Goal: Complete application form

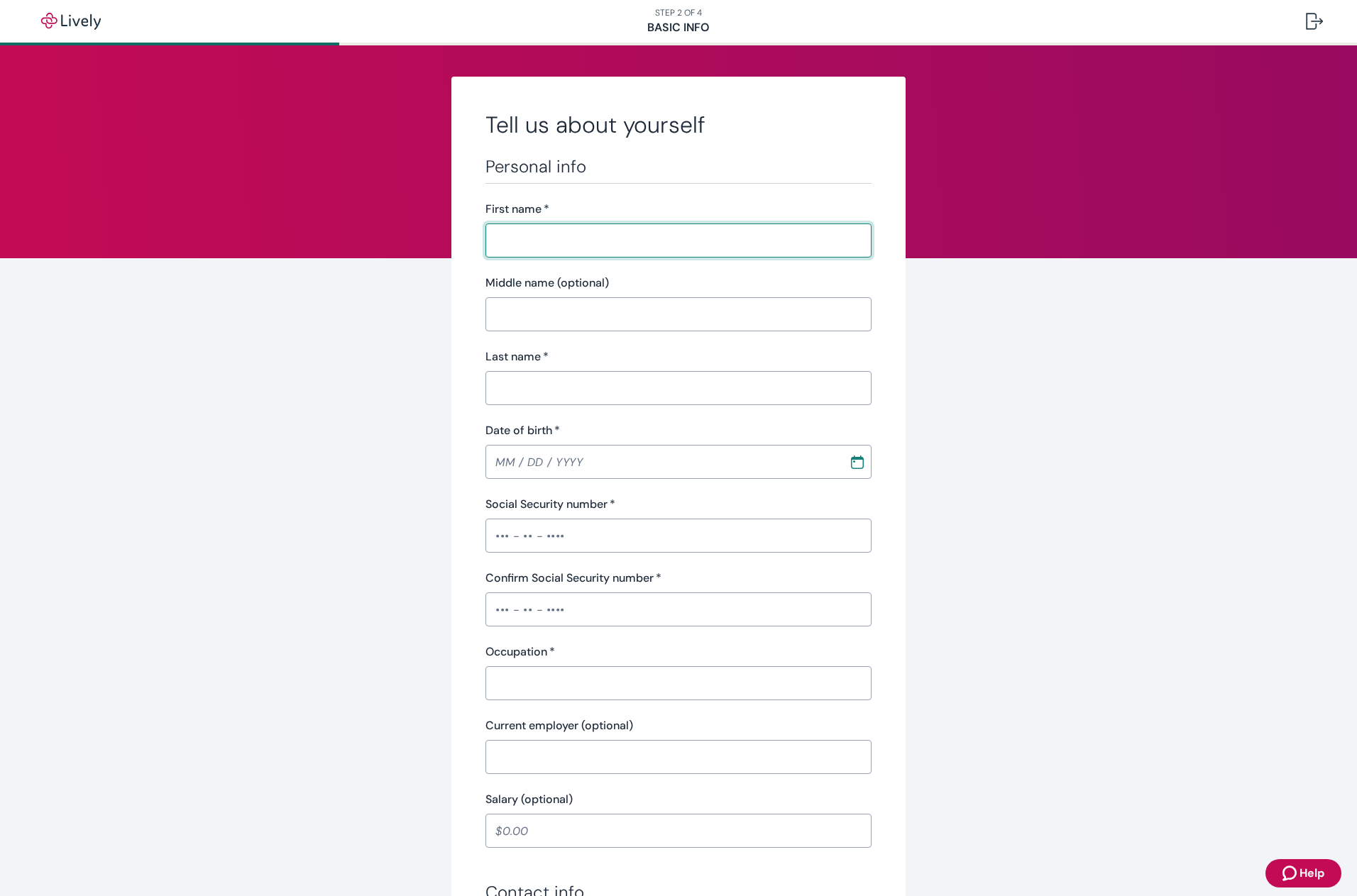
click at [620, 236] on input "First name   *" at bounding box center [678, 241] width 386 height 29
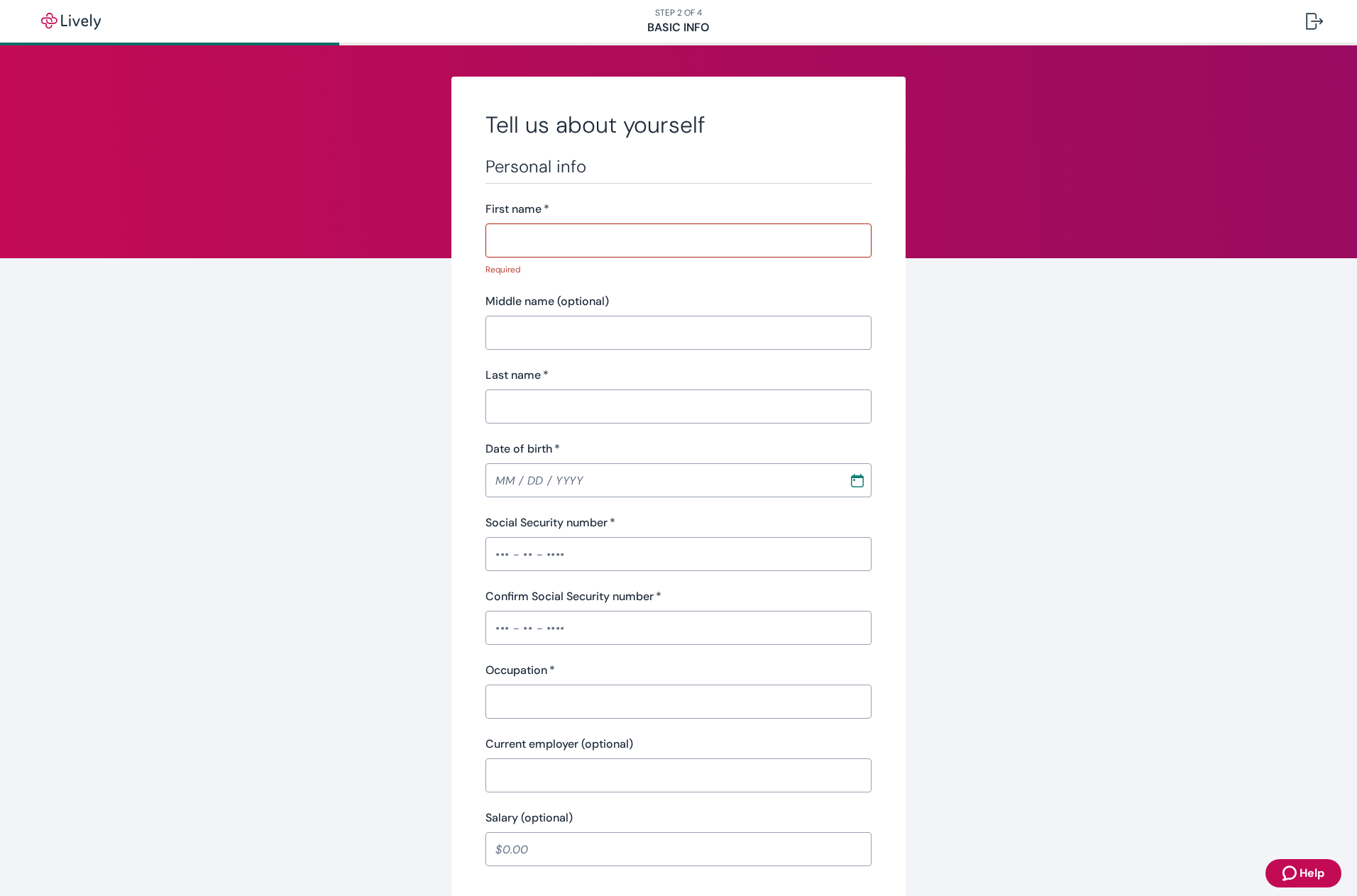
click at [1088, 202] on div "Tell us about yourself Personal info First name   * ​ Required Middle name (opt…" at bounding box center [678, 766] width 1357 height 1442
click at [659, 254] on input "First name   *" at bounding box center [678, 241] width 386 height 29
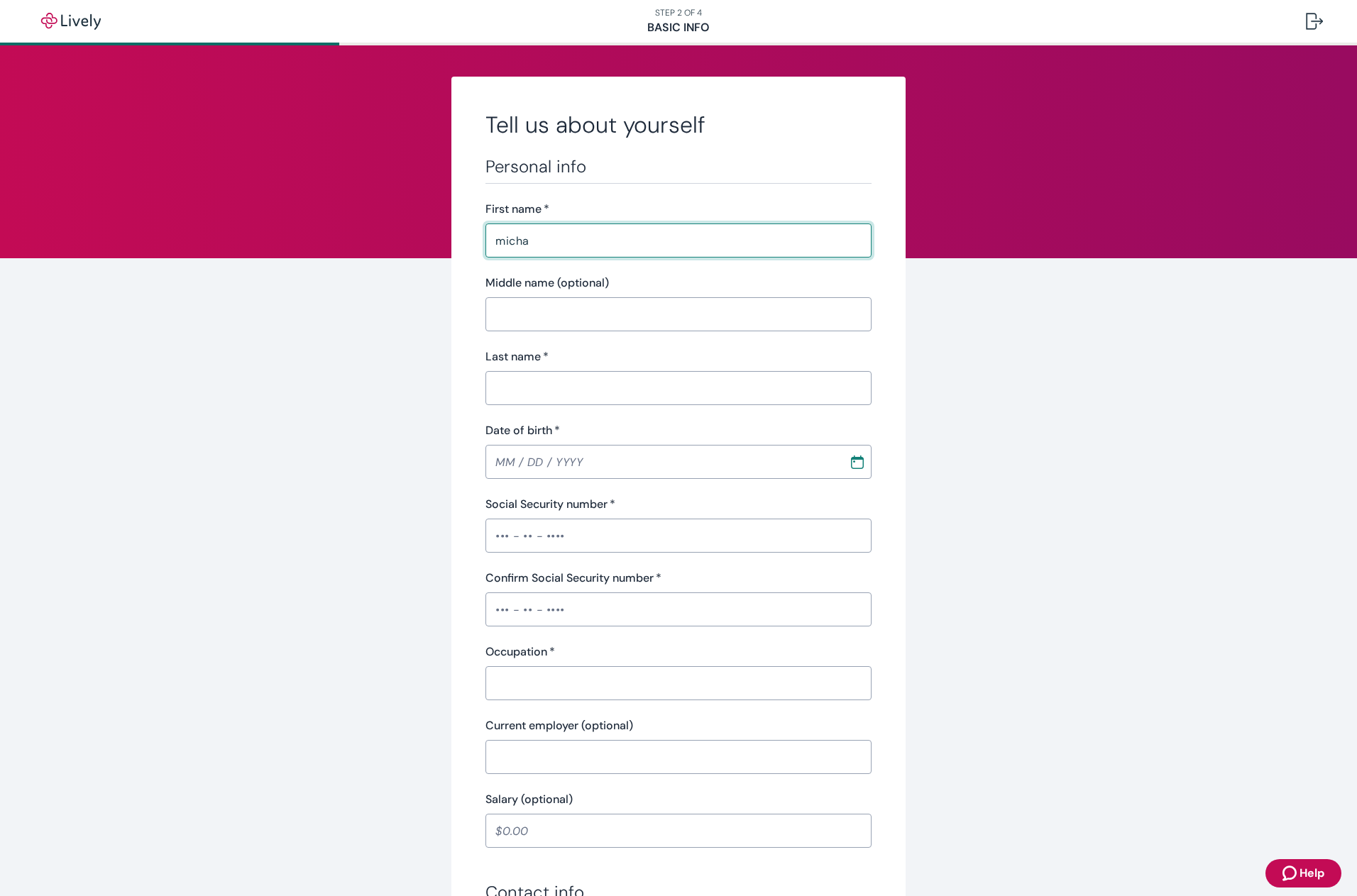
type input "[PERSON_NAME]"
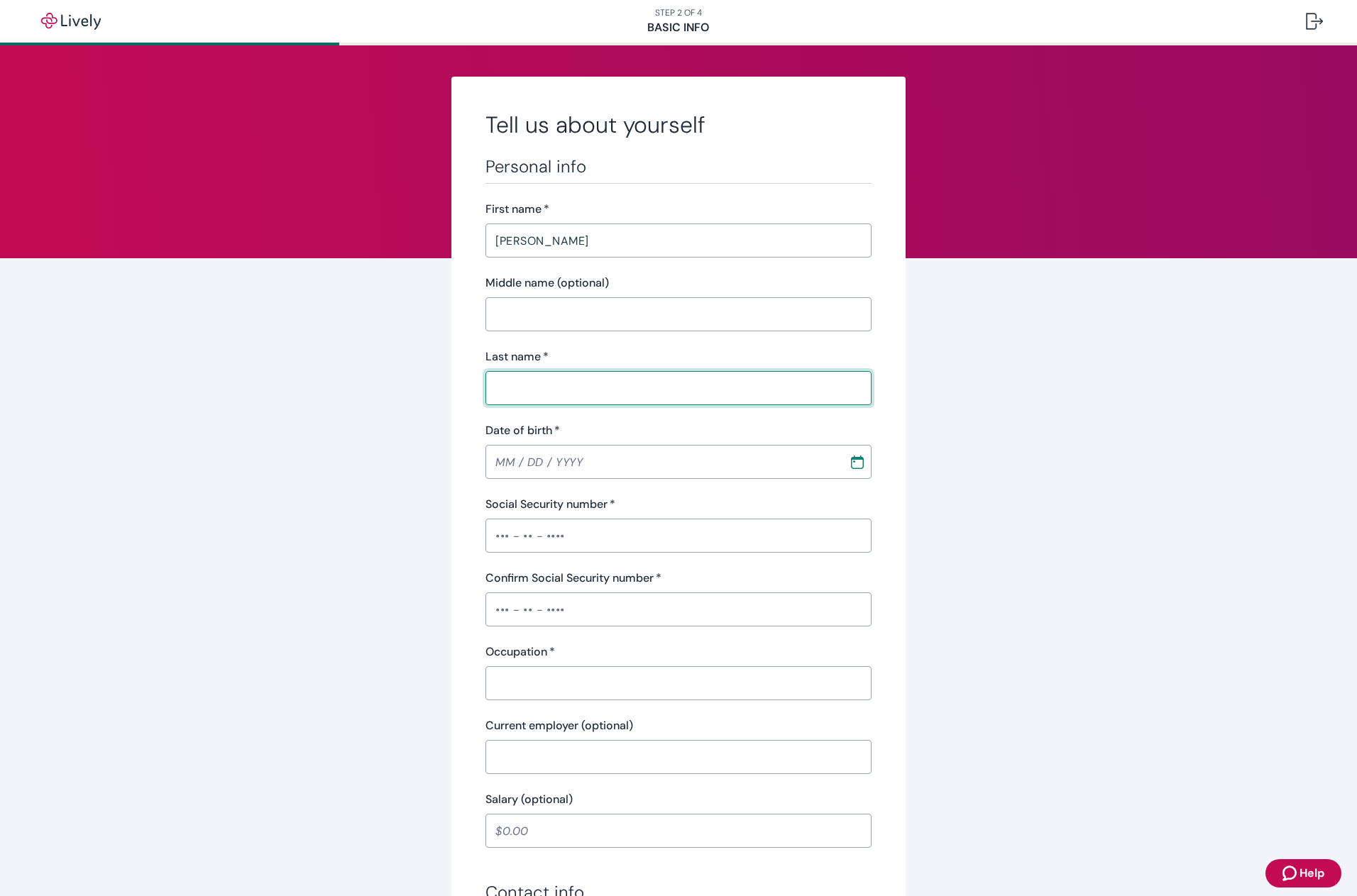
click at [552, 379] on input "Last name   *" at bounding box center [678, 388] width 386 height 29
type input "MITCHELL"
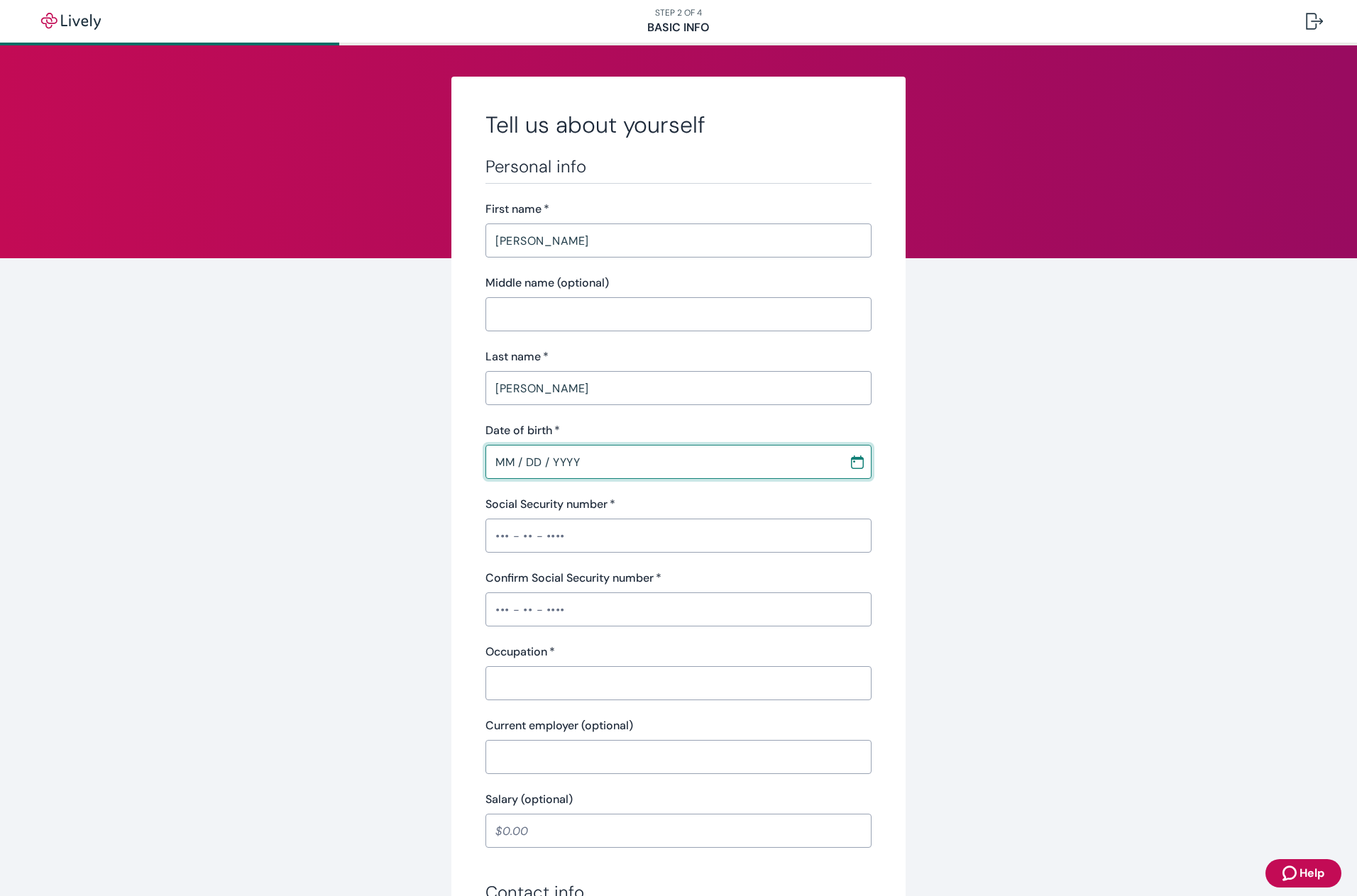
click at [525, 466] on input "MM / DD / YYYY" at bounding box center [663, 462] width 354 height 29
type input "12 / 04 / 1968"
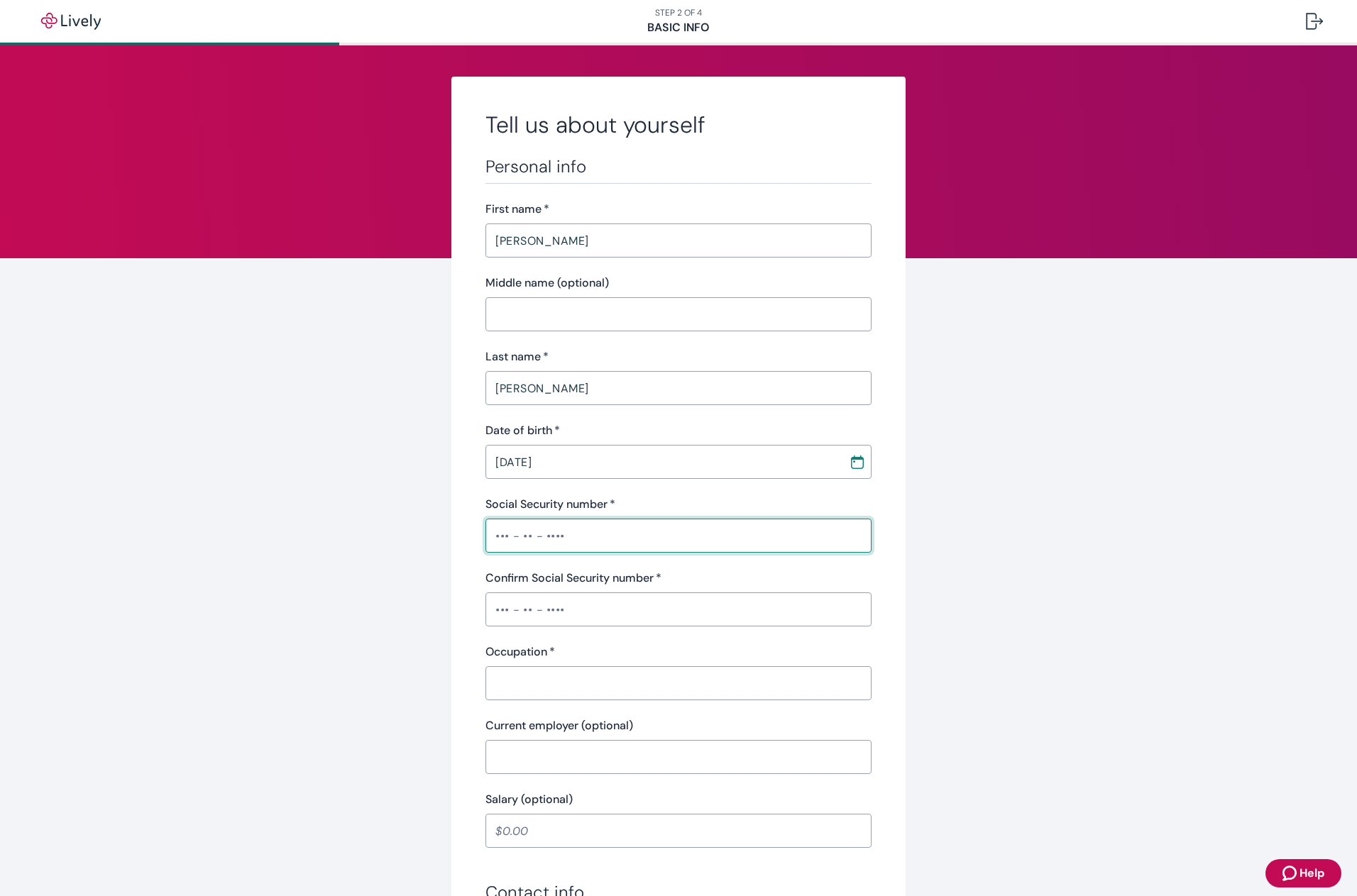
click at [503, 540] on input "Social Security number   *" at bounding box center [678, 536] width 386 height 29
type input "•••-••-6626"
click at [507, 610] on input "Confirm Social Security number   *" at bounding box center [678, 609] width 386 height 29
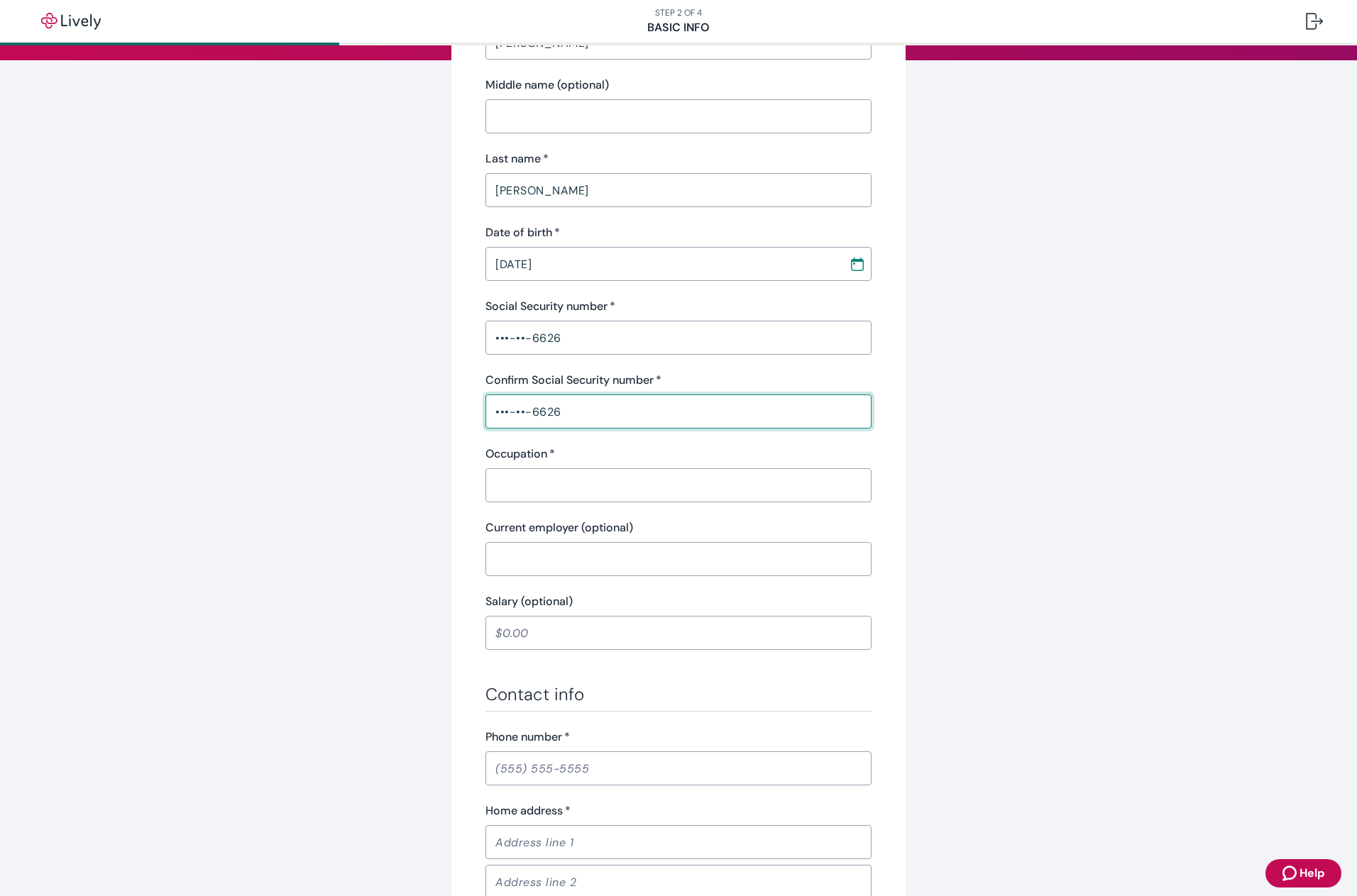
scroll to position [213, 0]
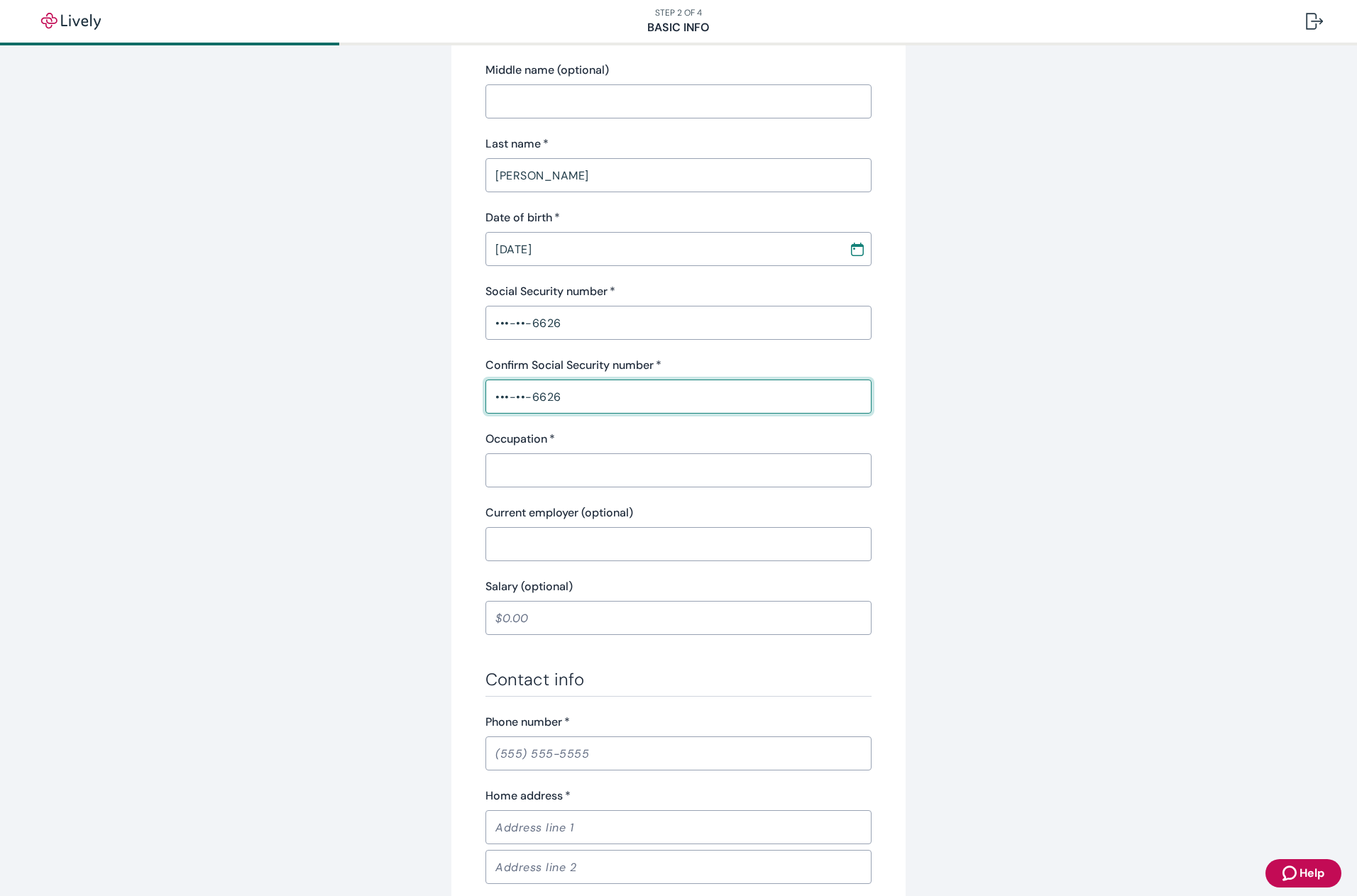
type input "•••-••-6626"
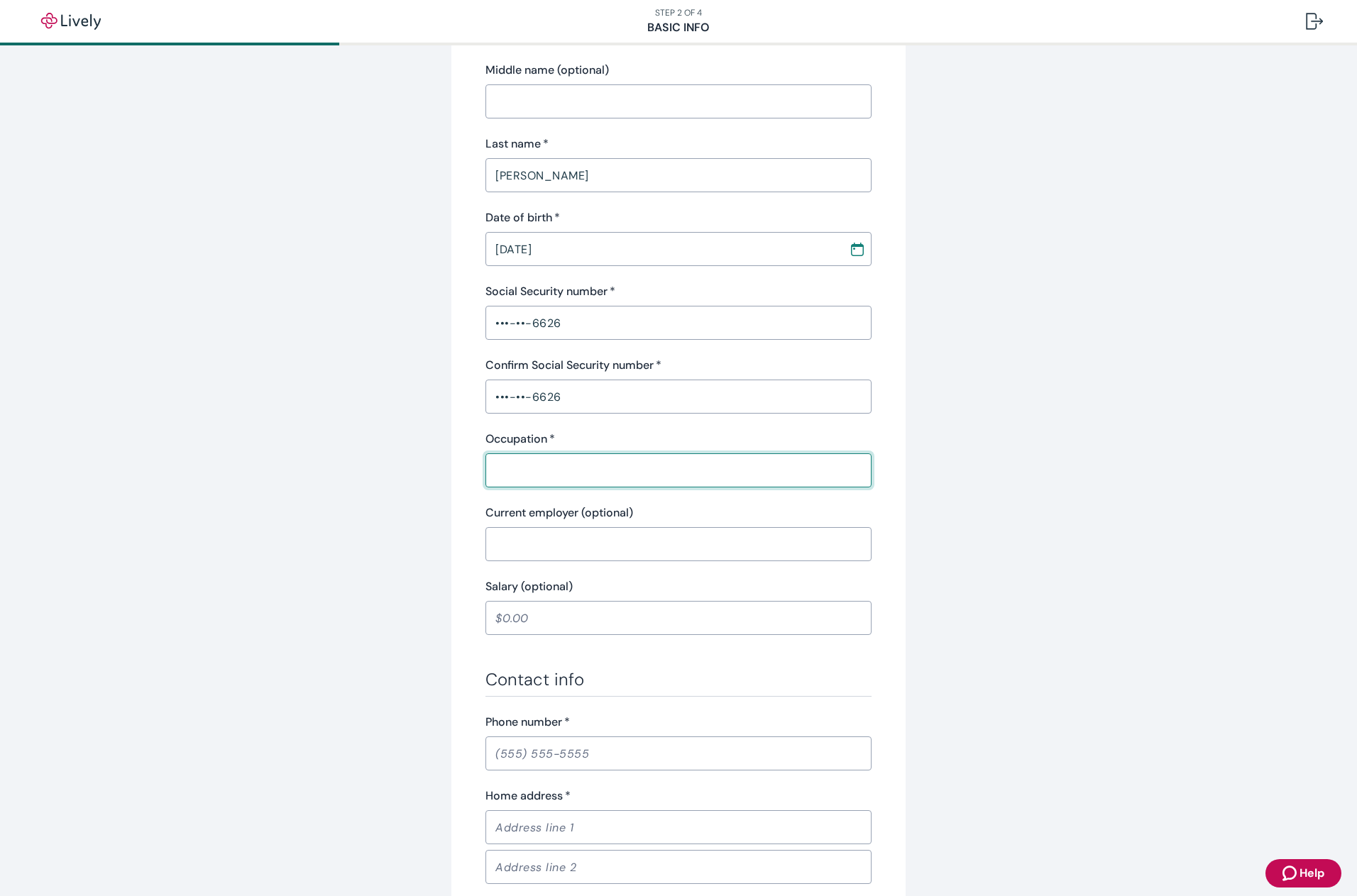
click at [540, 475] on input "Occupation   *" at bounding box center [678, 471] width 386 height 29
type input "driver"
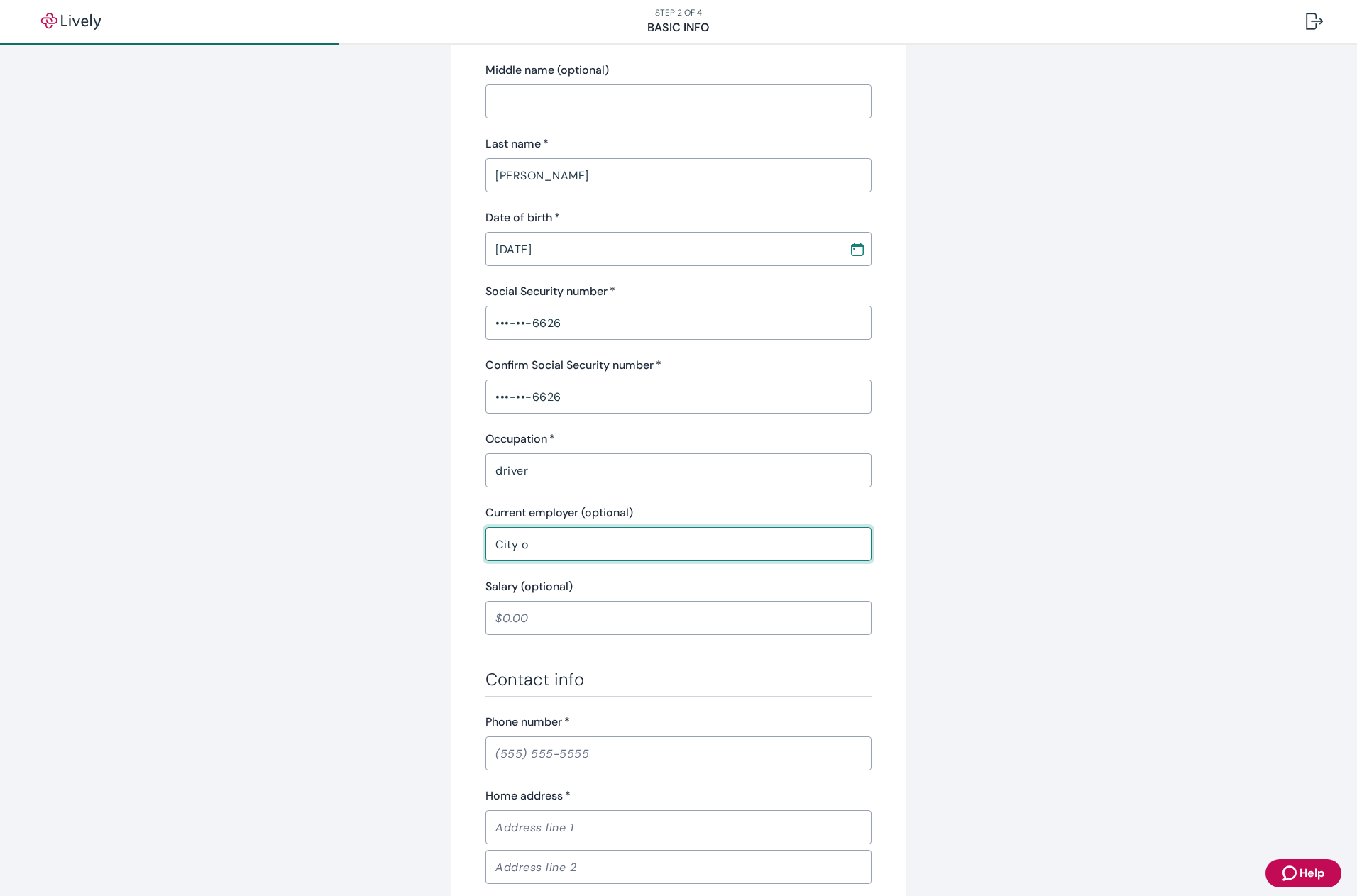
type input "City of Indianapolis"
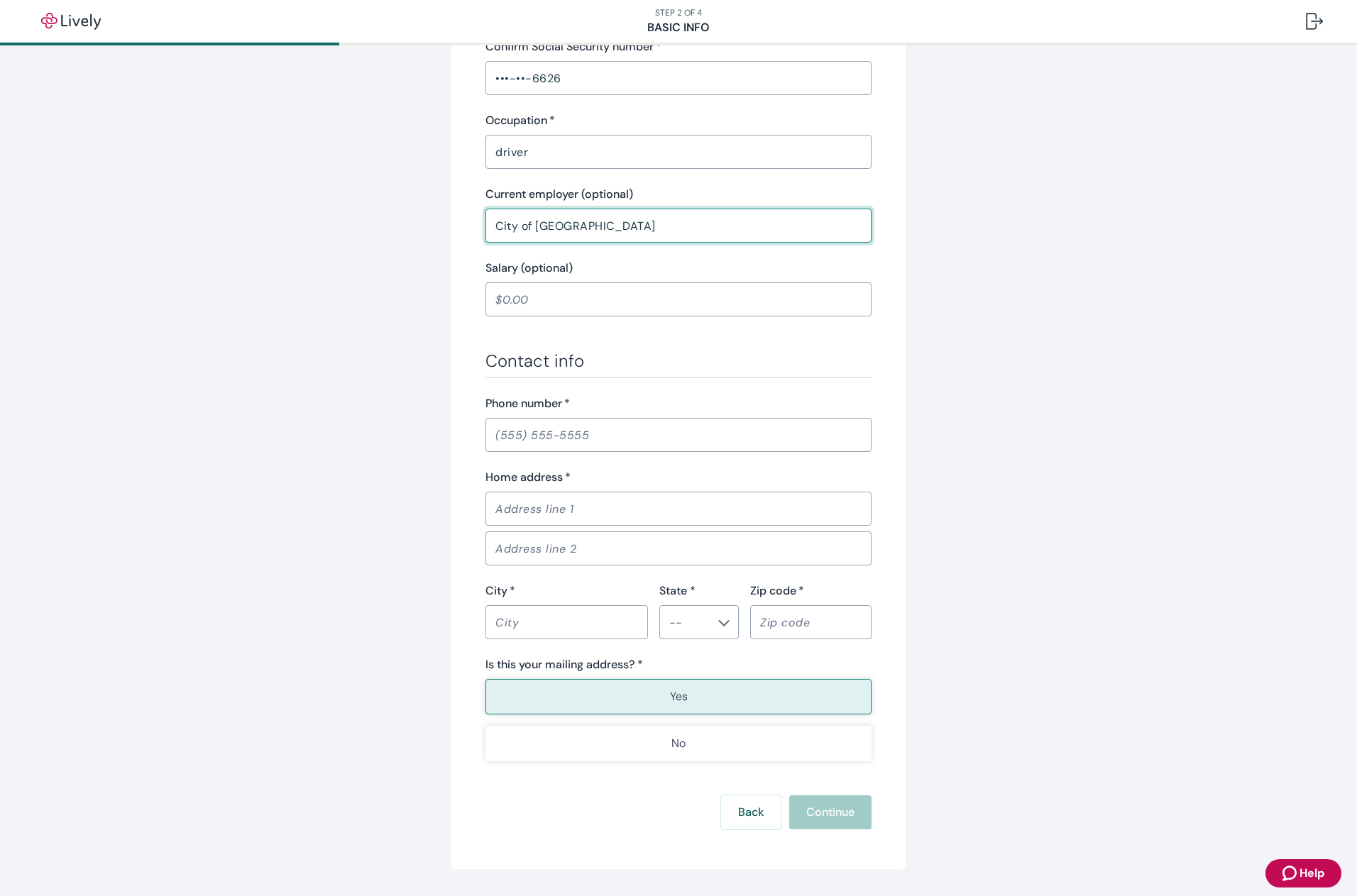
scroll to position [568, 0]
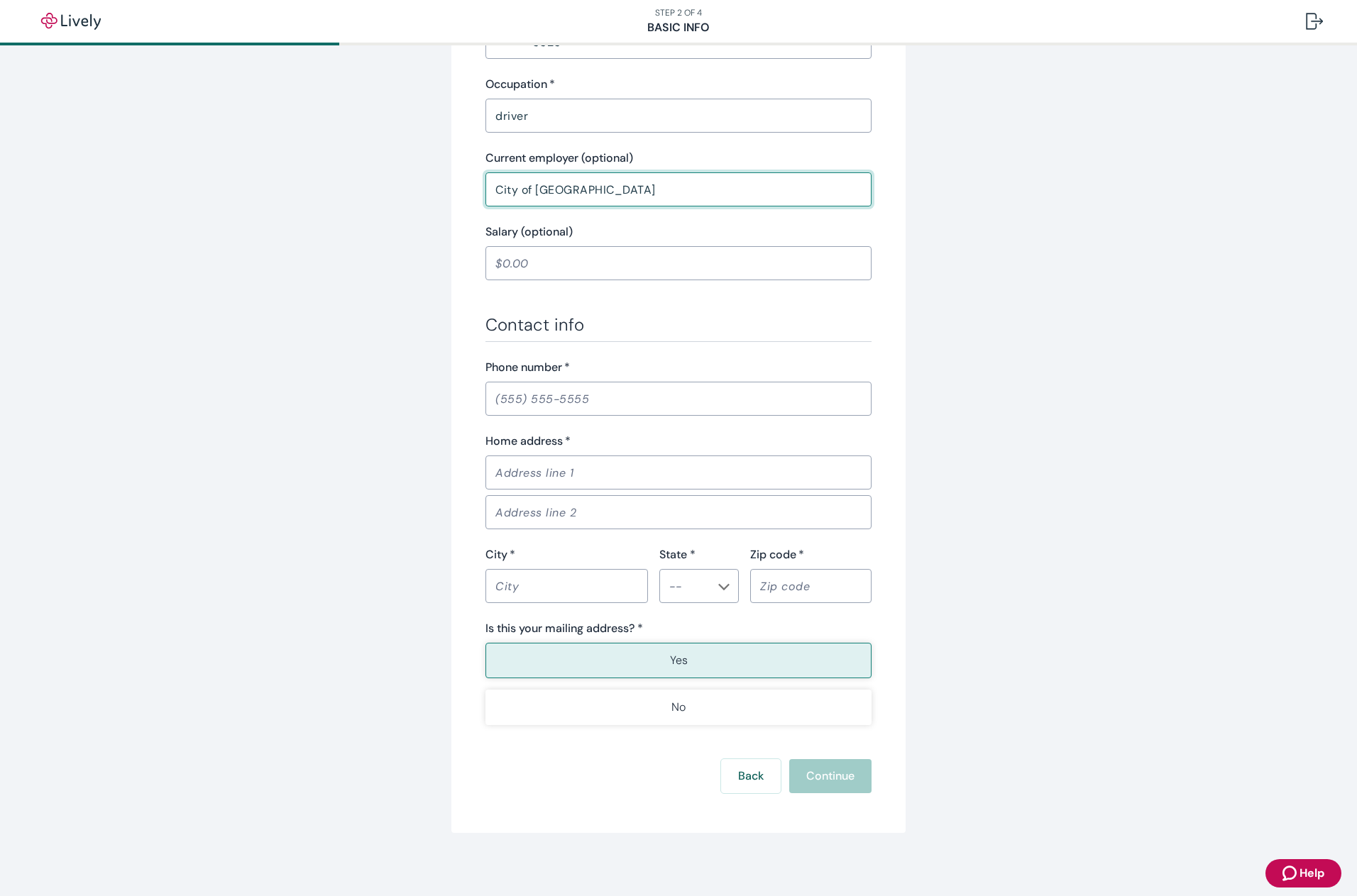
click at [607, 401] on input "Phone number   *" at bounding box center [678, 398] width 386 height 29
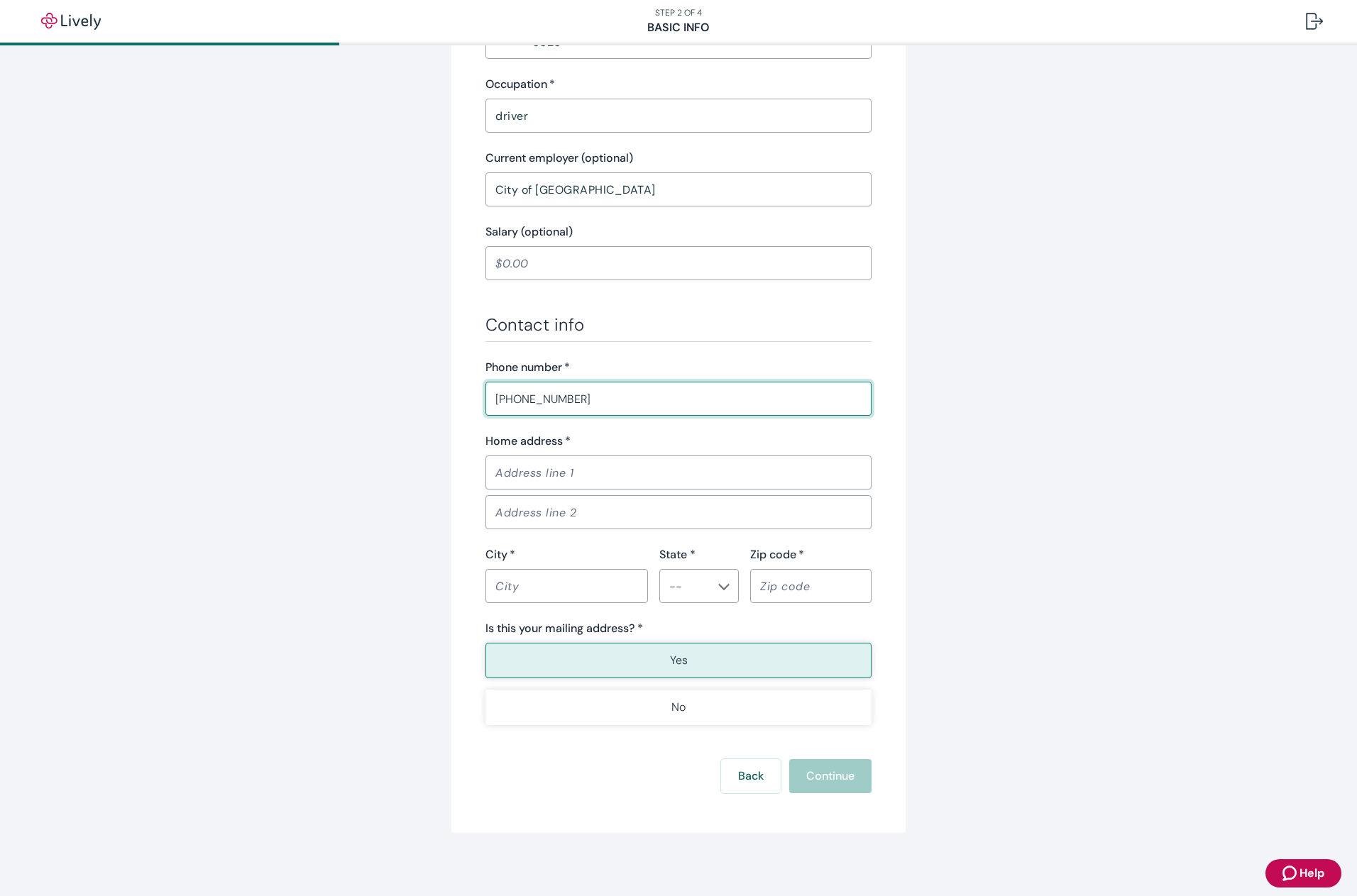
type input "(317) 313-7858"
click at [583, 473] on input "Home address   *" at bounding box center [678, 473] width 386 height 29
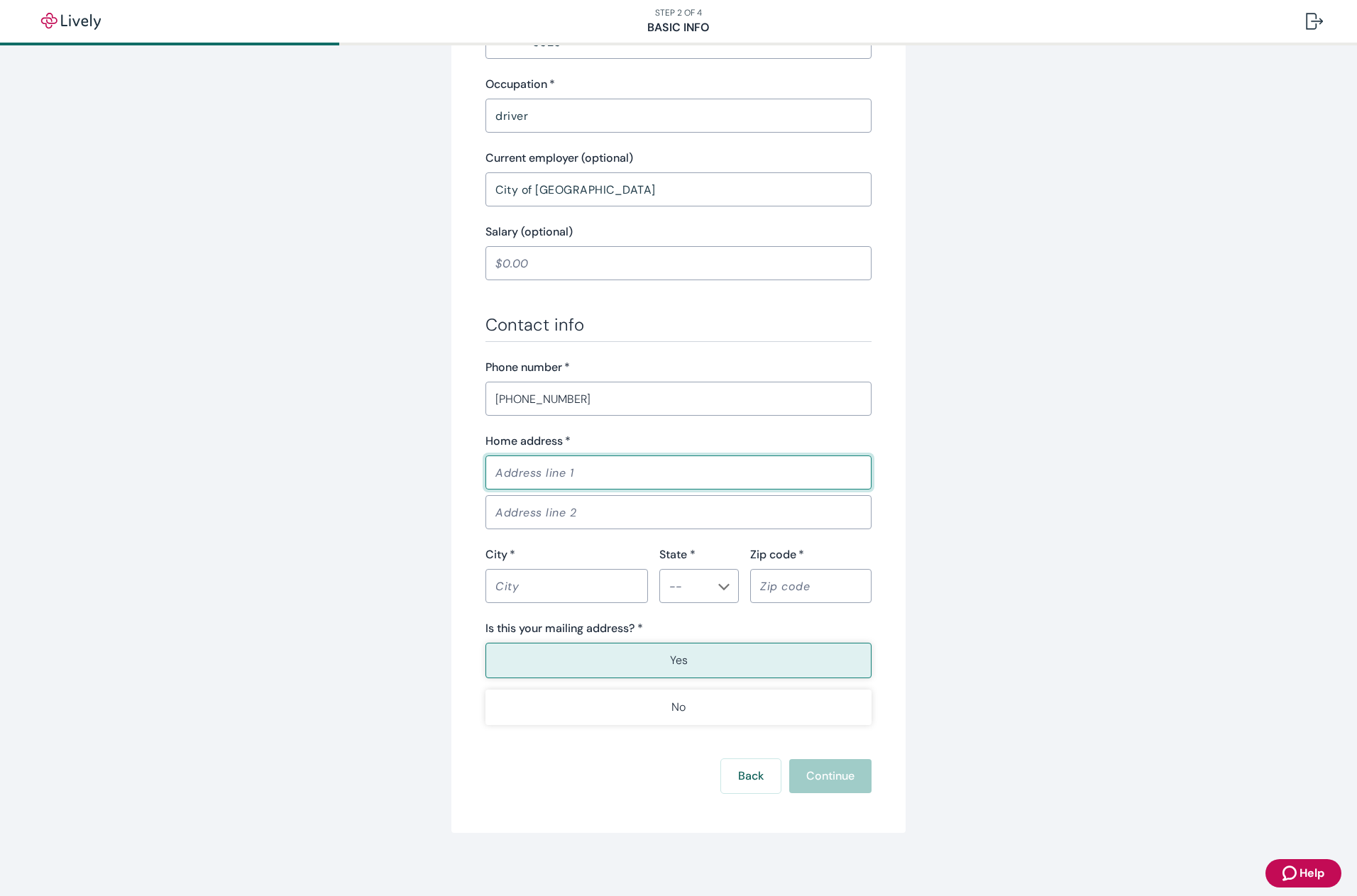
type input "4223 PHOENIX DR"
type input "INDIANAPOLIS"
type input "Indiana"
type input "46241"
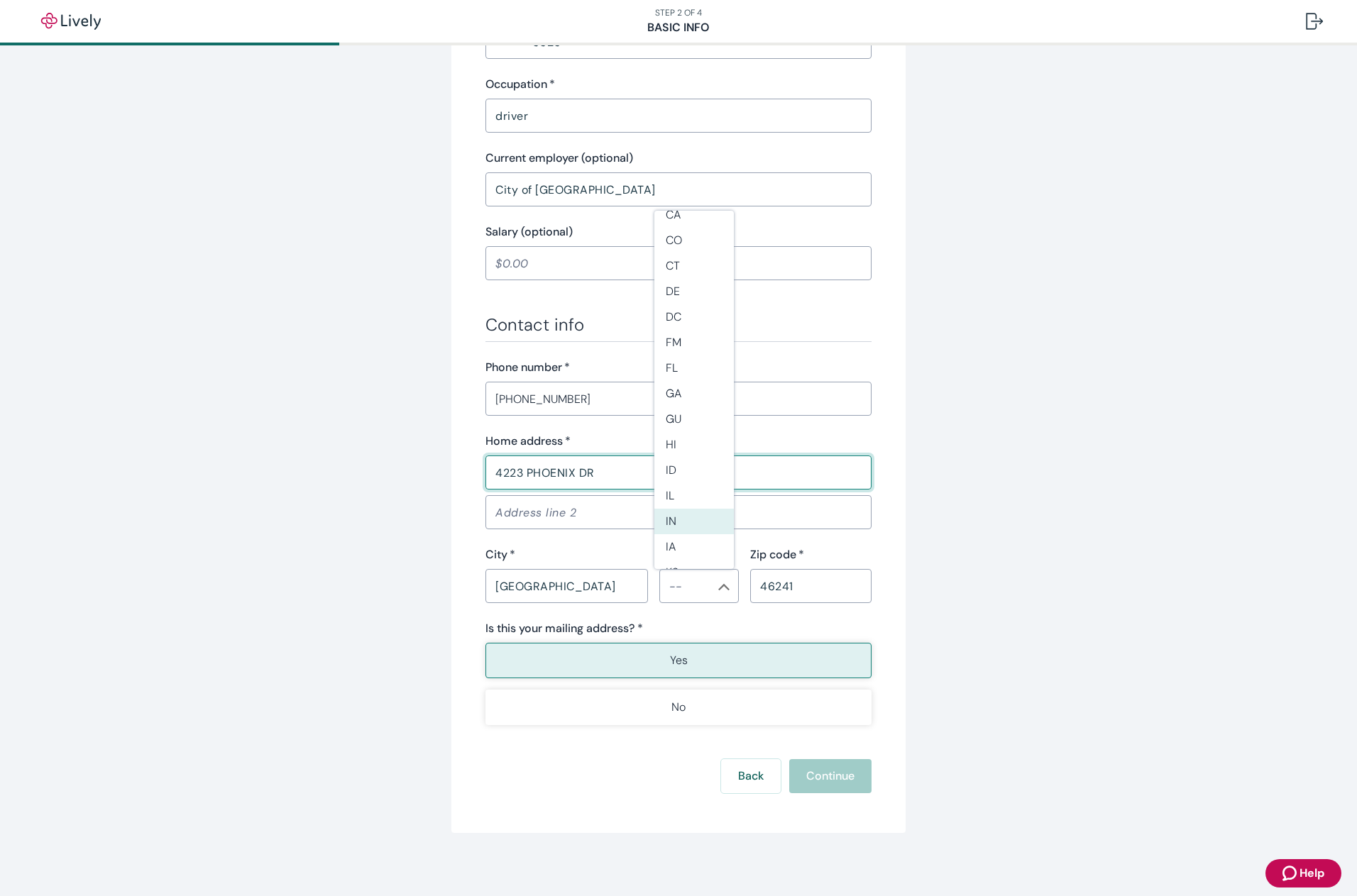
click at [674, 513] on li "IN" at bounding box center [694, 521] width 79 height 25
type input "IN"
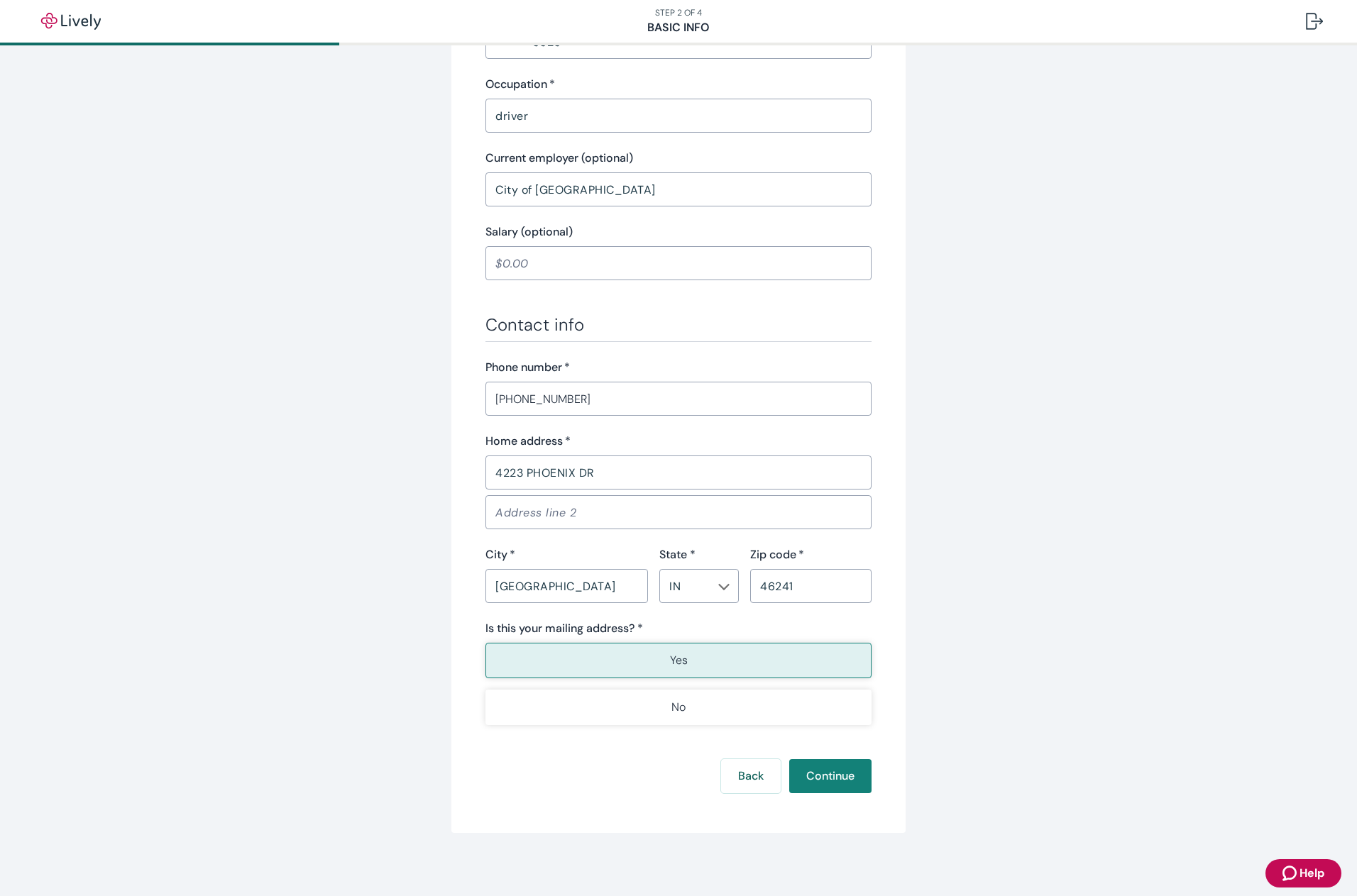
click at [670, 656] on p "Yes" at bounding box center [678, 660] width 17 height 17
click at [813, 771] on button "Continue" at bounding box center [831, 776] width 82 height 34
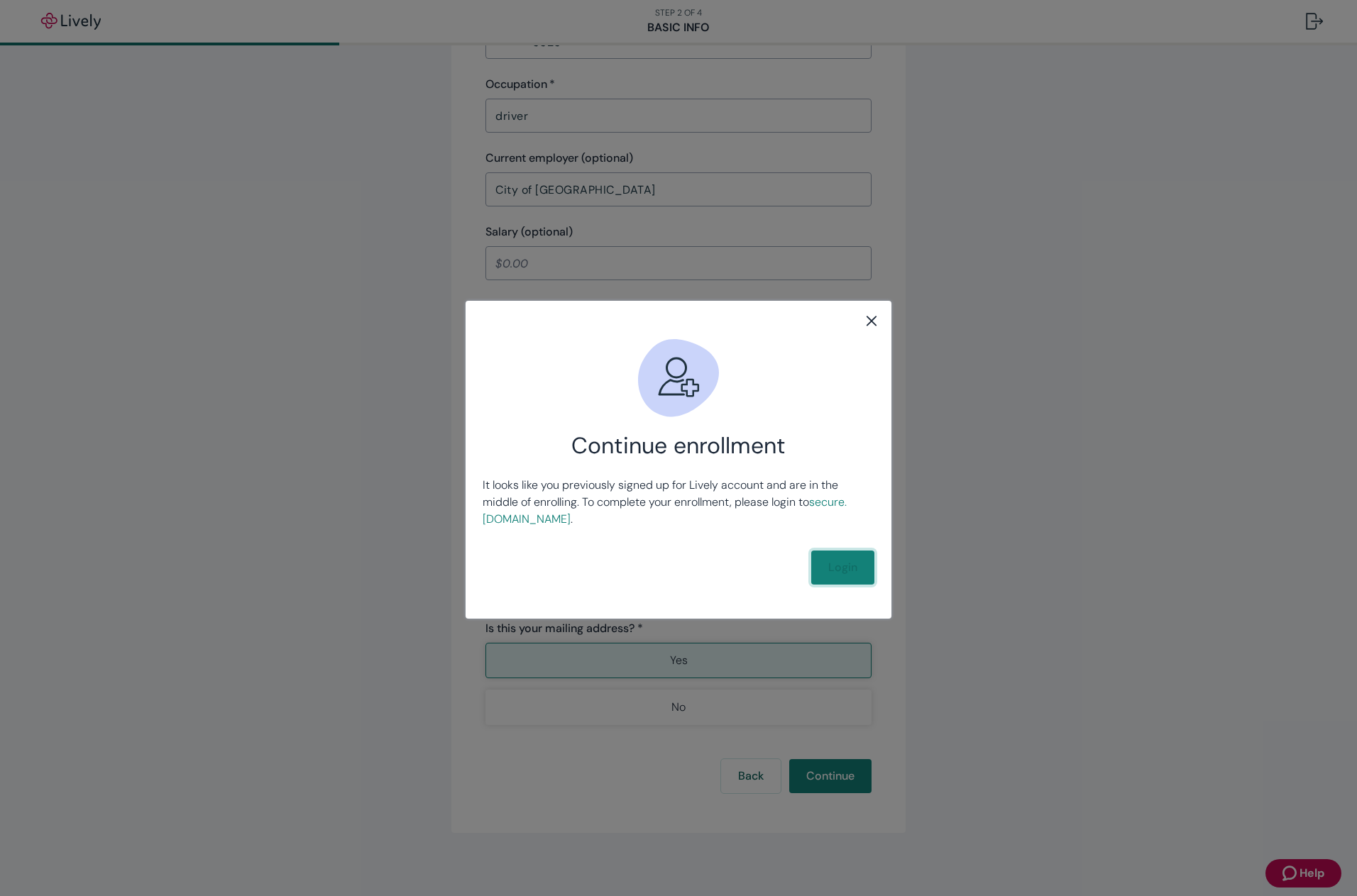
click at [847, 574] on link "Login" at bounding box center [843, 567] width 63 height 34
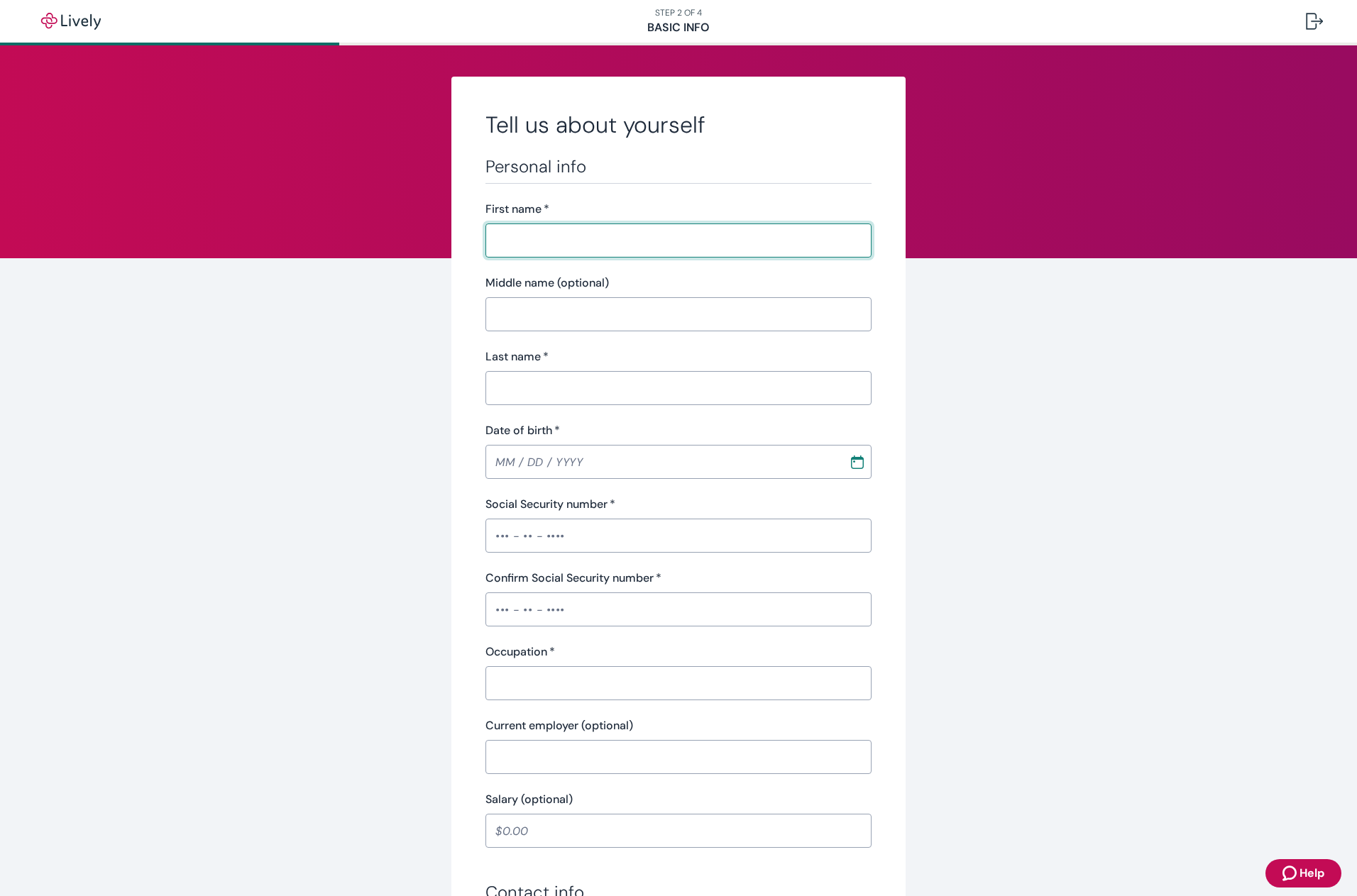
click at [534, 228] on input "First name   *" at bounding box center [678, 241] width 386 height 29
click at [629, 242] on input "First name   *" at bounding box center [678, 241] width 386 height 29
type input "michael"
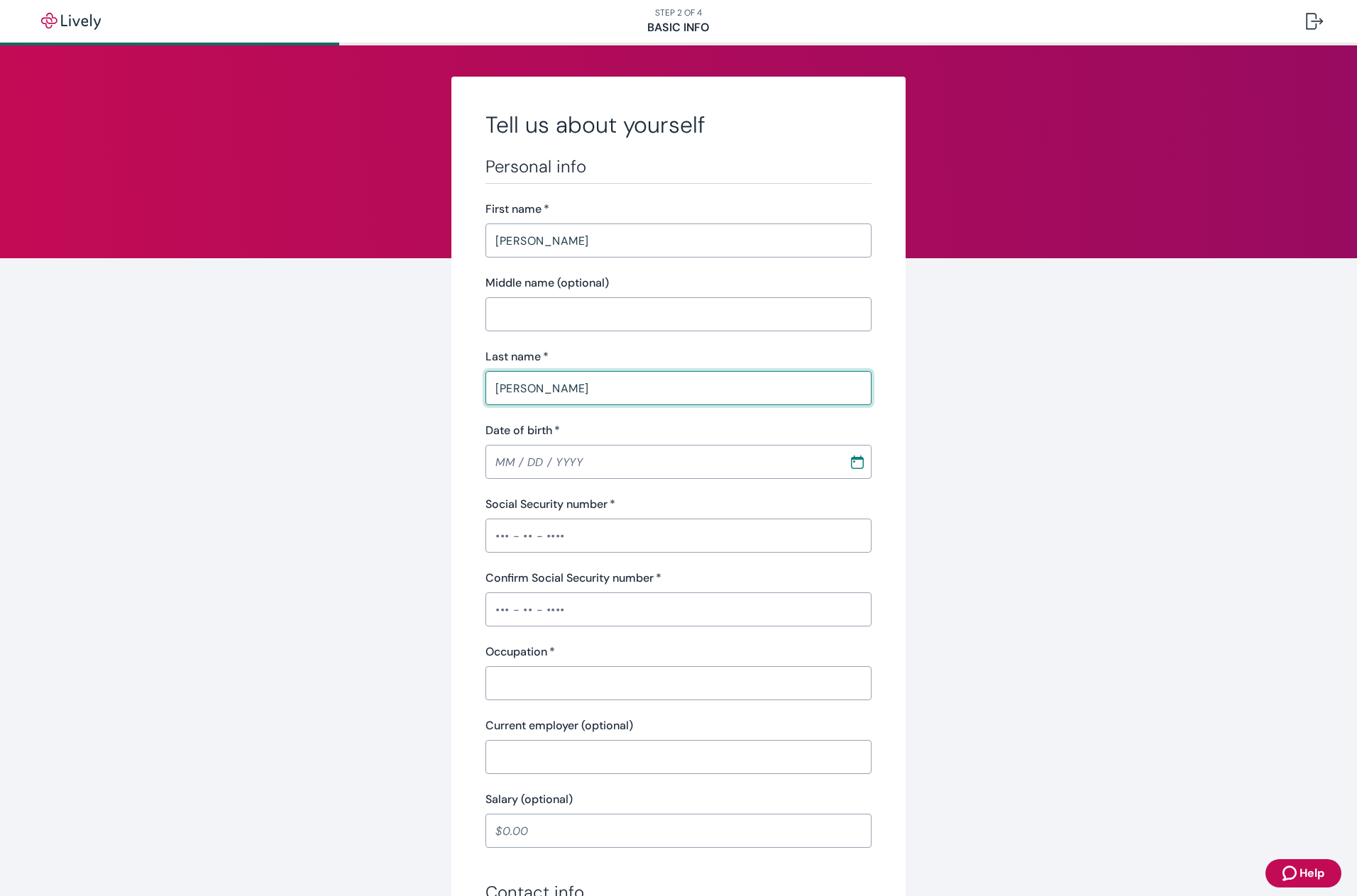
type input "mitchell"
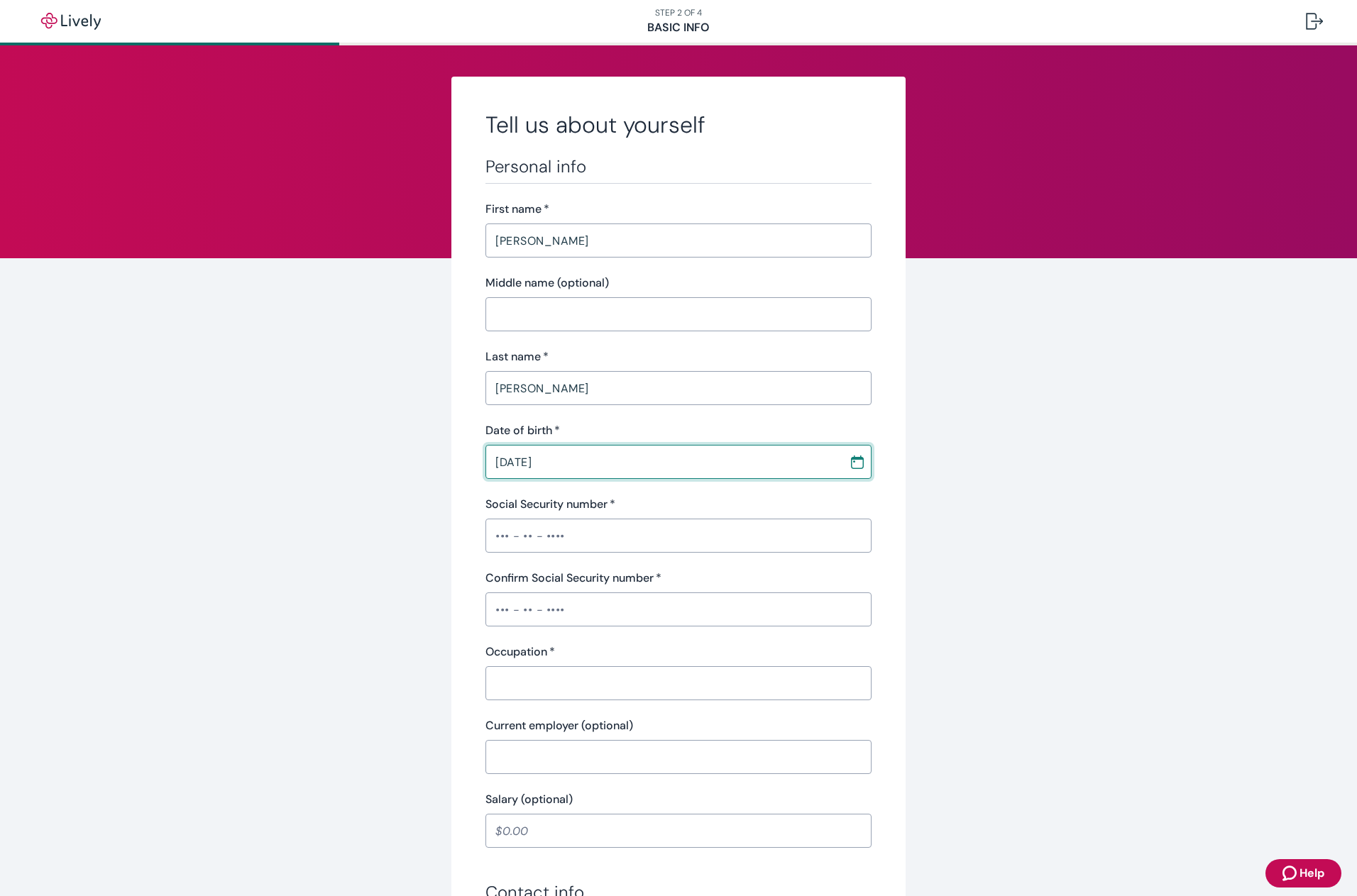
type input "[DATE]"
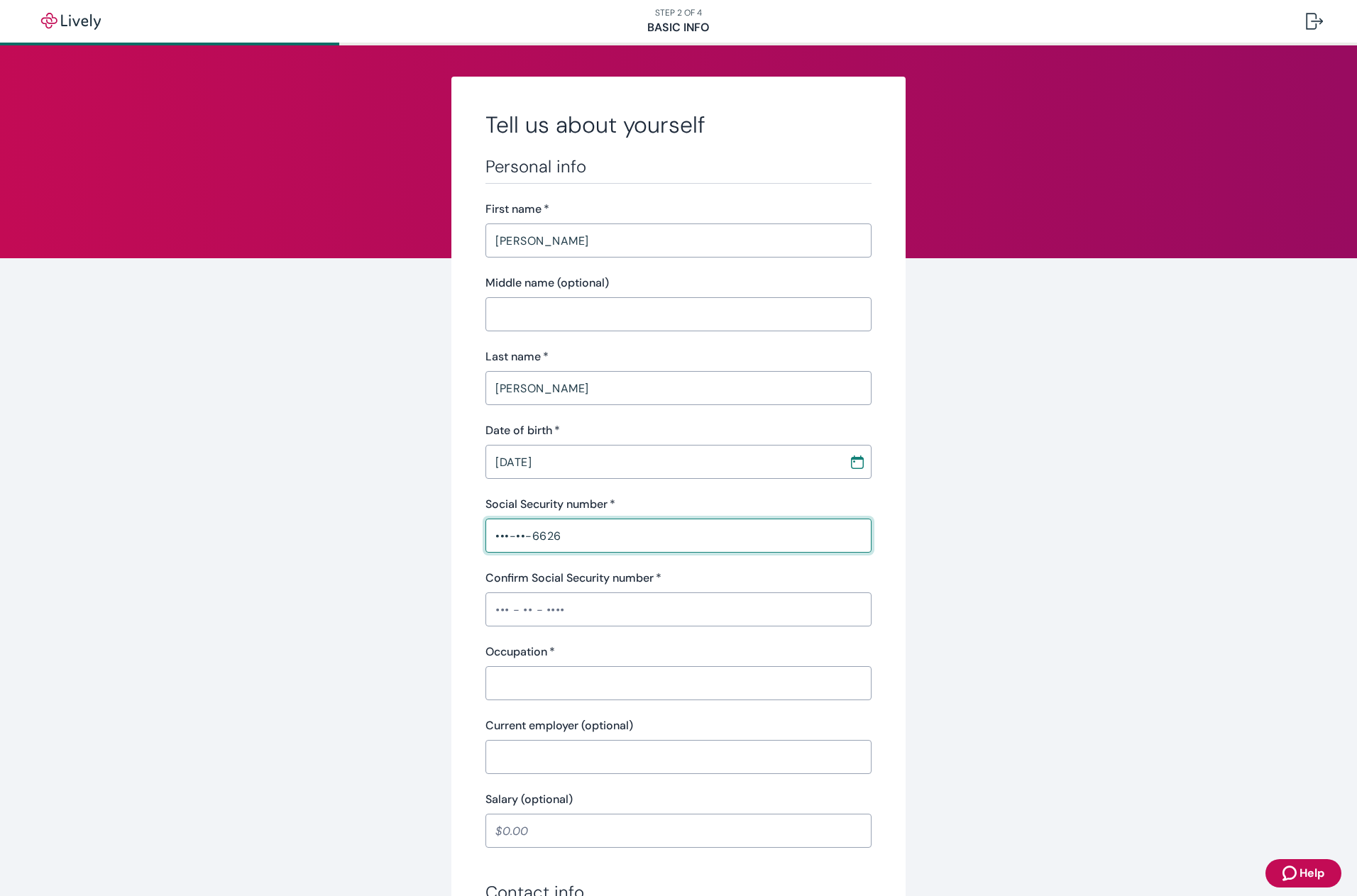
type input "•••-••-6626"
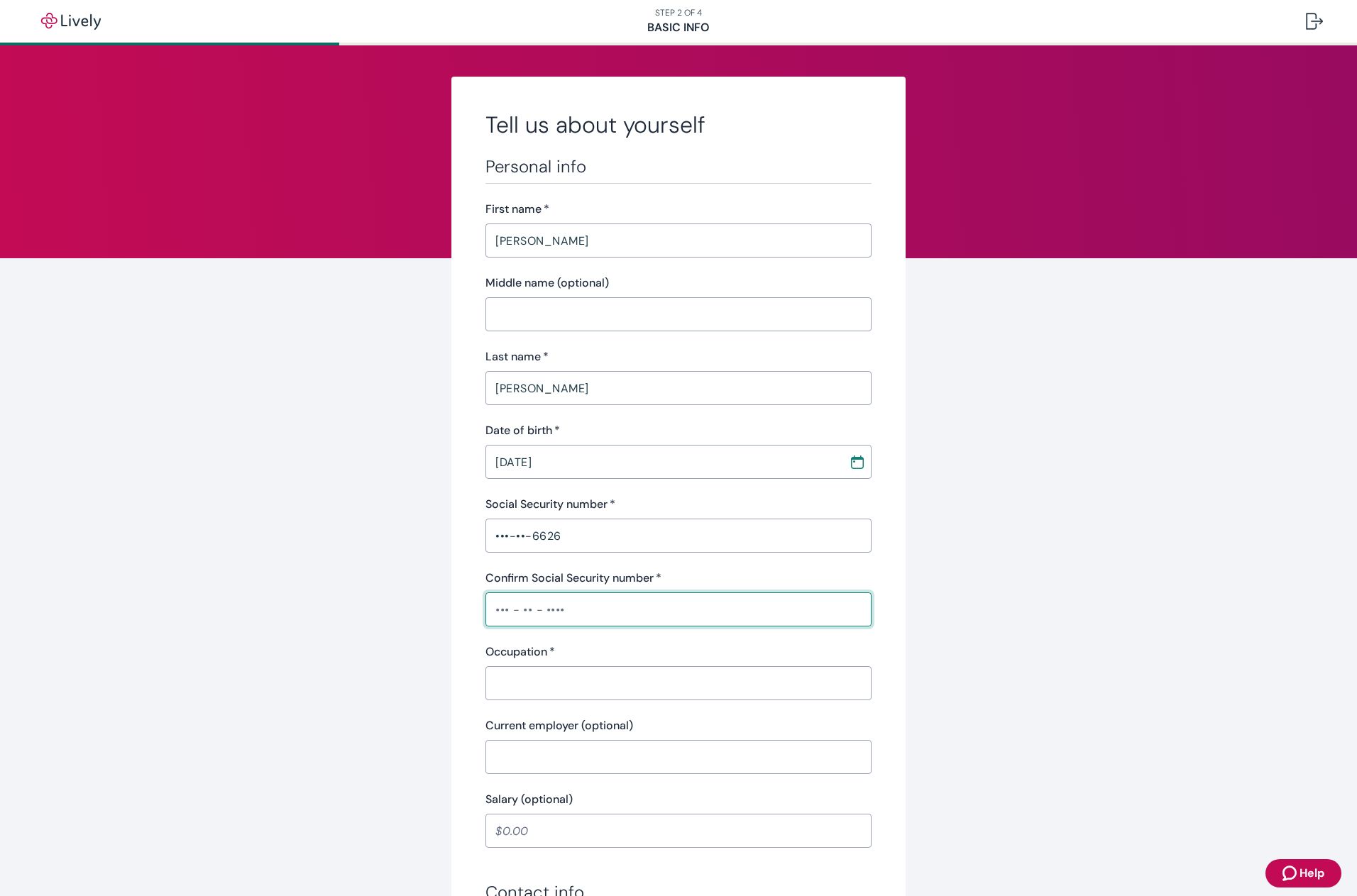
type input "•"
type input "•••-••-6626"
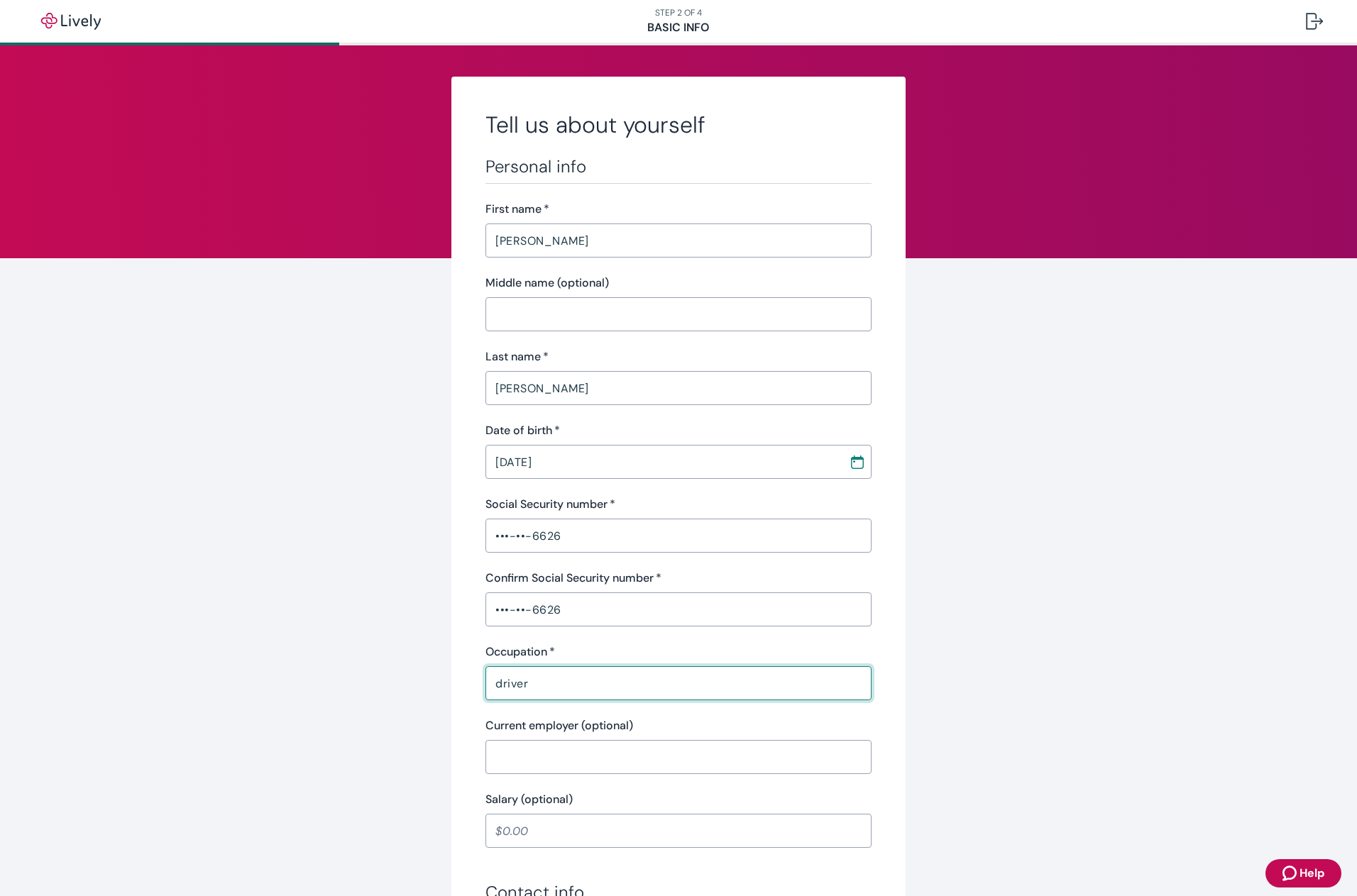
type input "driver"
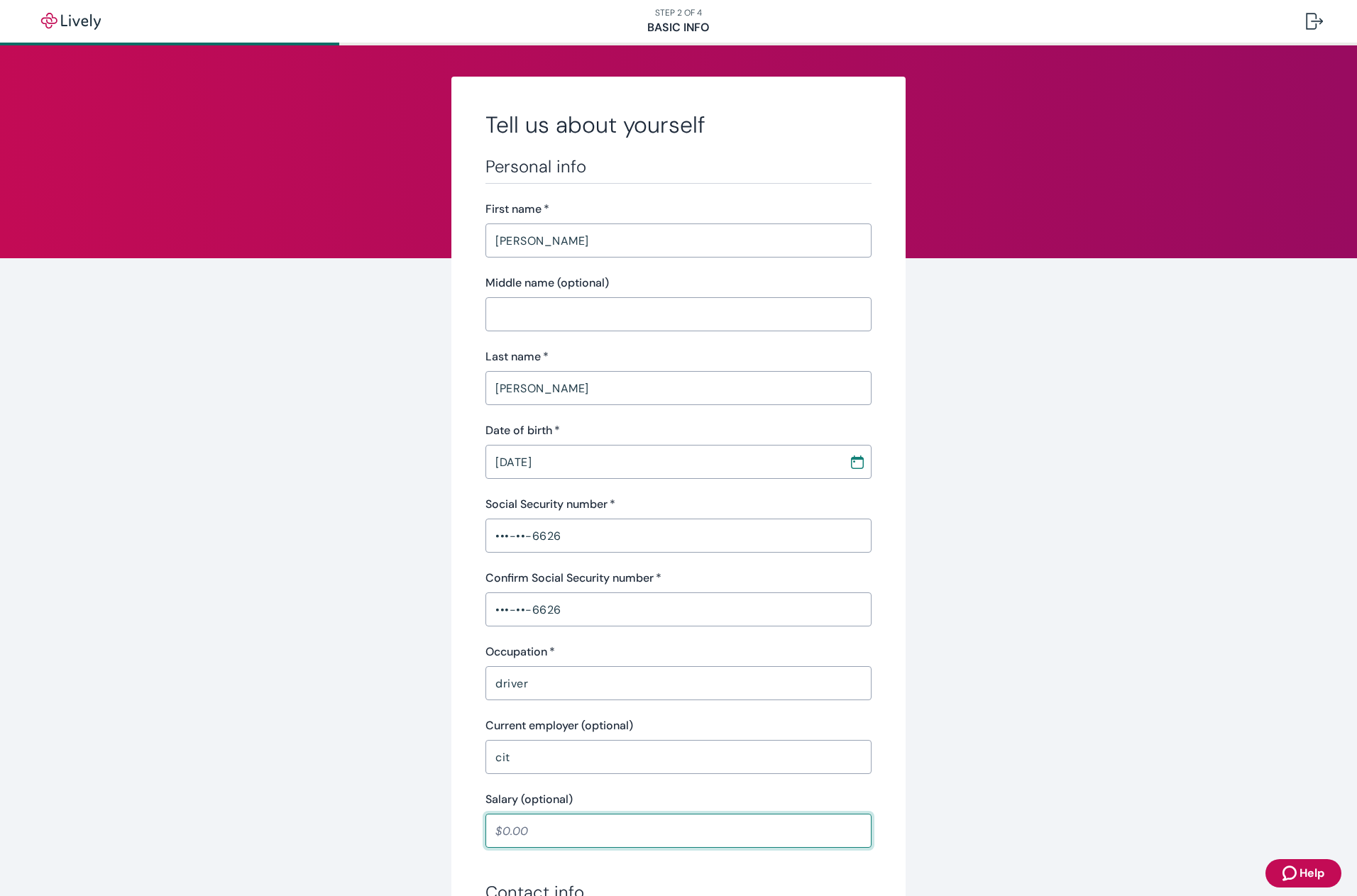
click at [547, 753] on input "cit" at bounding box center [678, 757] width 386 height 29
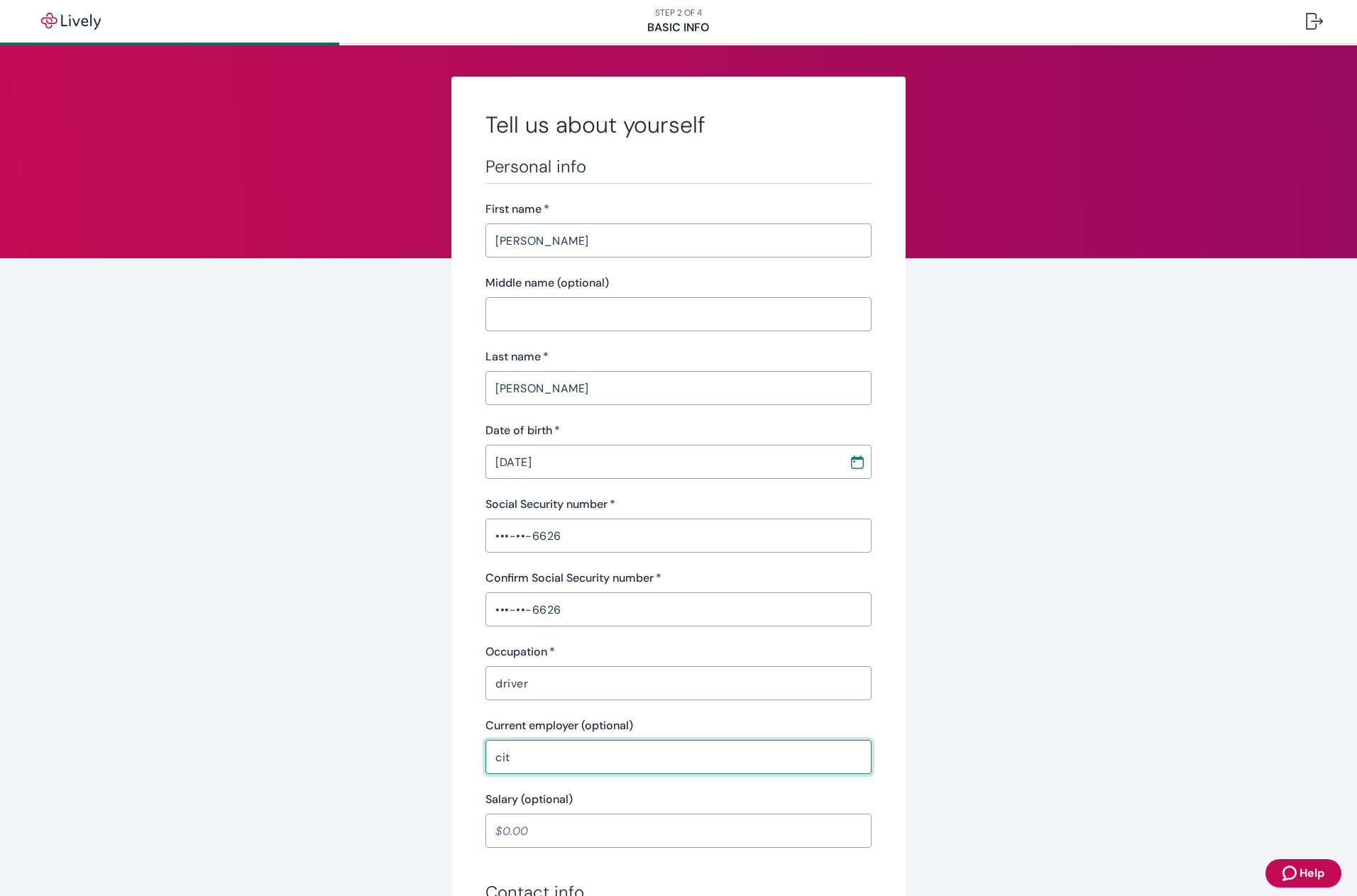
type input "City of Indianapolis"
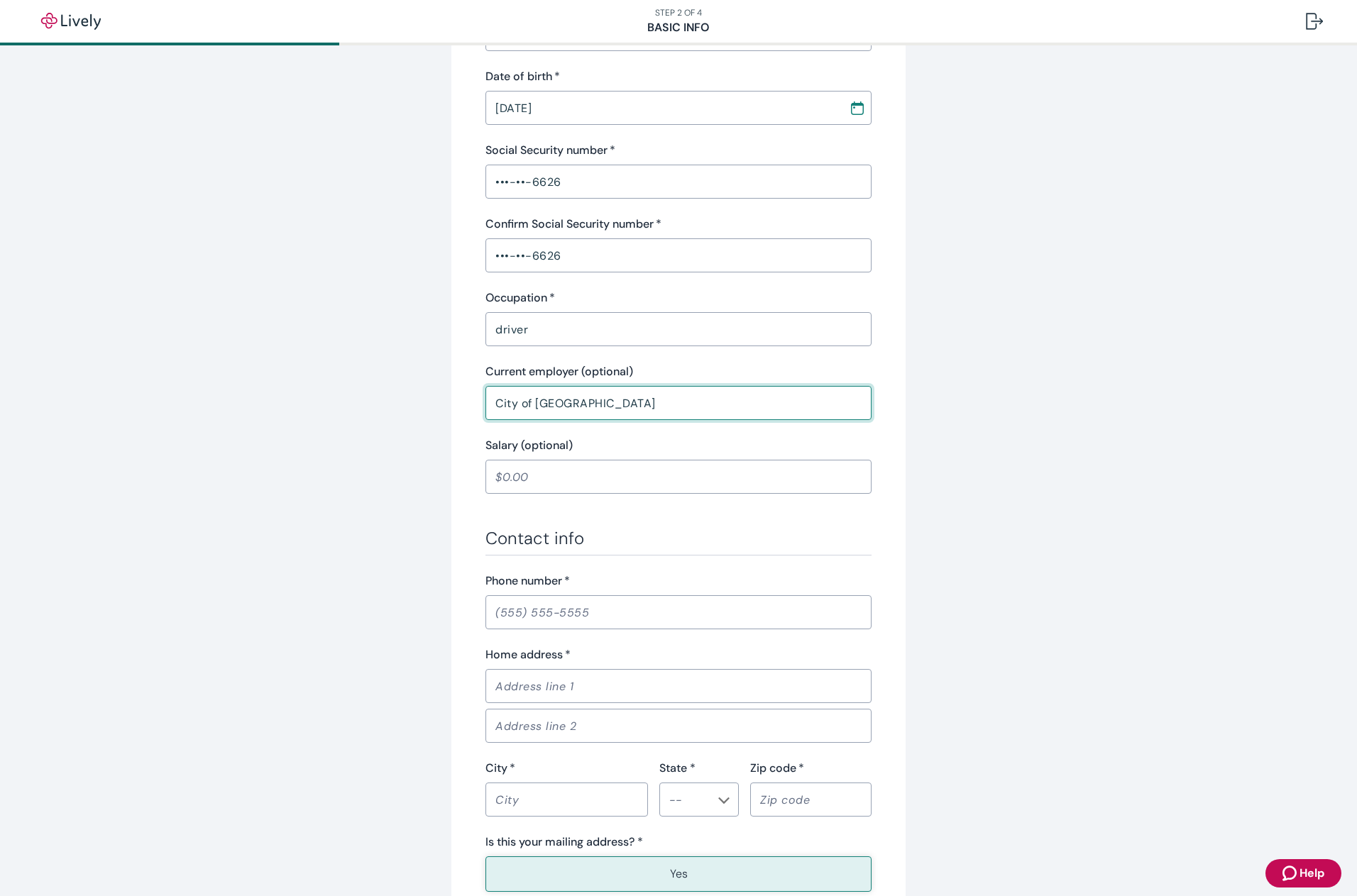
scroll to position [355, 0]
click at [597, 465] on input "Salary (optional)" at bounding box center [678, 476] width 386 height 29
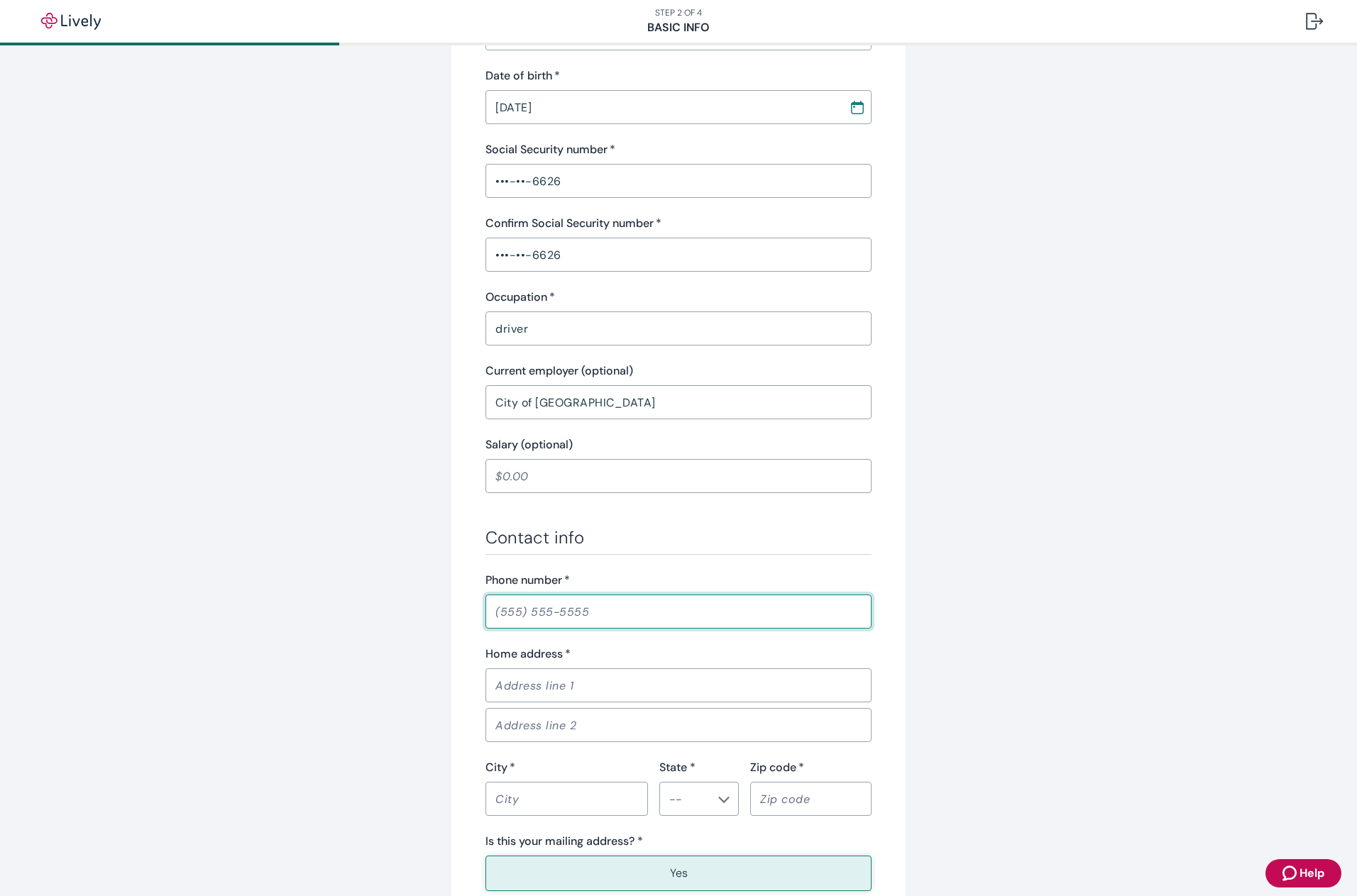
click at [520, 606] on input "Phone number   *" at bounding box center [678, 612] width 386 height 29
type input "[PHONE_NUMBER]"
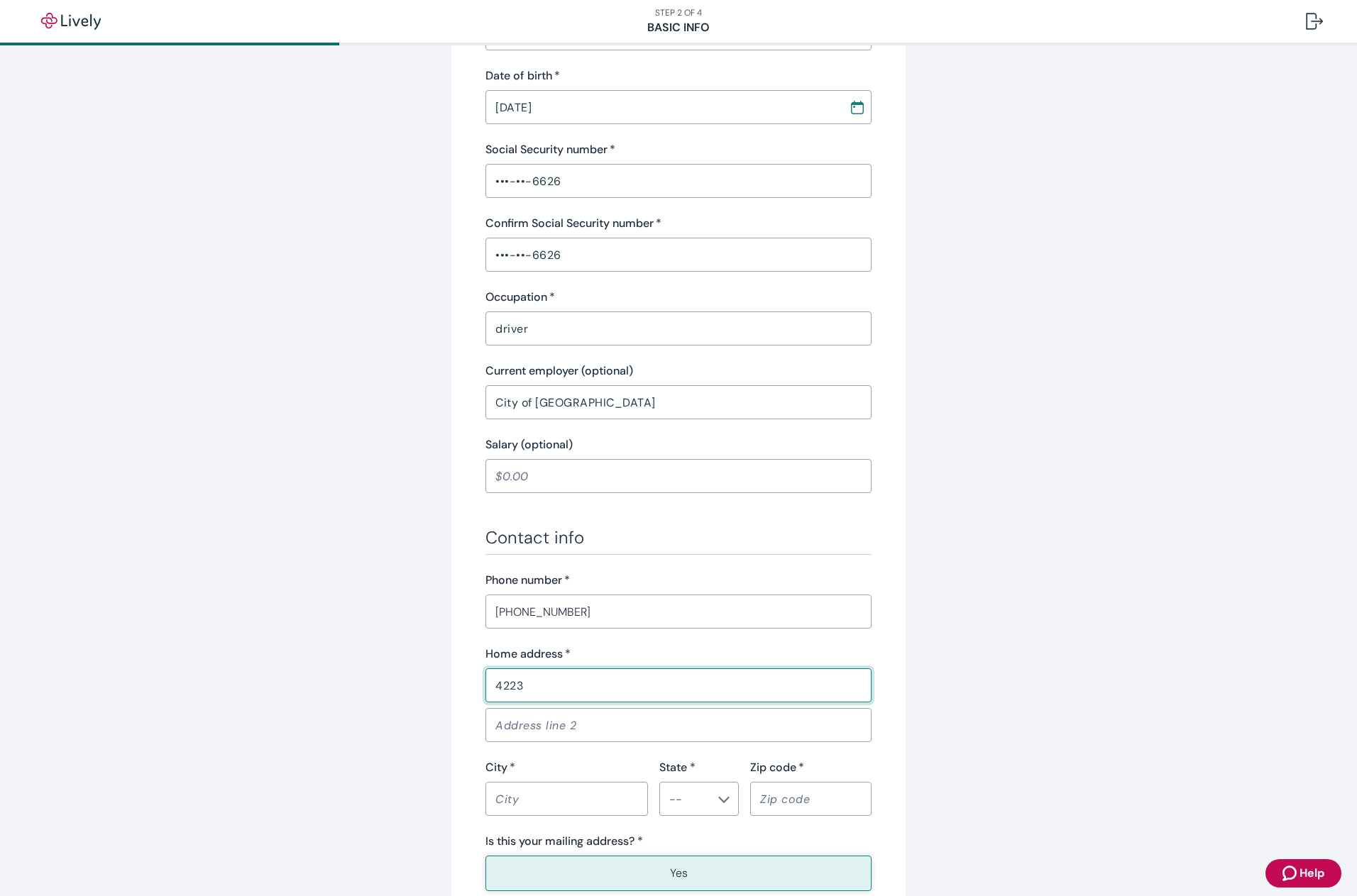
type input "4223 PHOENIX DR"
type input "INDIANAPOLIS"
type input "Indiana"
type input "46241"
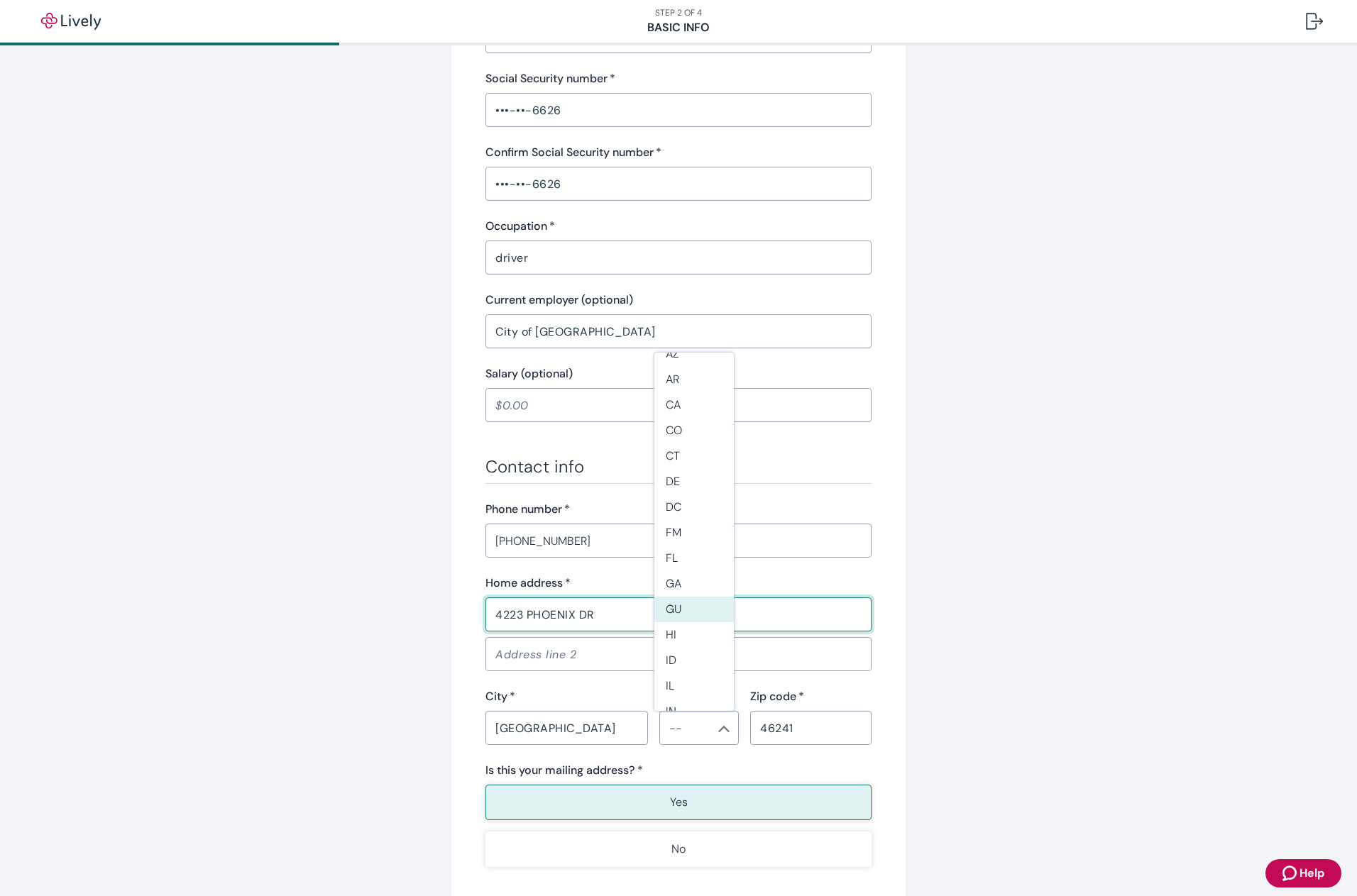
scroll to position [142, 0]
click at [667, 662] on li "IN" at bounding box center [694, 663] width 79 height 25
type input "IN"
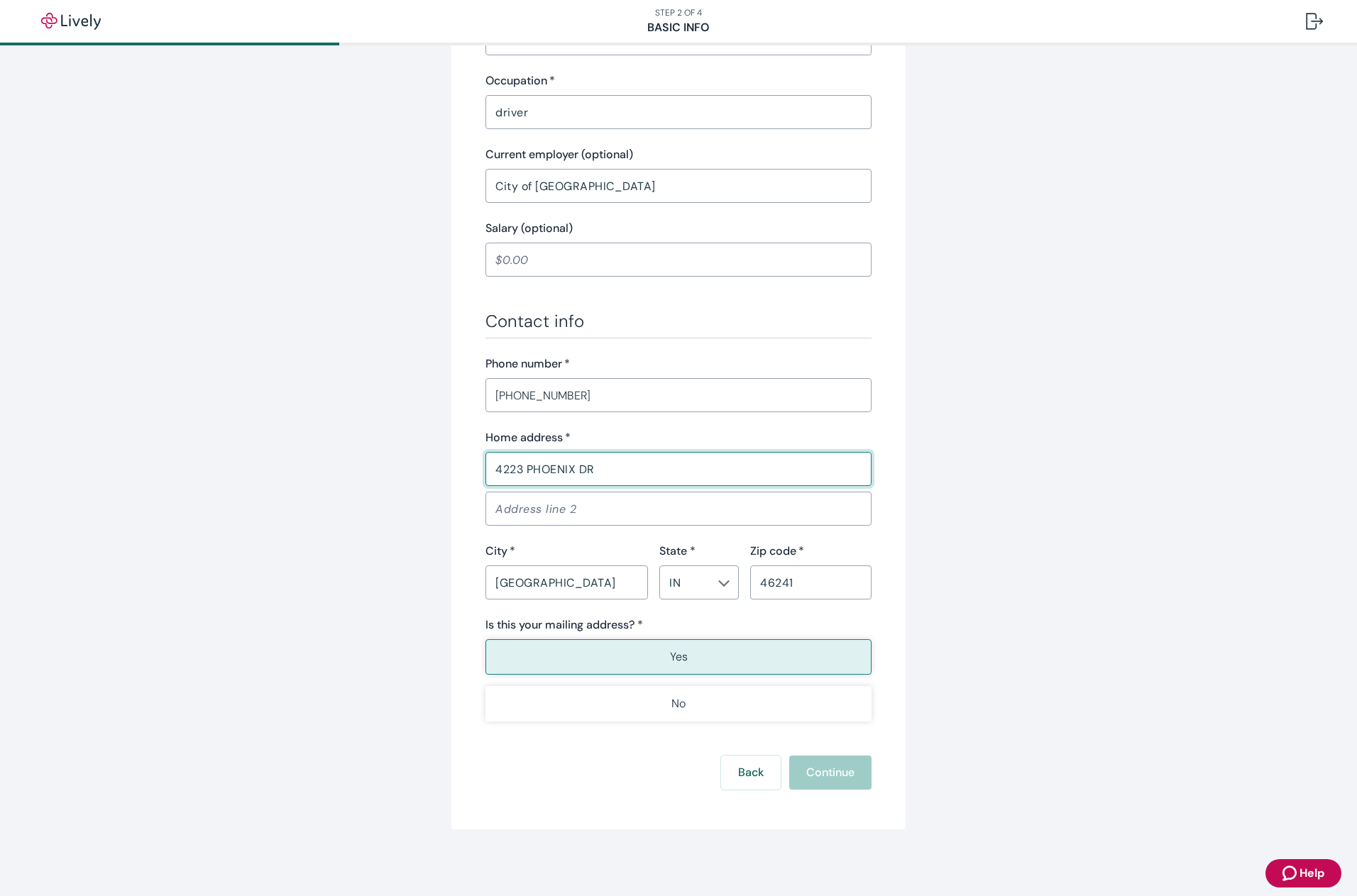
scroll to position [573, 0]
click at [704, 656] on button "Yes" at bounding box center [678, 655] width 386 height 36
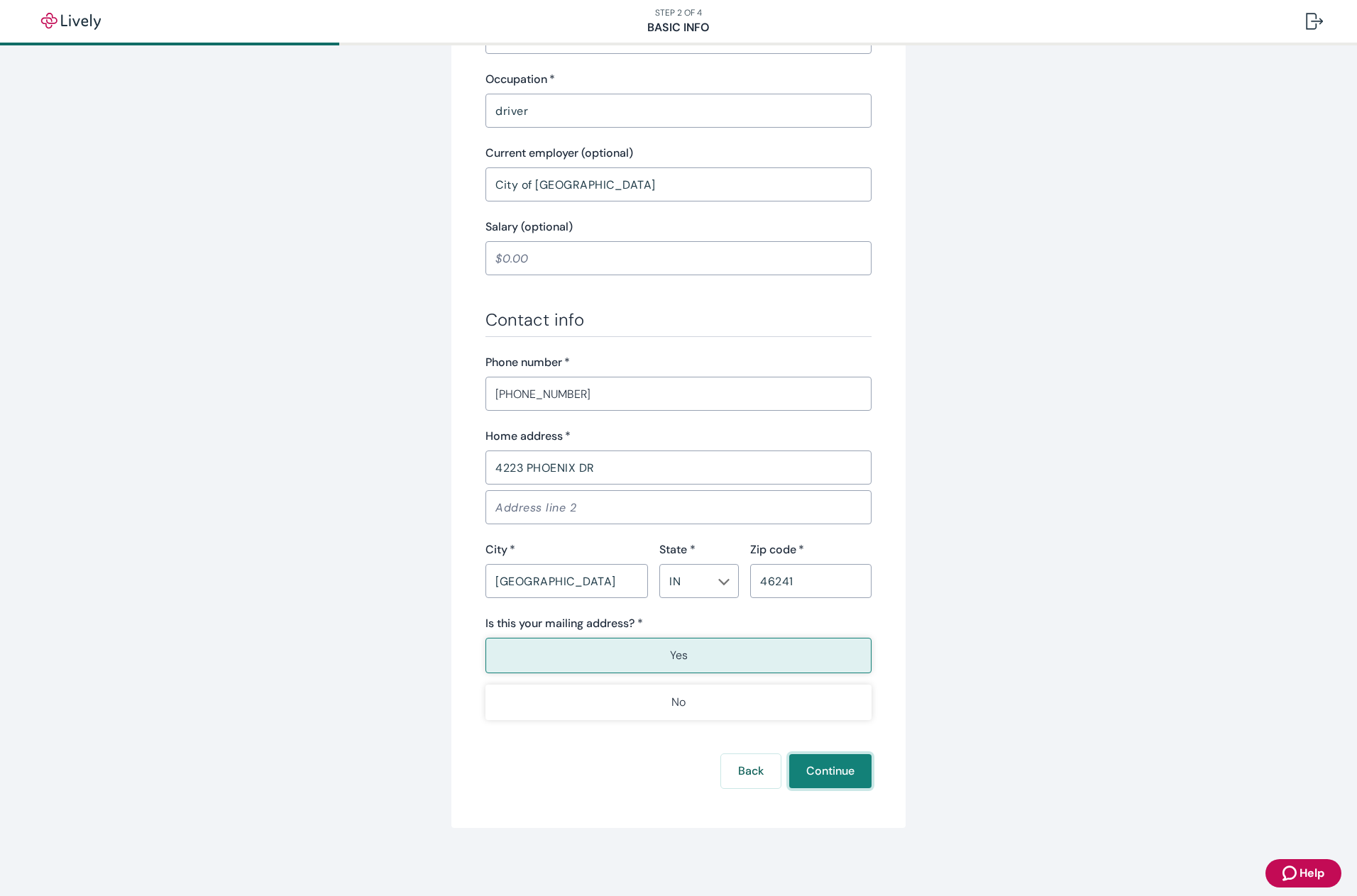
click at [819, 772] on button "Continue" at bounding box center [831, 771] width 82 height 34
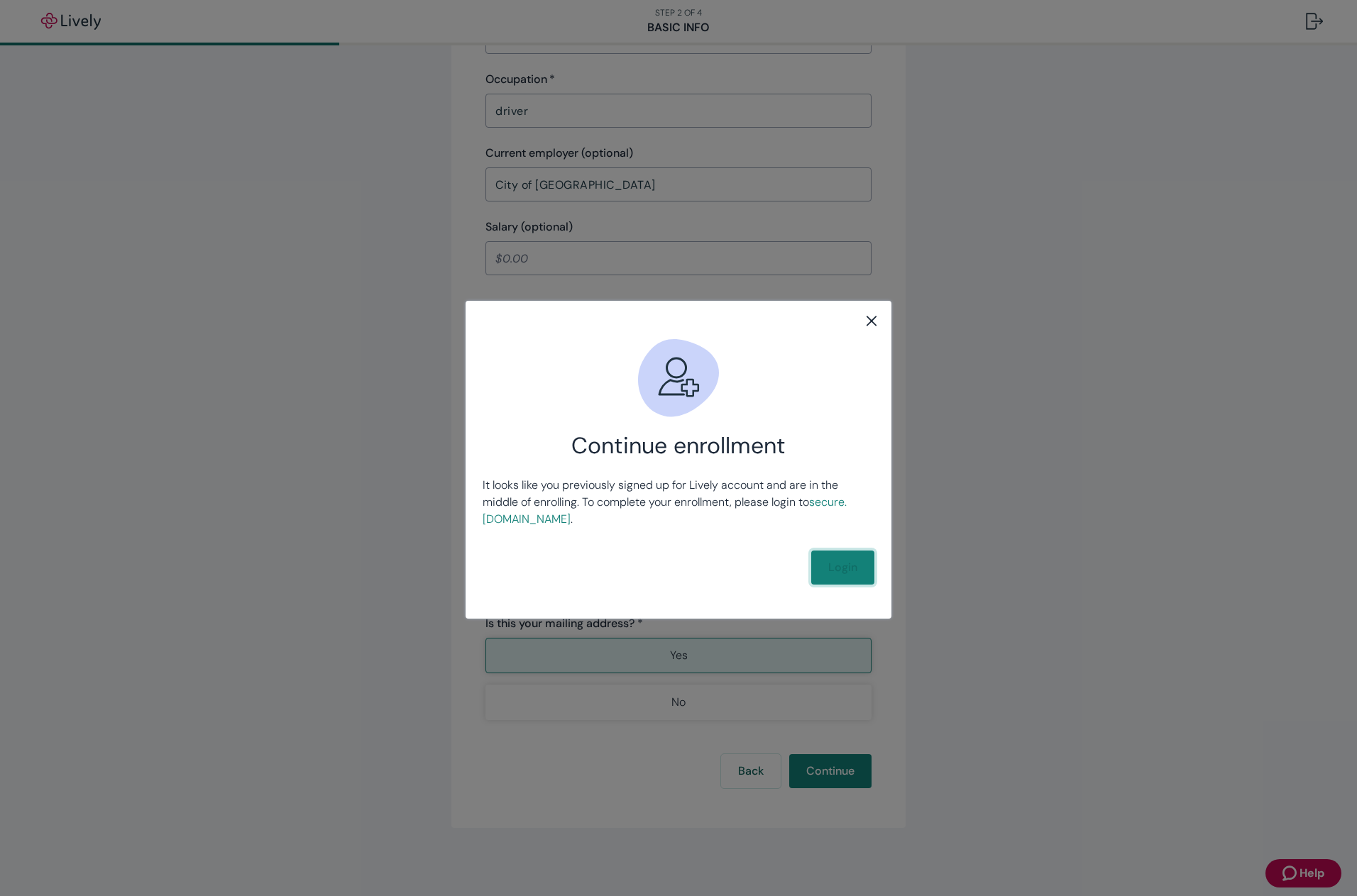
click at [854, 574] on link "Login" at bounding box center [843, 567] width 63 height 34
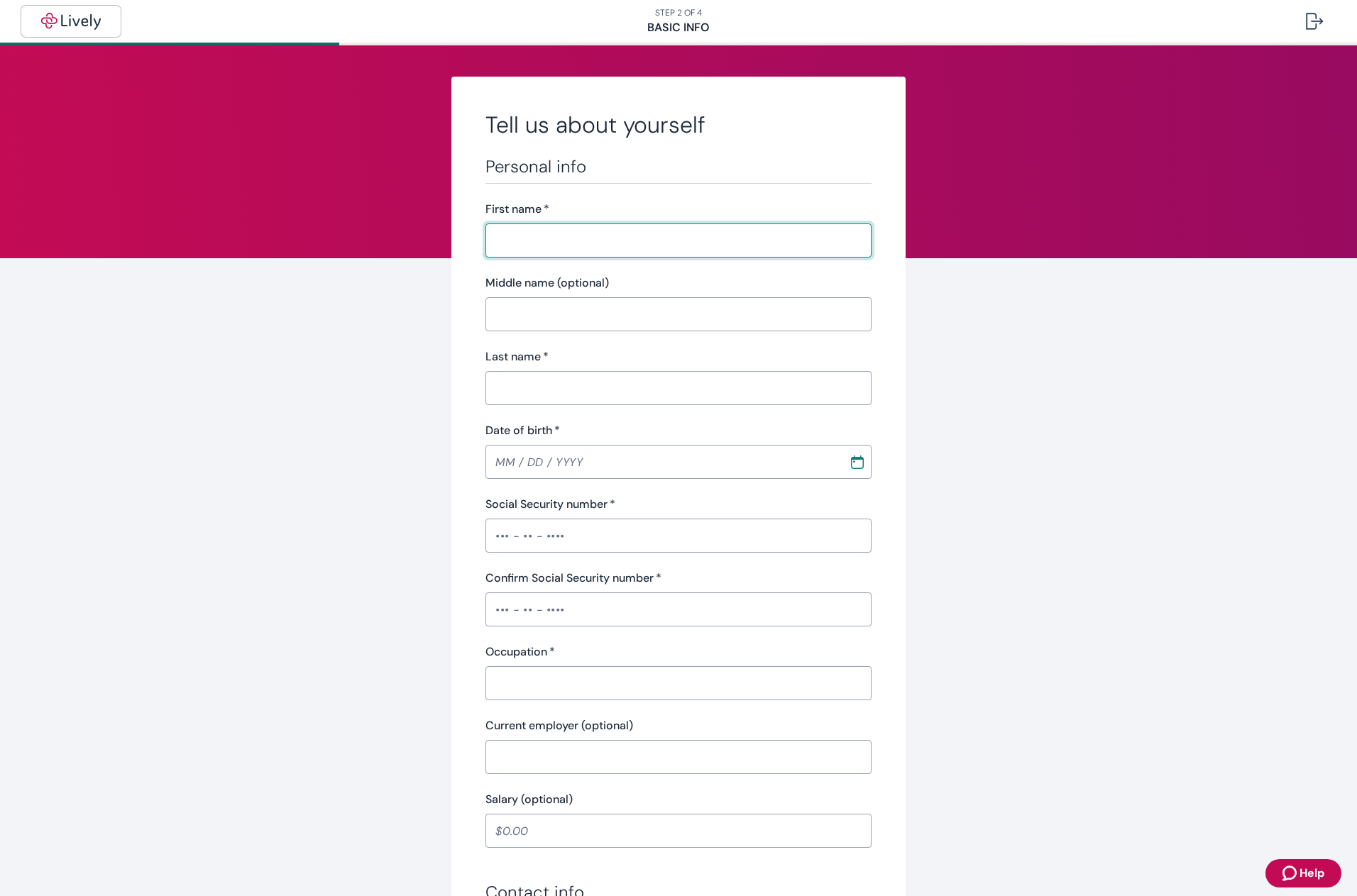
click at [75, 15] on img "button" at bounding box center [71, 21] width 79 height 17
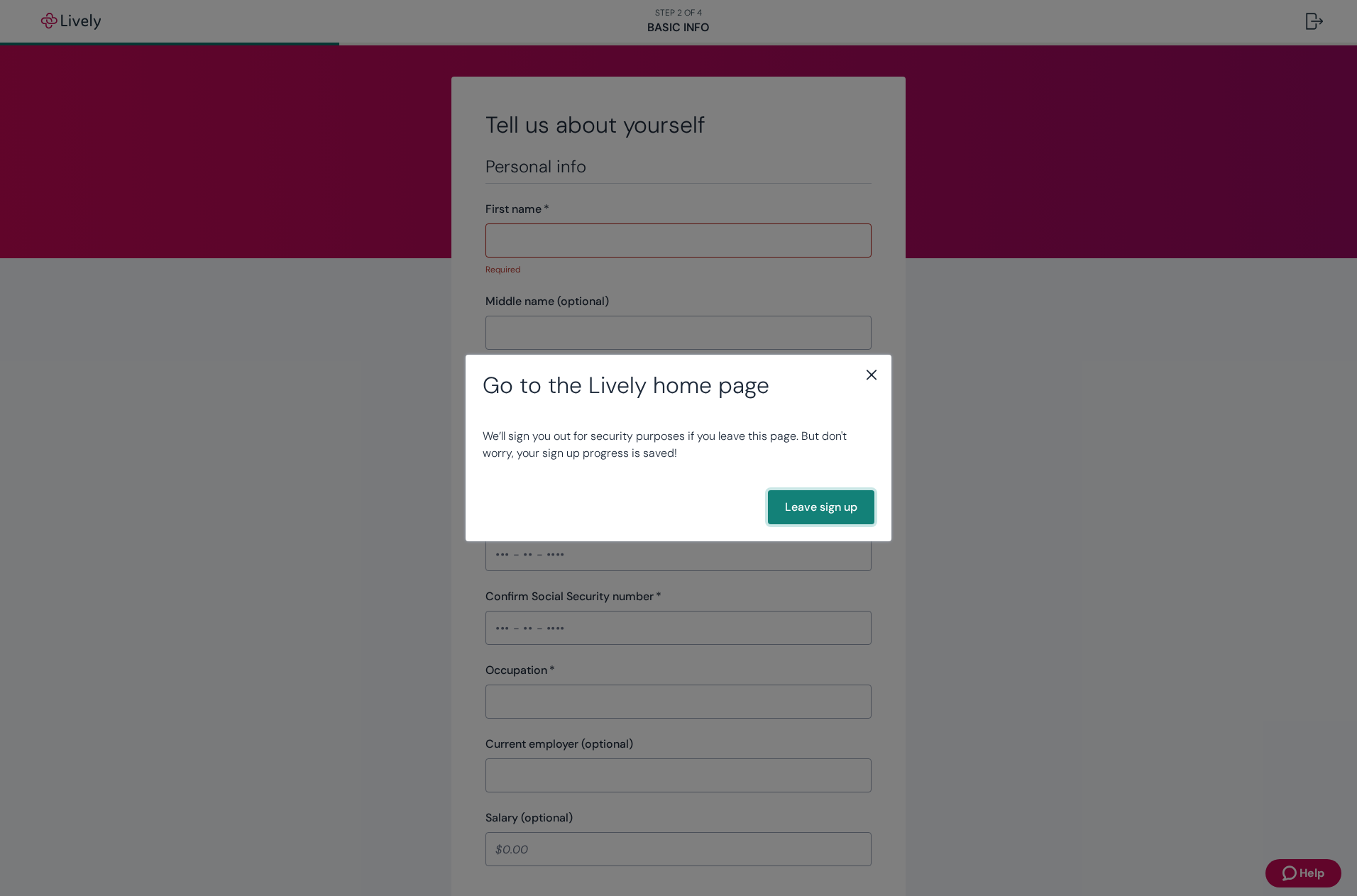
click at [799, 506] on button "Leave sign up" at bounding box center [821, 507] width 106 height 34
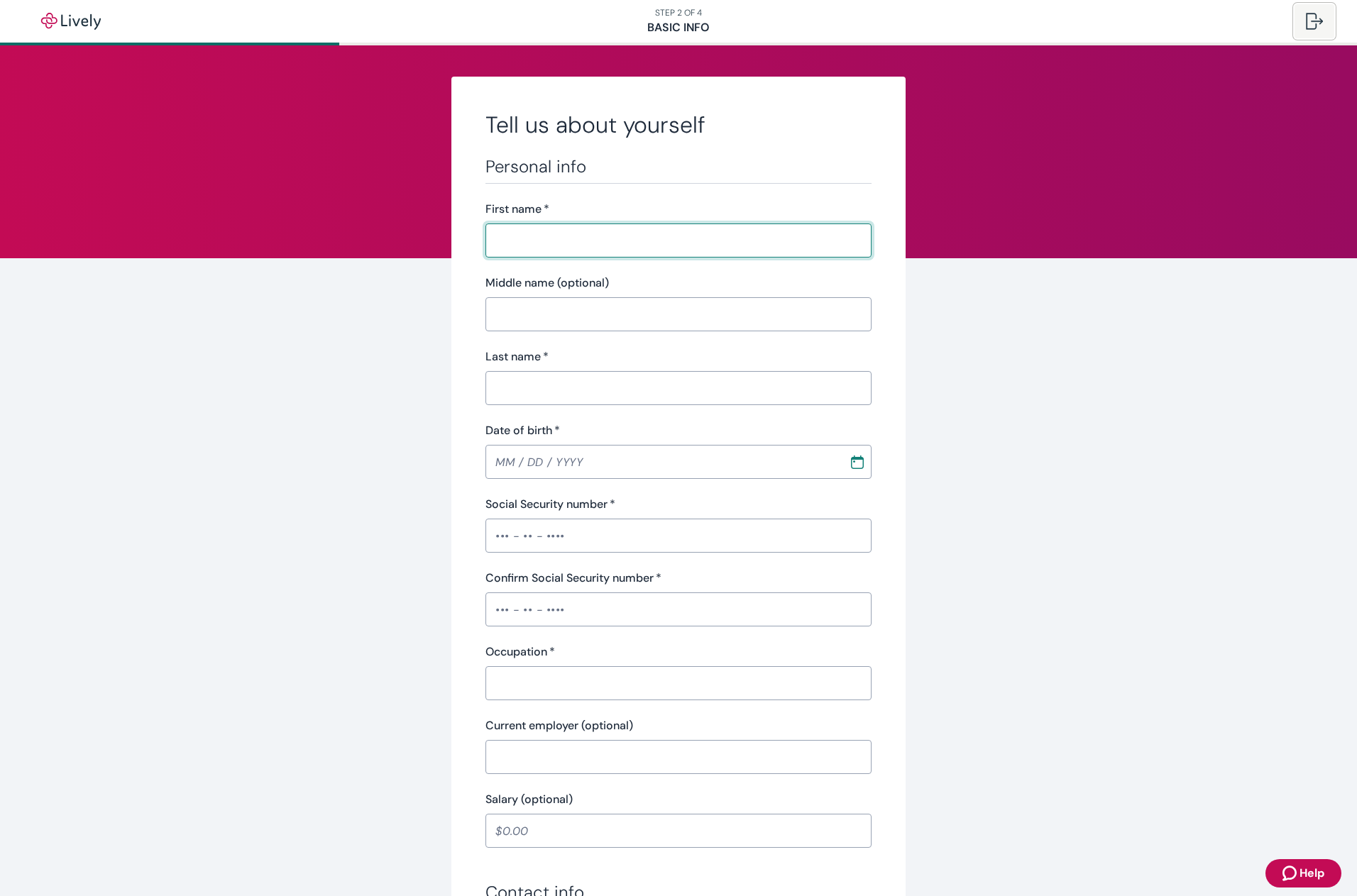
click at [1308, 17] on div at bounding box center [1314, 21] width 17 height 17
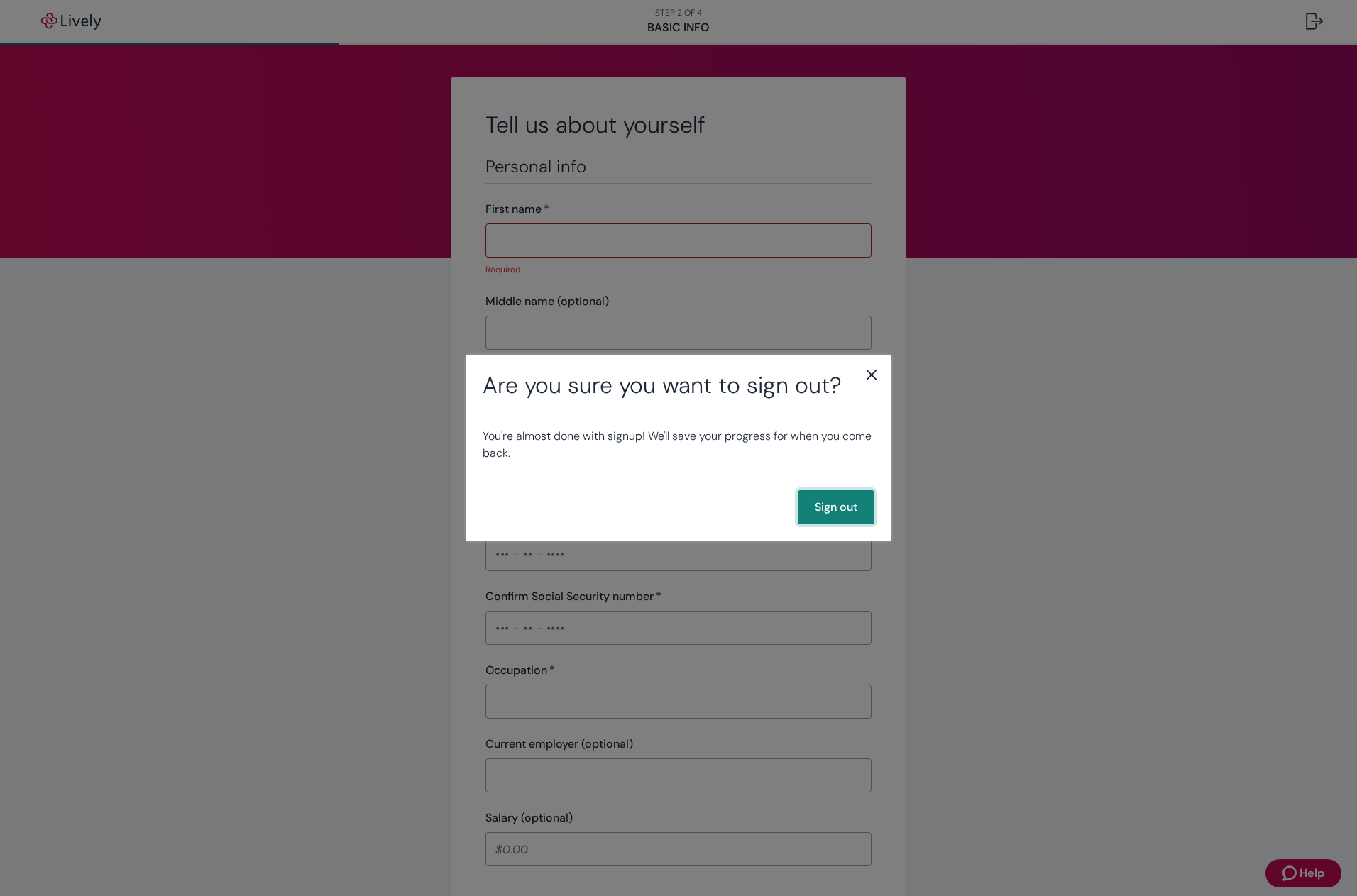
click at [861, 509] on button "Sign out" at bounding box center [836, 507] width 77 height 34
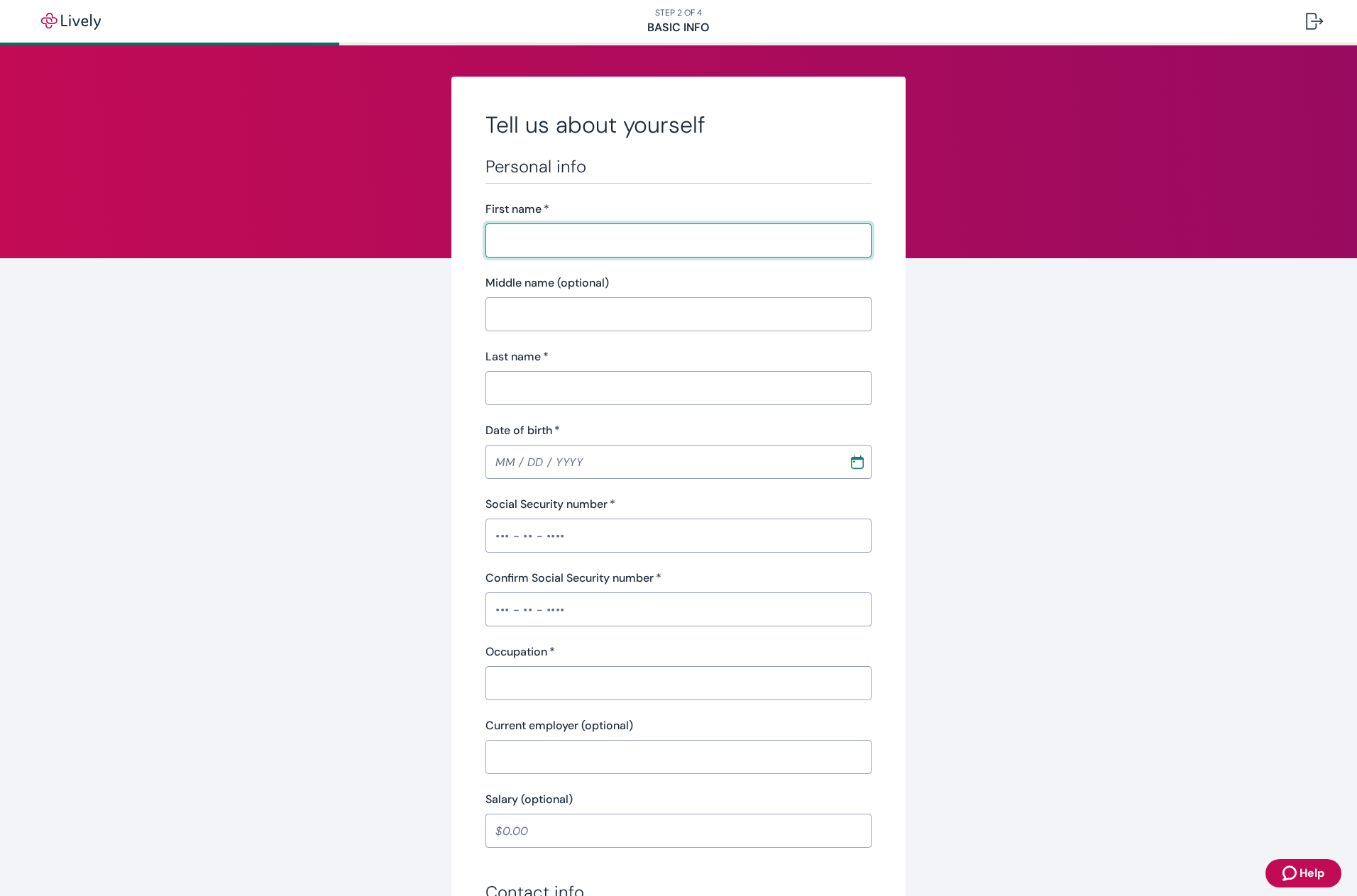
click at [612, 244] on input "First name   *" at bounding box center [678, 241] width 386 height 29
click at [545, 238] on input "First name   *" at bounding box center [678, 241] width 386 height 29
type input "[PERSON_NAME]"
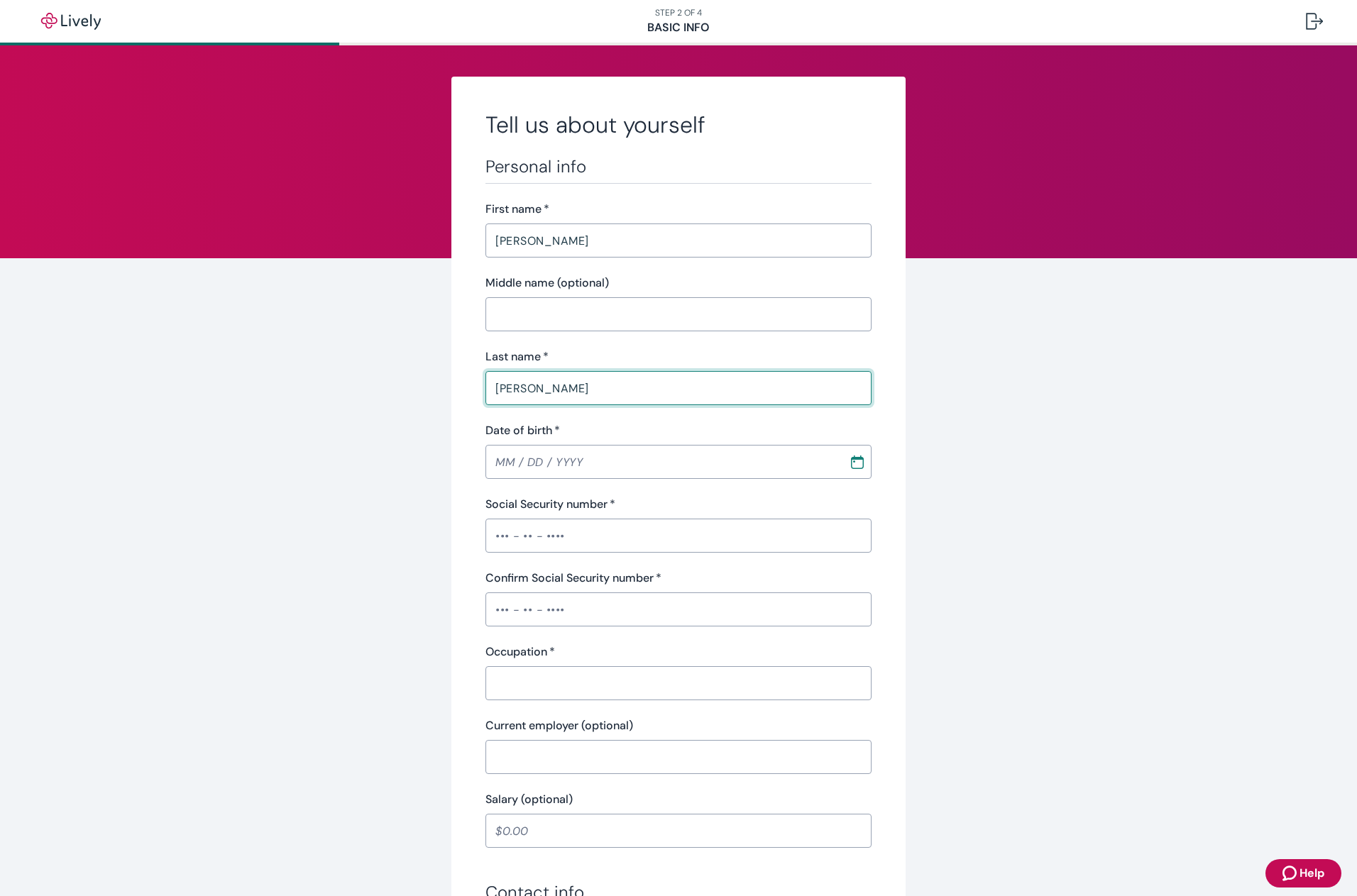
type input "mitchell"
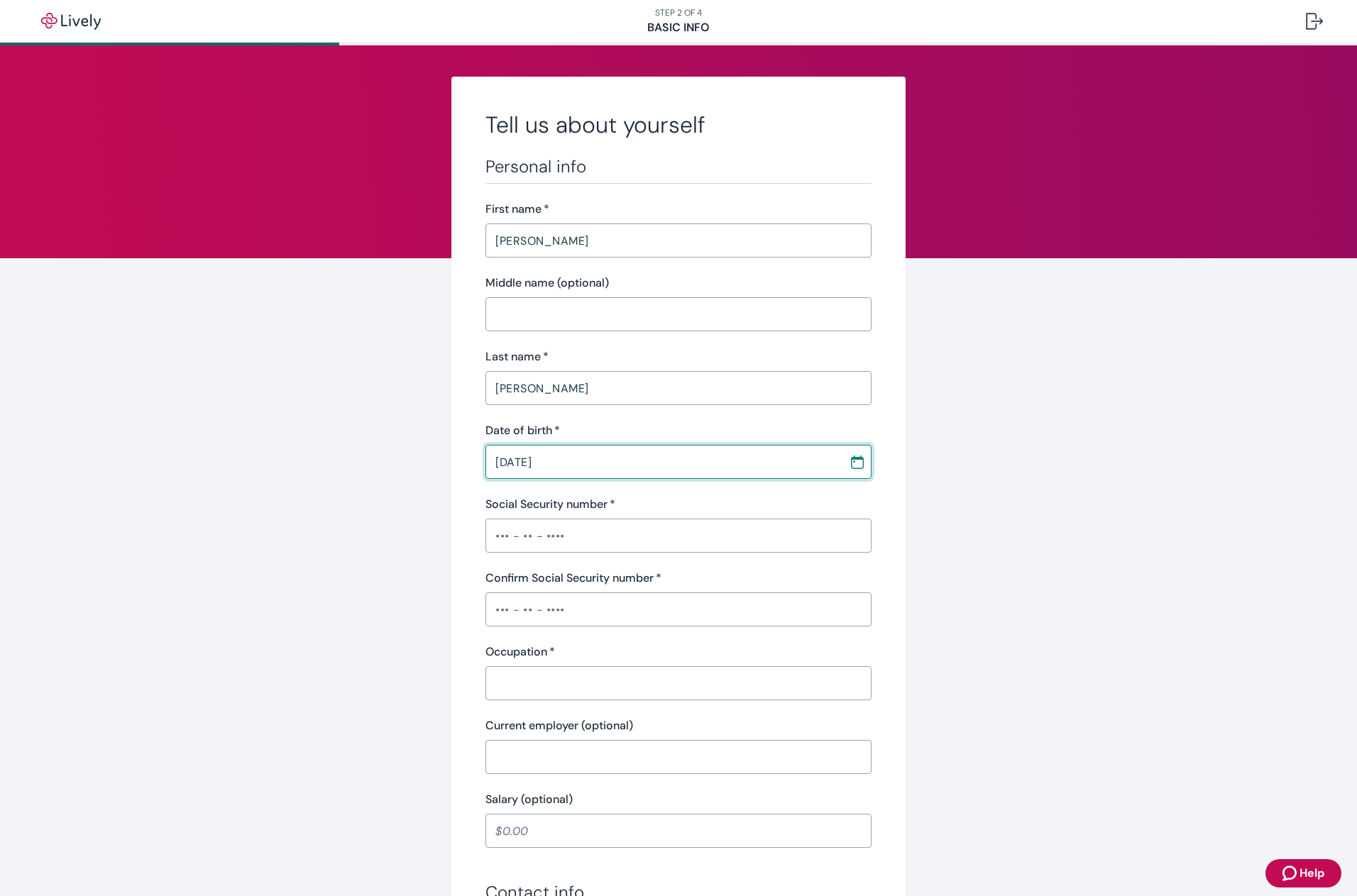
type input "12 / 08 / 1968"
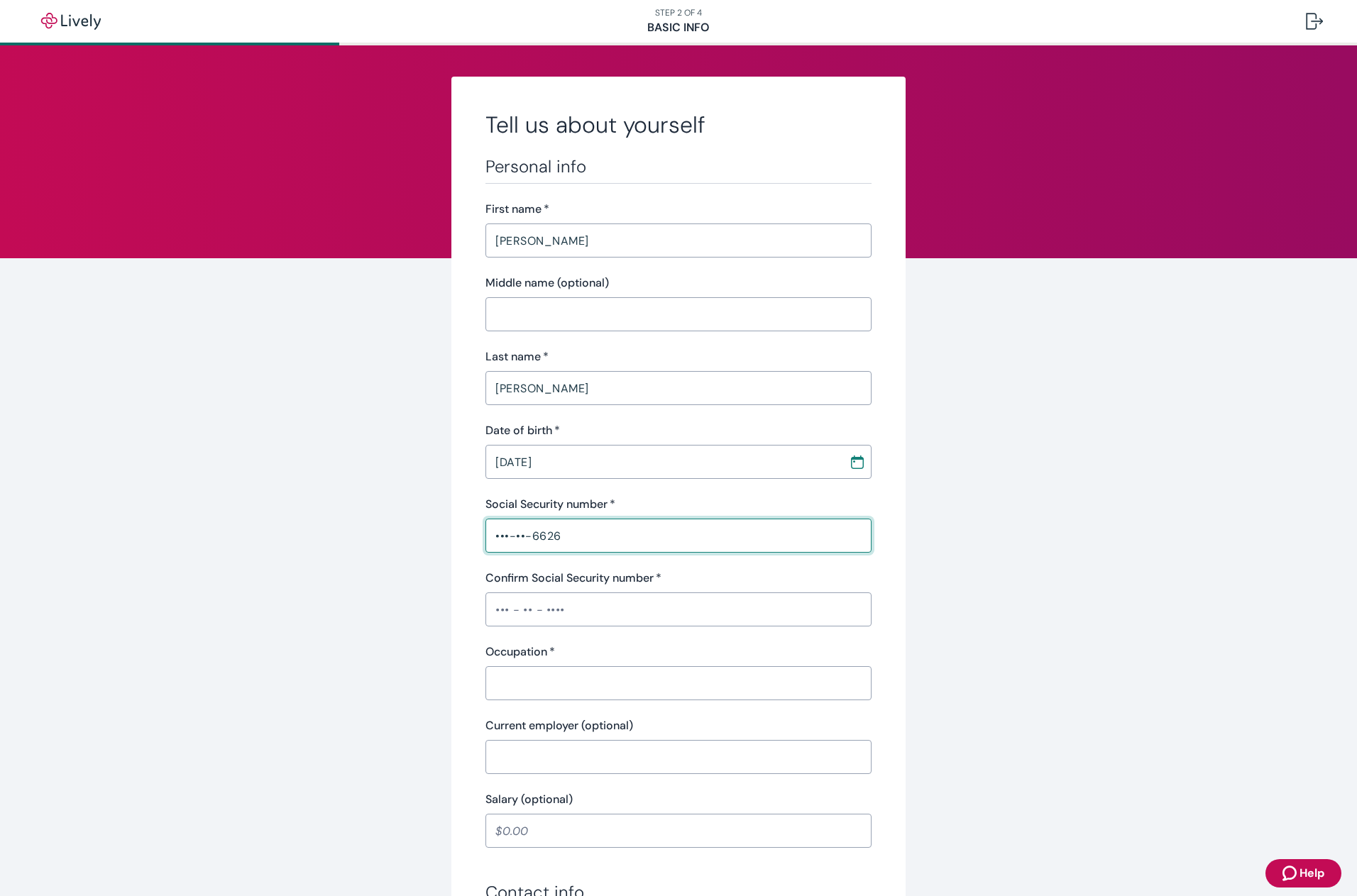
type input "•••-••-6626"
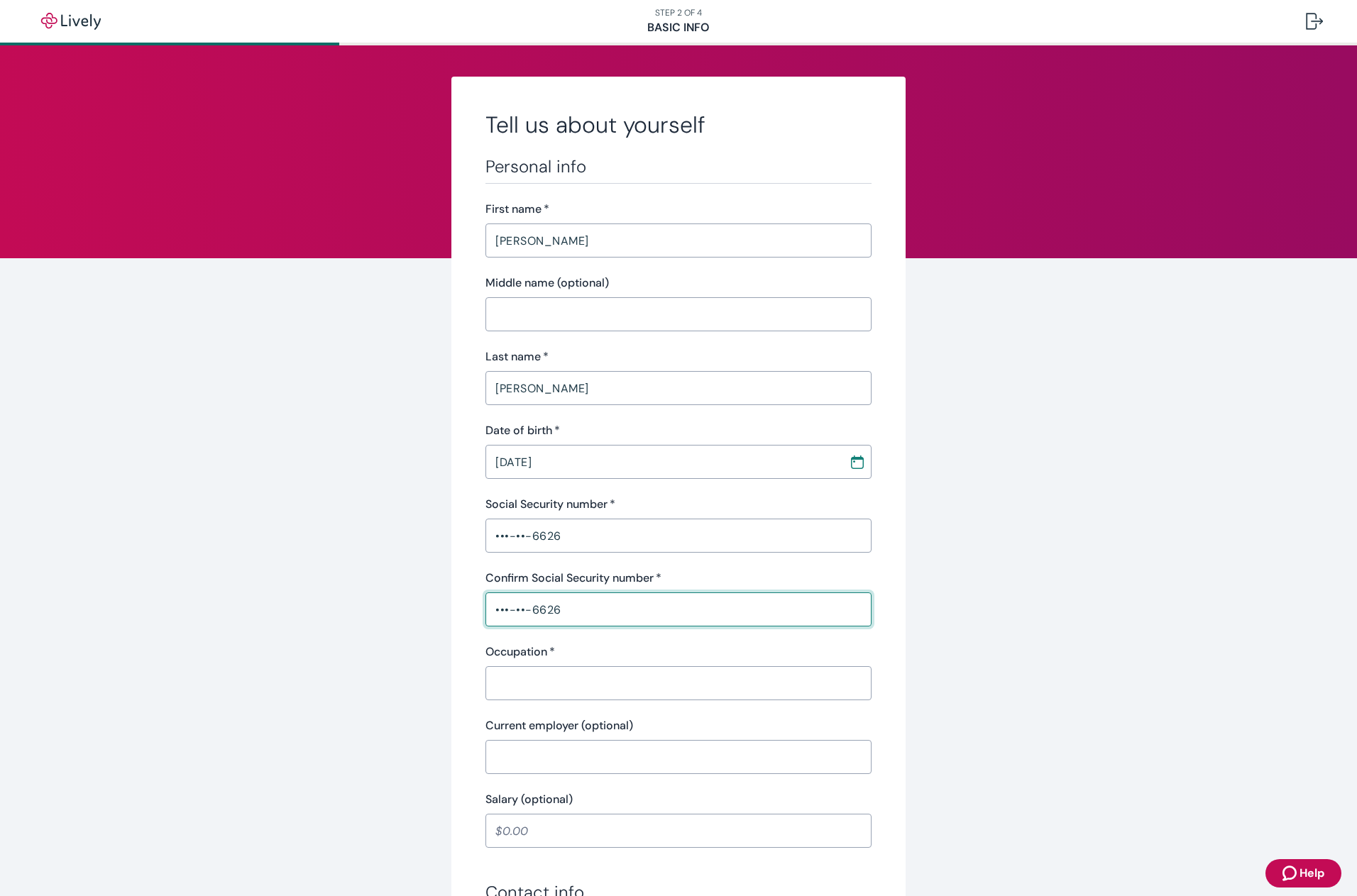
type input "•••-••-6626"
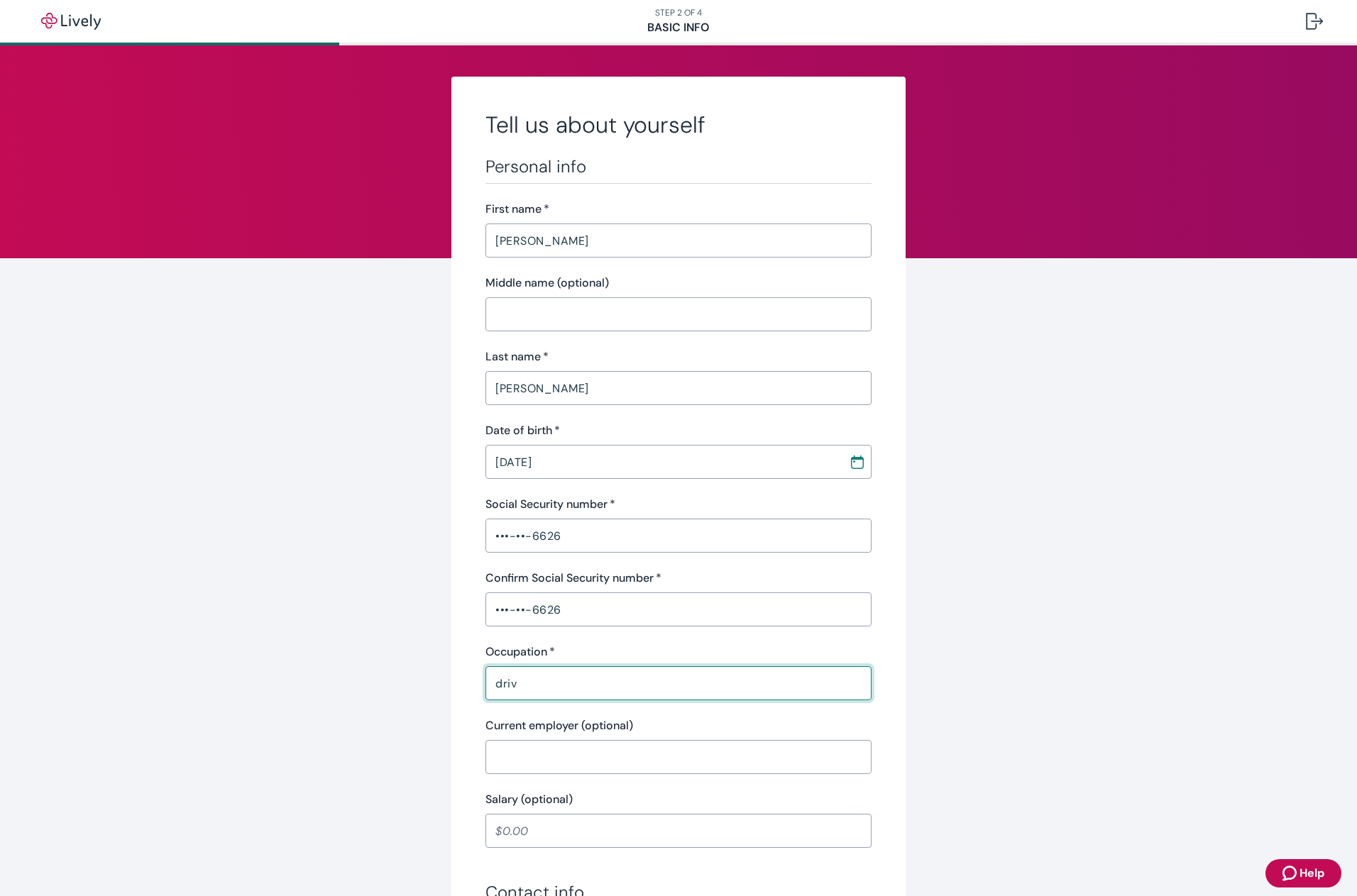
type input "DRIVER"
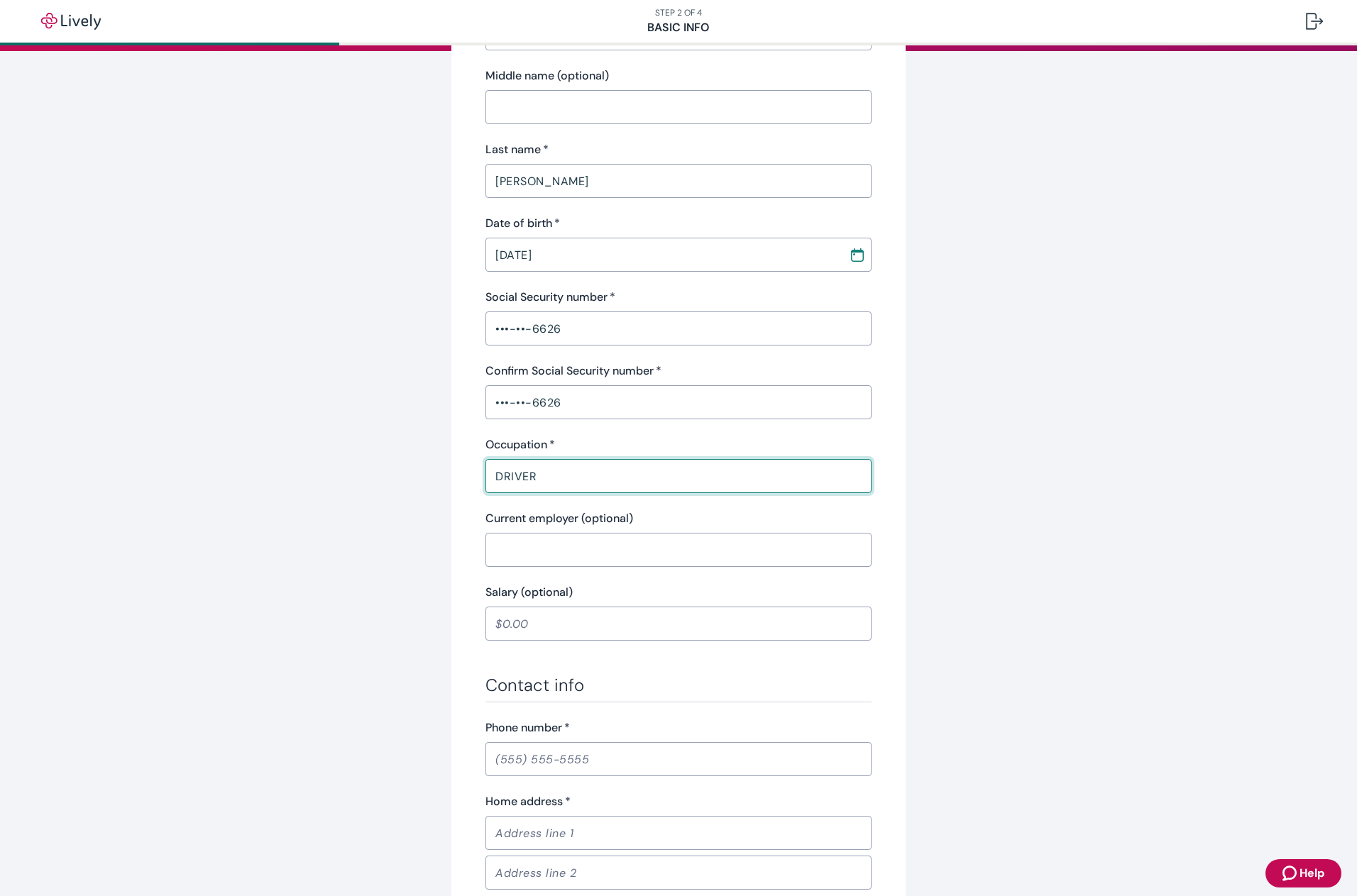
scroll to position [213, 0]
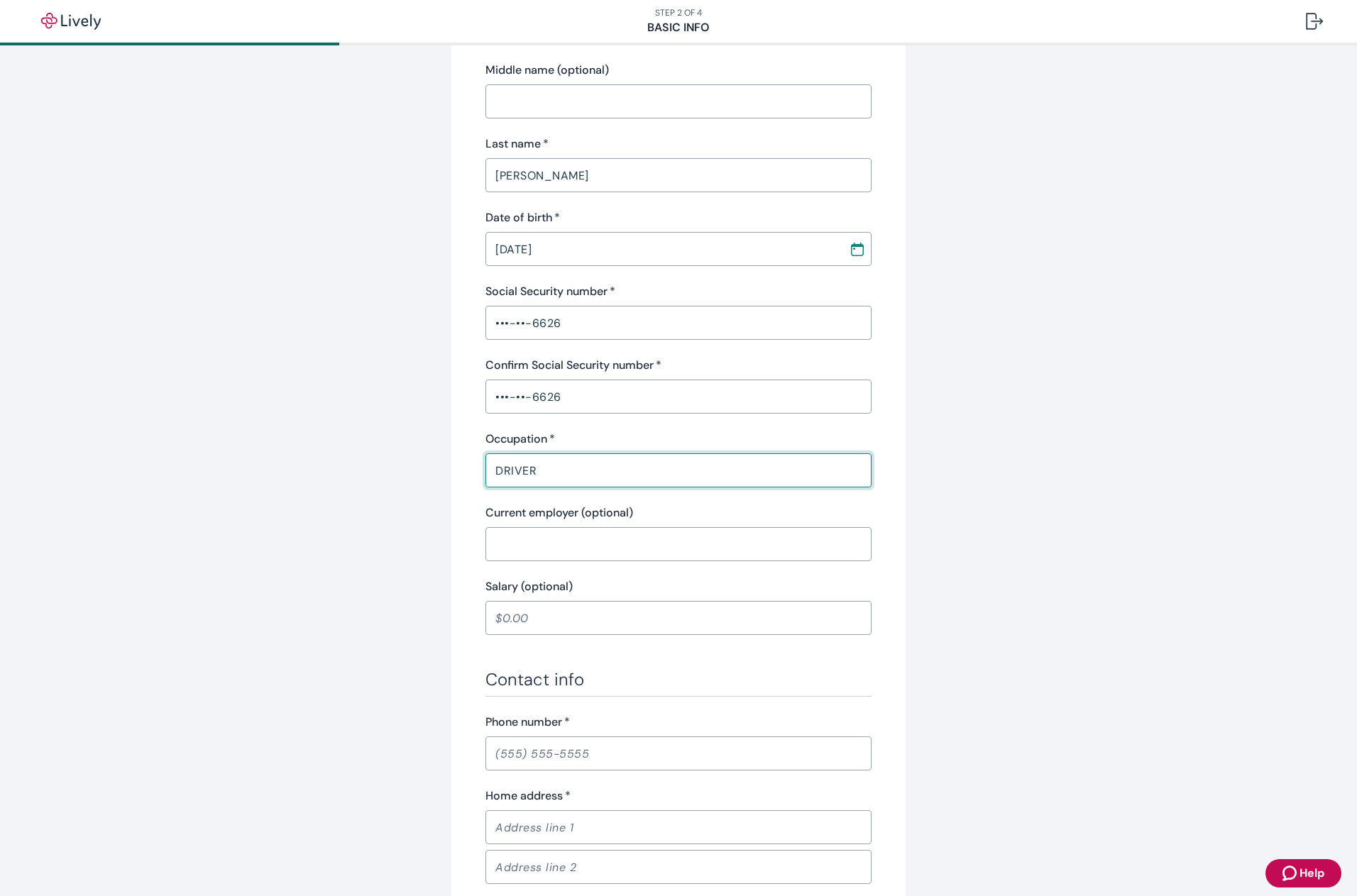
click at [521, 543] on input "Current employer (optional)" at bounding box center [678, 544] width 386 height 29
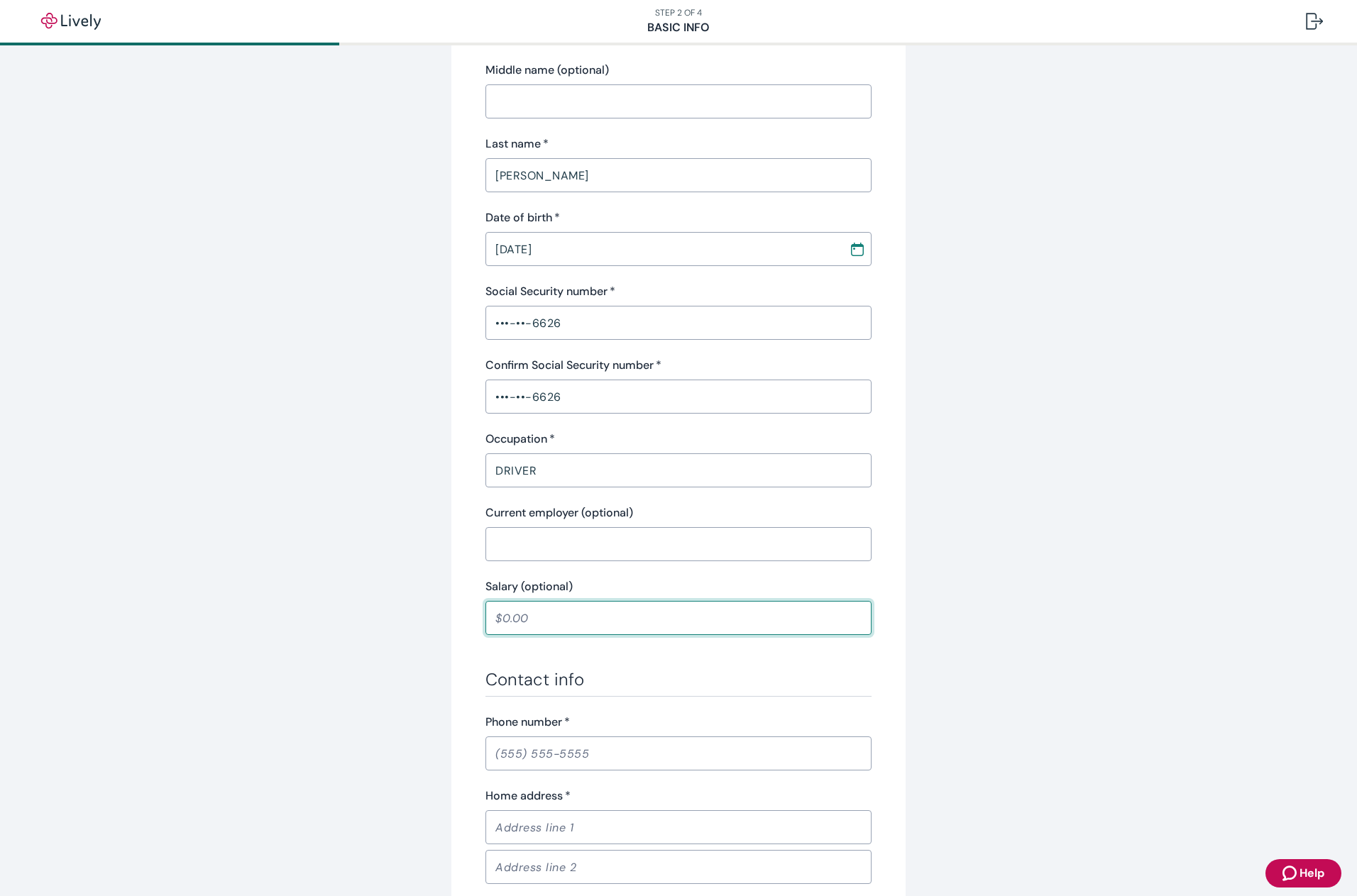
click at [547, 623] on input "Salary (optional)" at bounding box center [678, 618] width 386 height 29
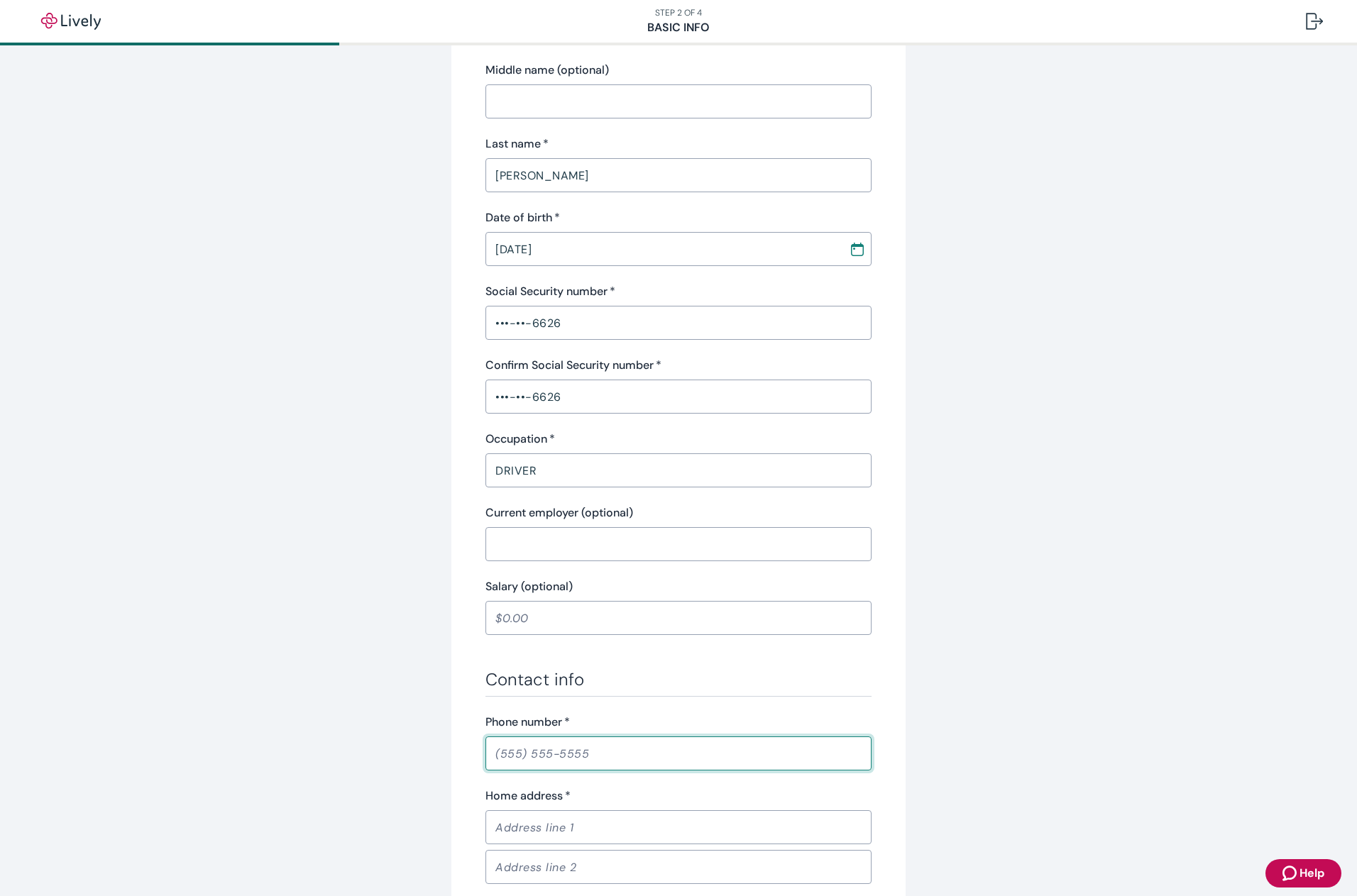
click at [560, 749] on input "Phone number   *" at bounding box center [678, 753] width 386 height 29
type input "(317) 313-7858"
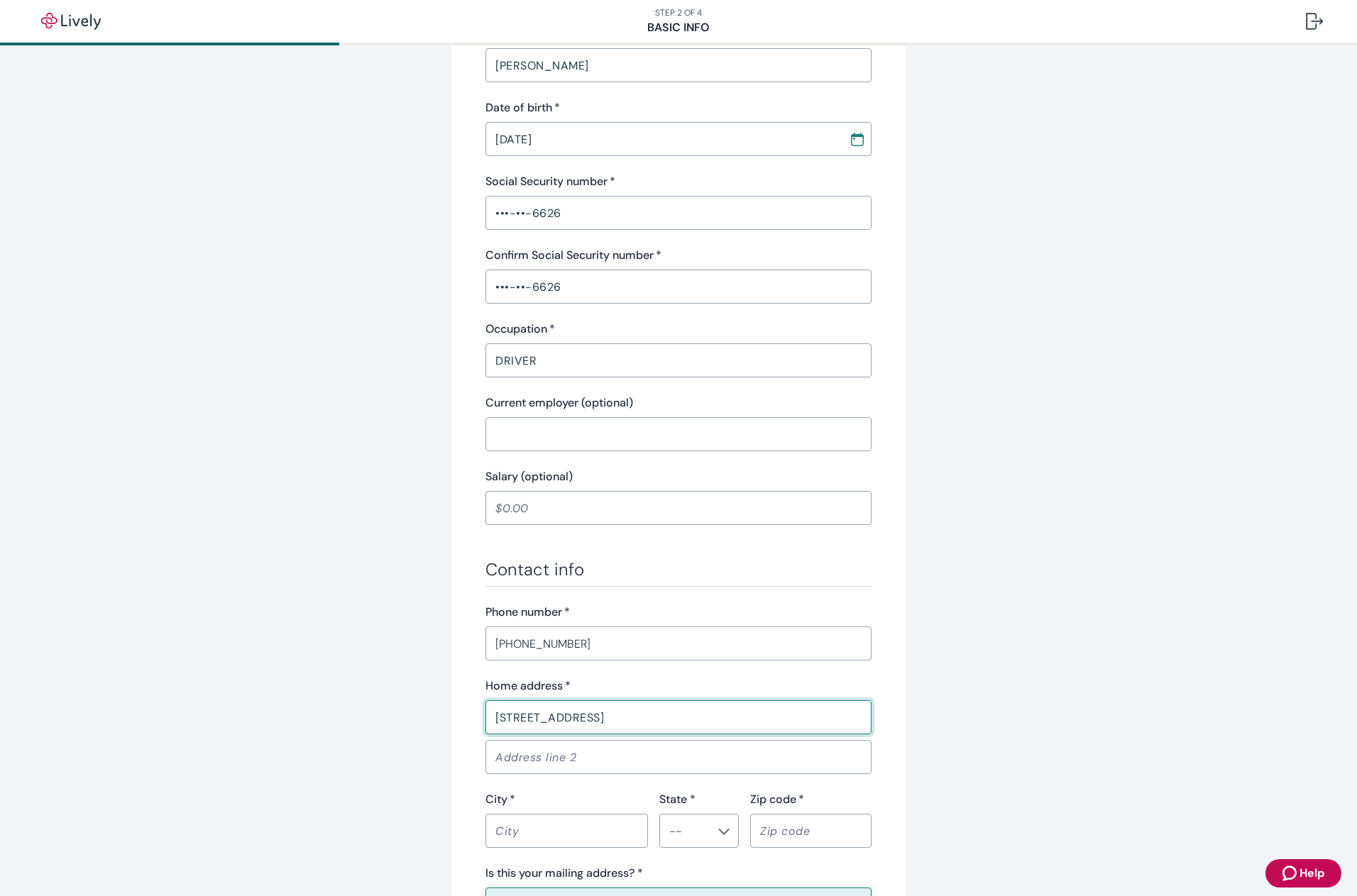
scroll to position [573, 0]
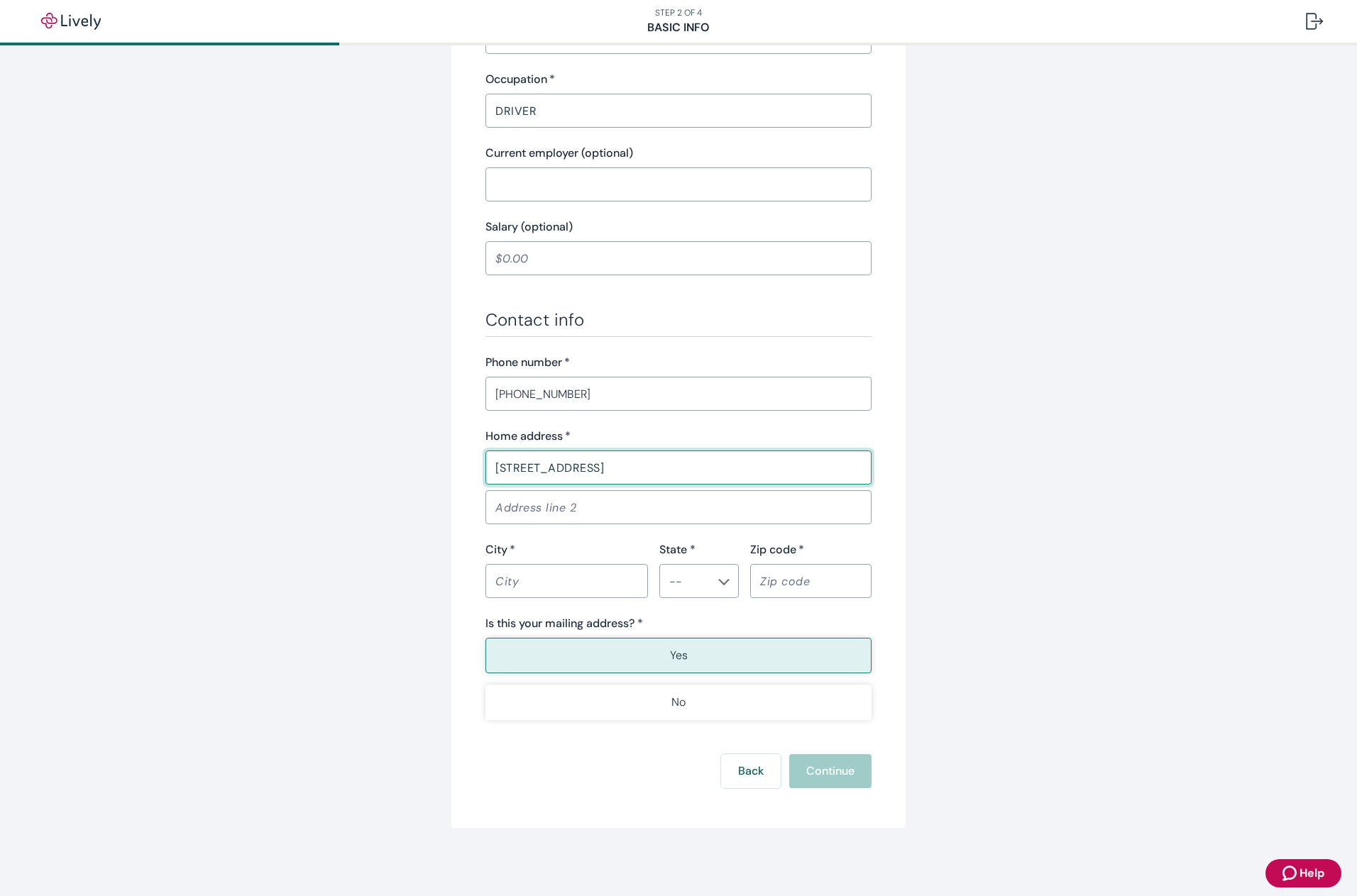
type input "4223 Phoenix drive"
click at [547, 581] on input "City   *" at bounding box center [567, 581] width 162 height 29
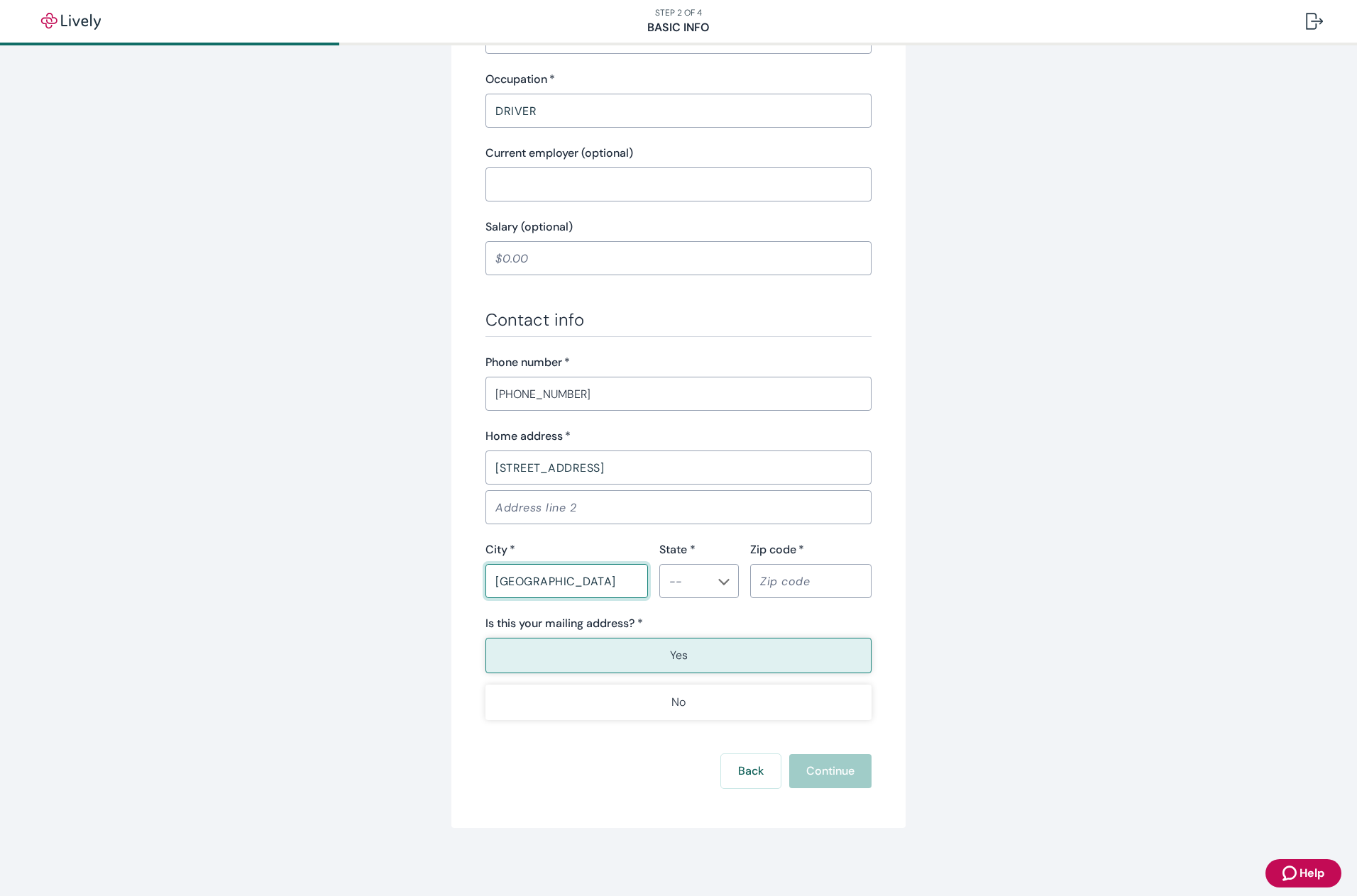
type input "indianapolis"
type input "IN"
type input "46241"
type button "true"
click at [690, 657] on button "Yes" at bounding box center [678, 655] width 386 height 36
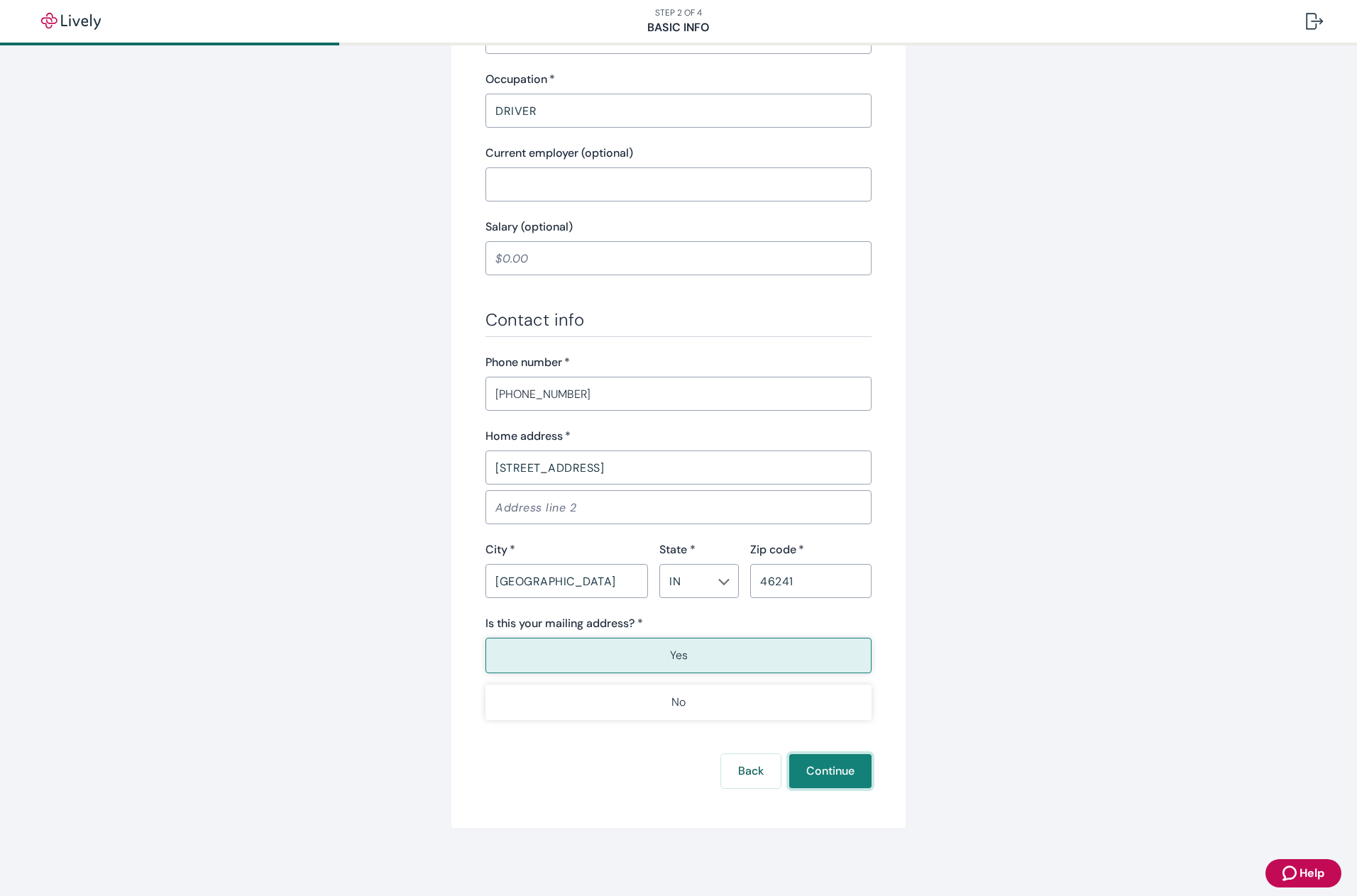
click at [815, 780] on button "Continue" at bounding box center [831, 771] width 82 height 34
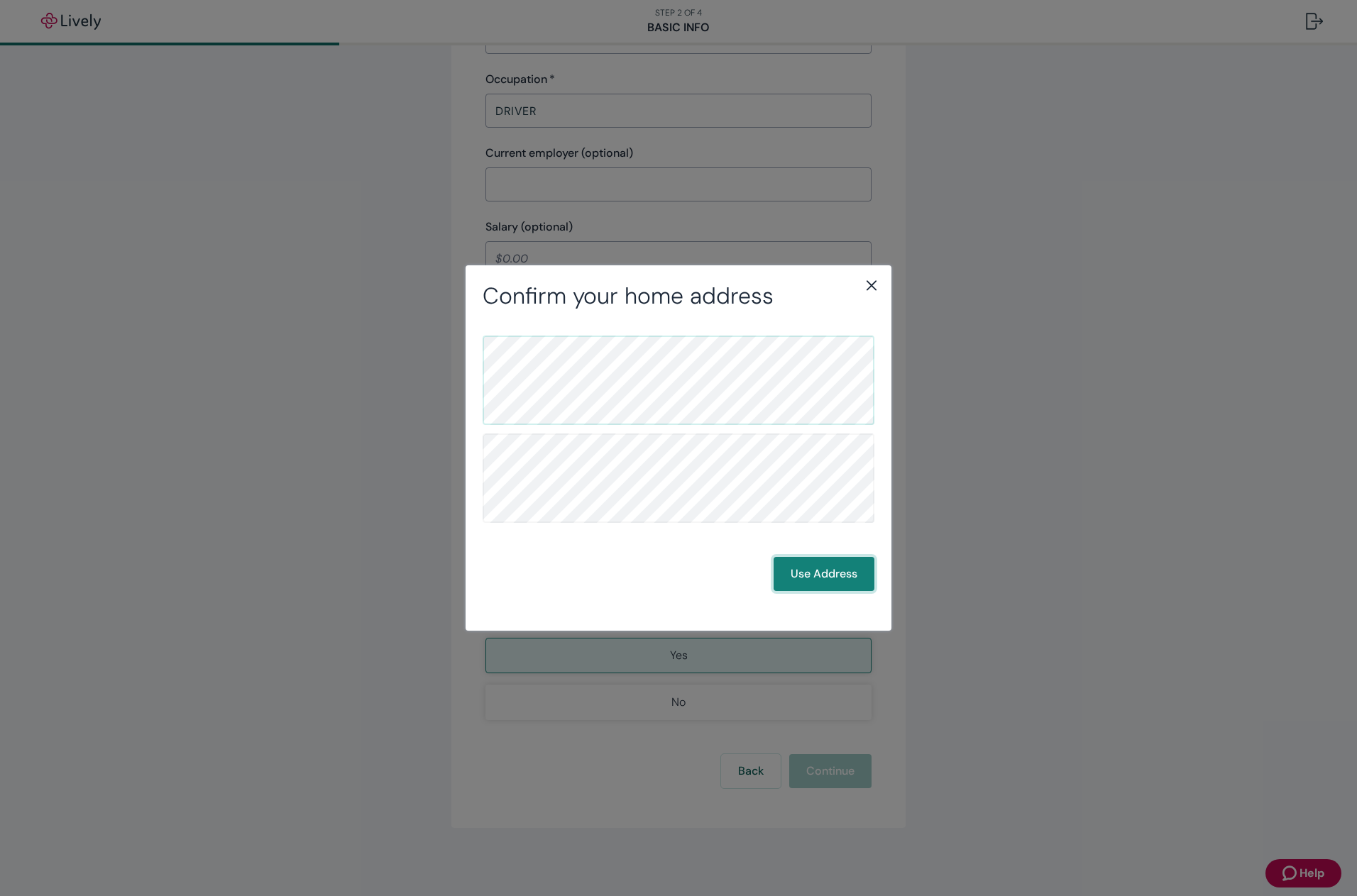
click at [800, 570] on button "Use Address" at bounding box center [824, 574] width 101 height 34
click at [827, 567] on button "Use Address" at bounding box center [824, 574] width 101 height 34
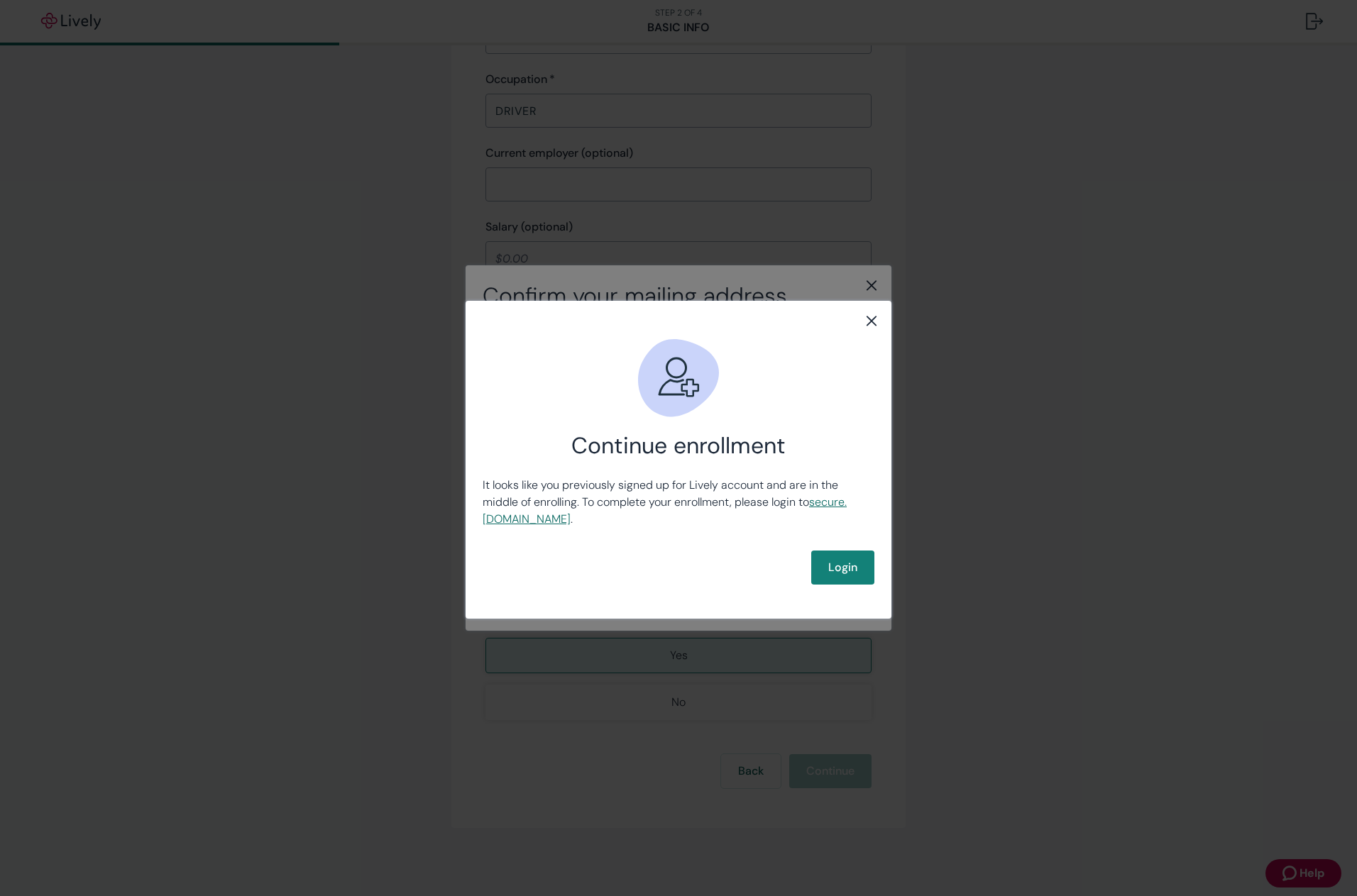
click at [548, 522] on link "secure .livelyme.com" at bounding box center [664, 510] width 364 height 32
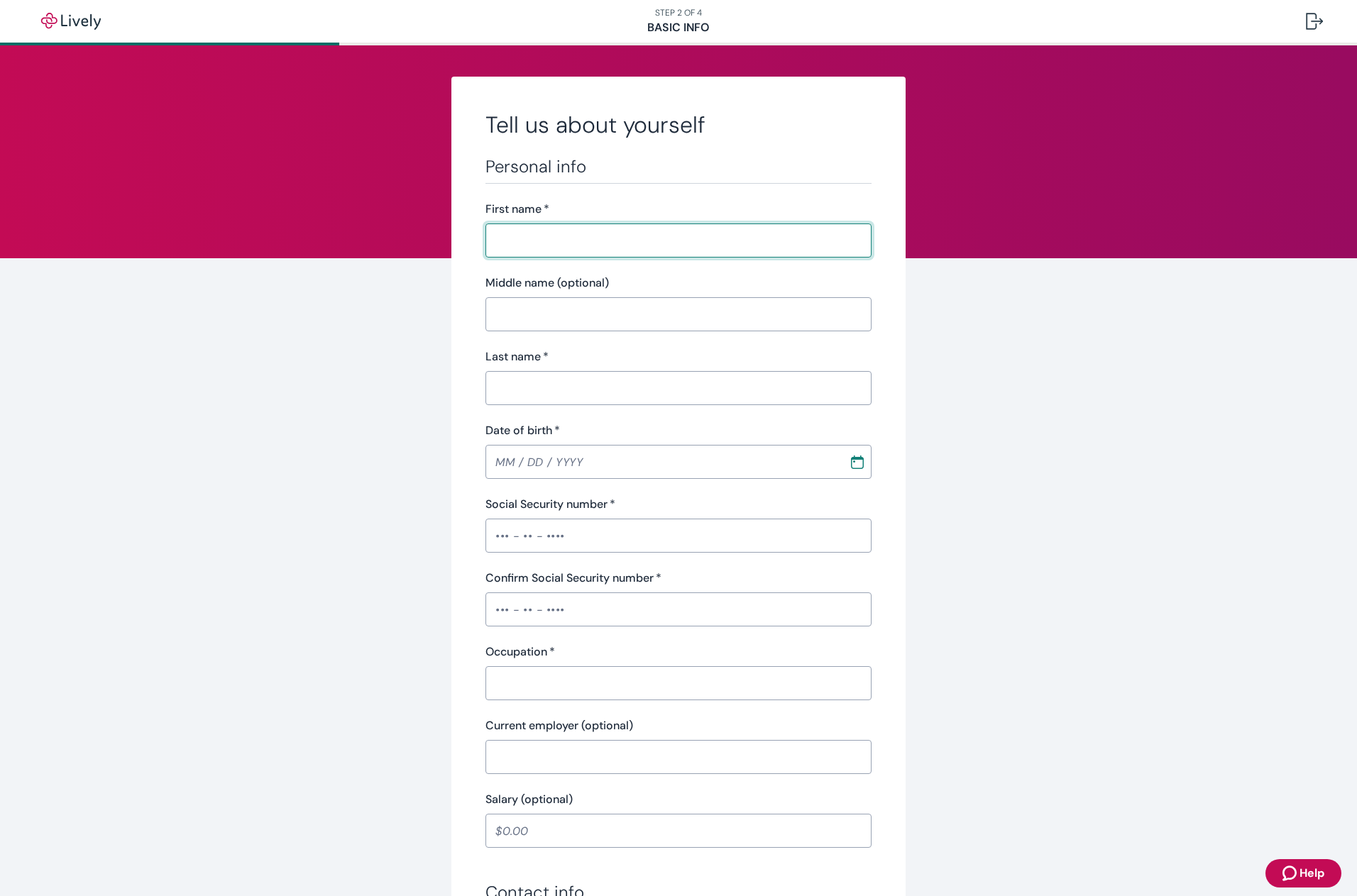
click at [561, 246] on input "First name   *" at bounding box center [678, 241] width 386 height 29
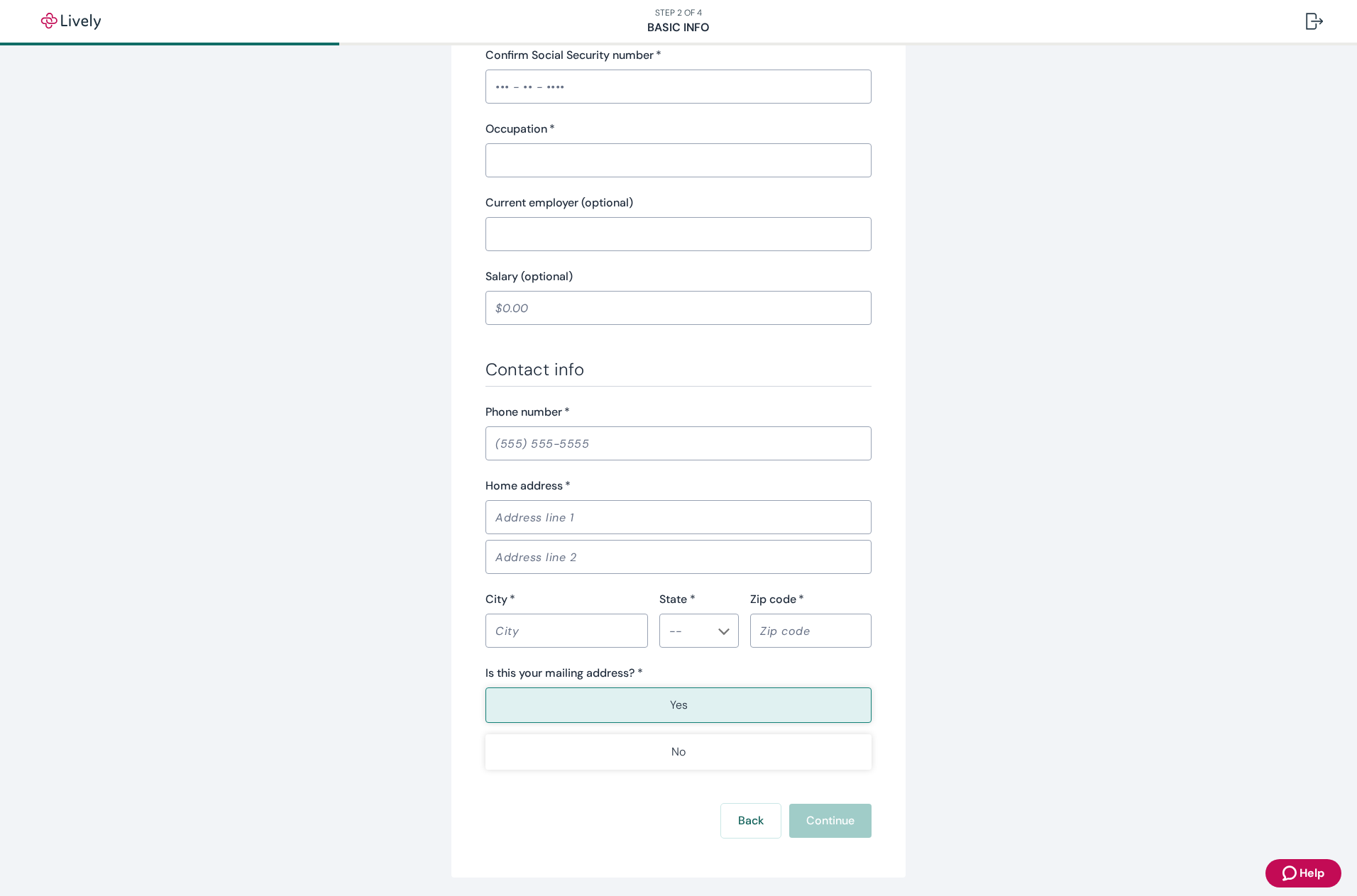
scroll to position [568, 0]
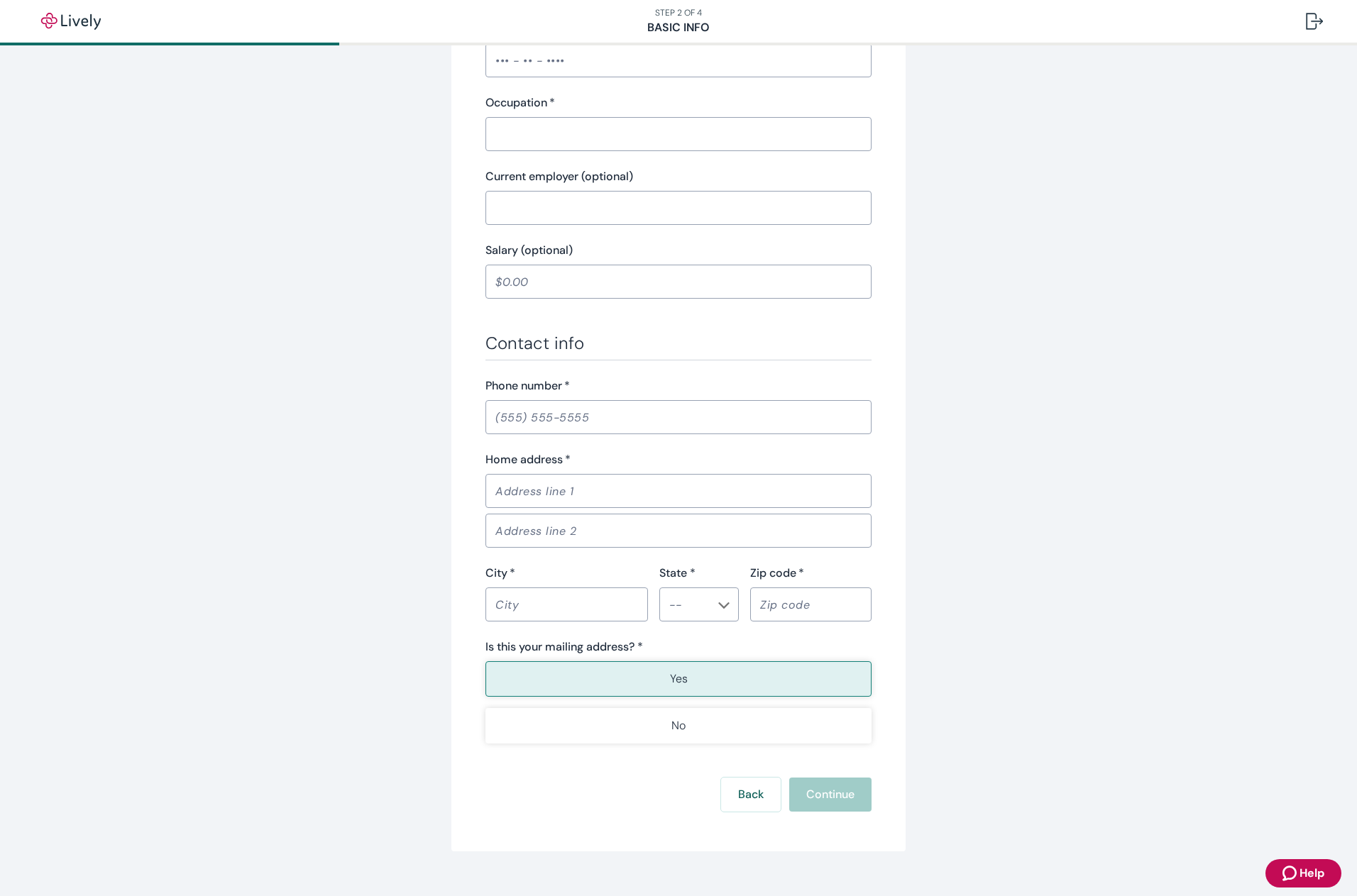
click at [1287, 870] on icon "Zendesk support icon" at bounding box center [1290, 873] width 17 height 17
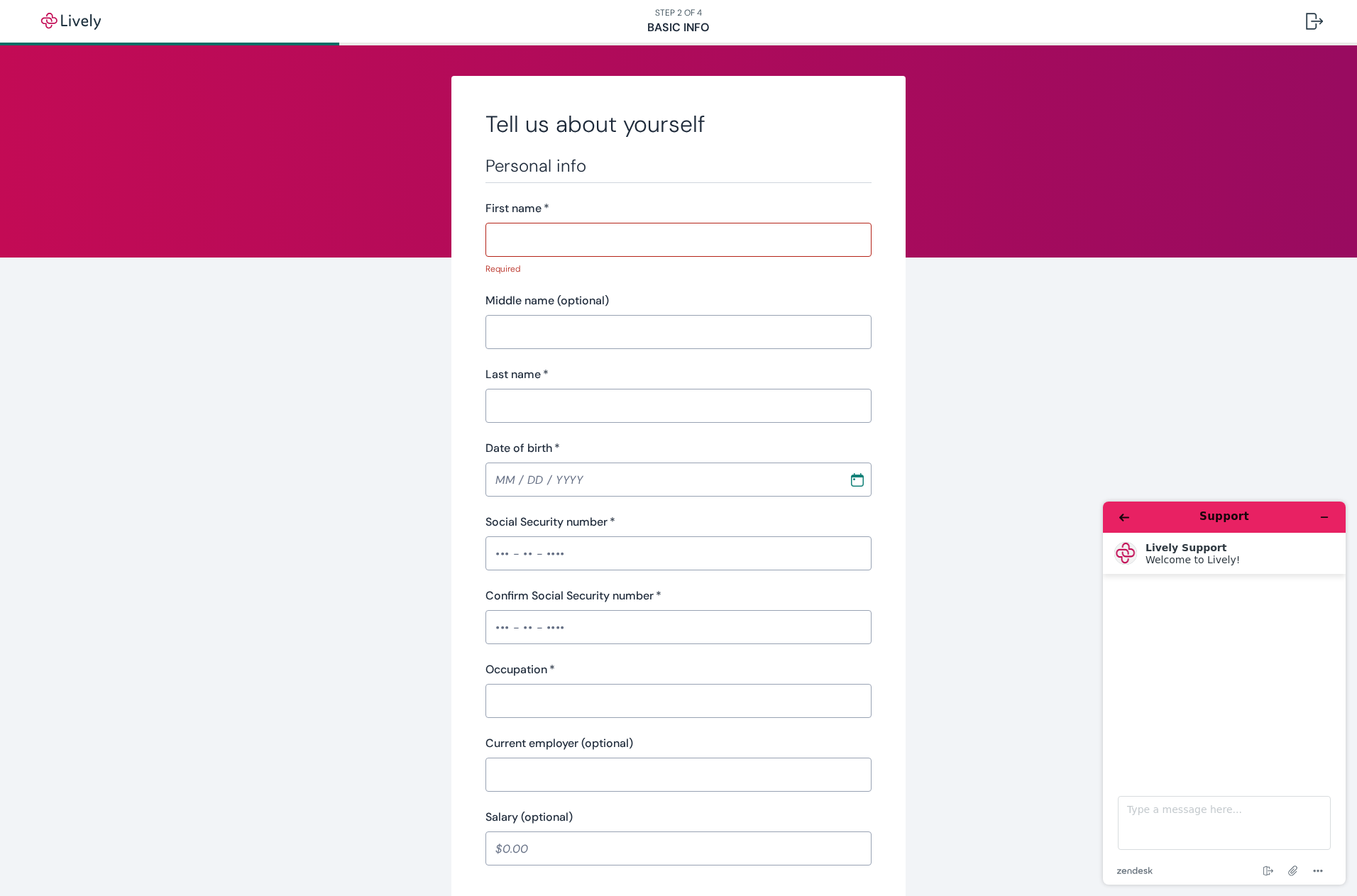
scroll to position [0, 0]
click at [1173, 815] on textarea "Type a message here..." at bounding box center [1225, 823] width 213 height 54
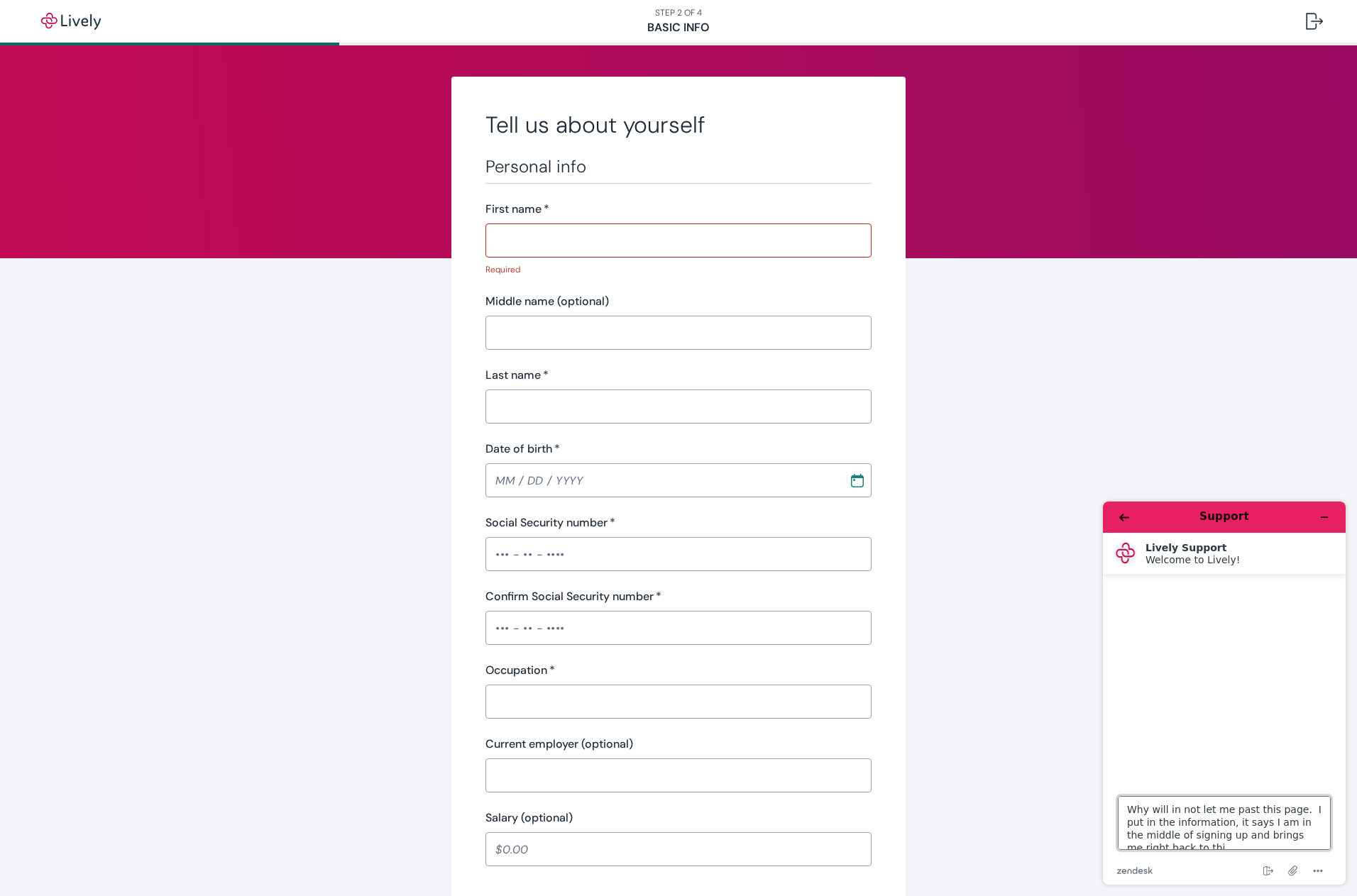
scroll to position [6, 0]
type textarea "Why will in not let me past this page. I put in the information, it says I am i…"
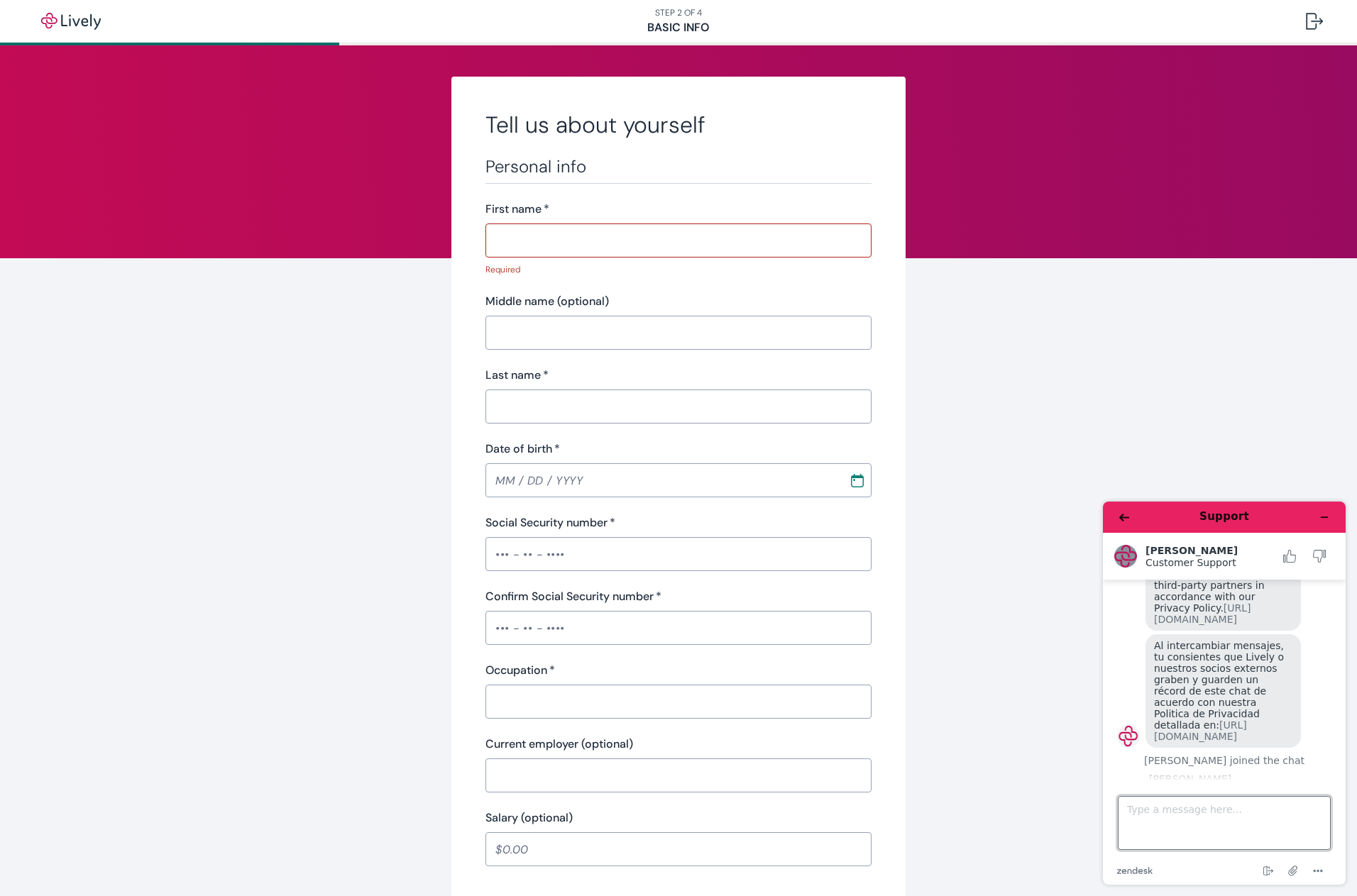
scroll to position [210, 0]
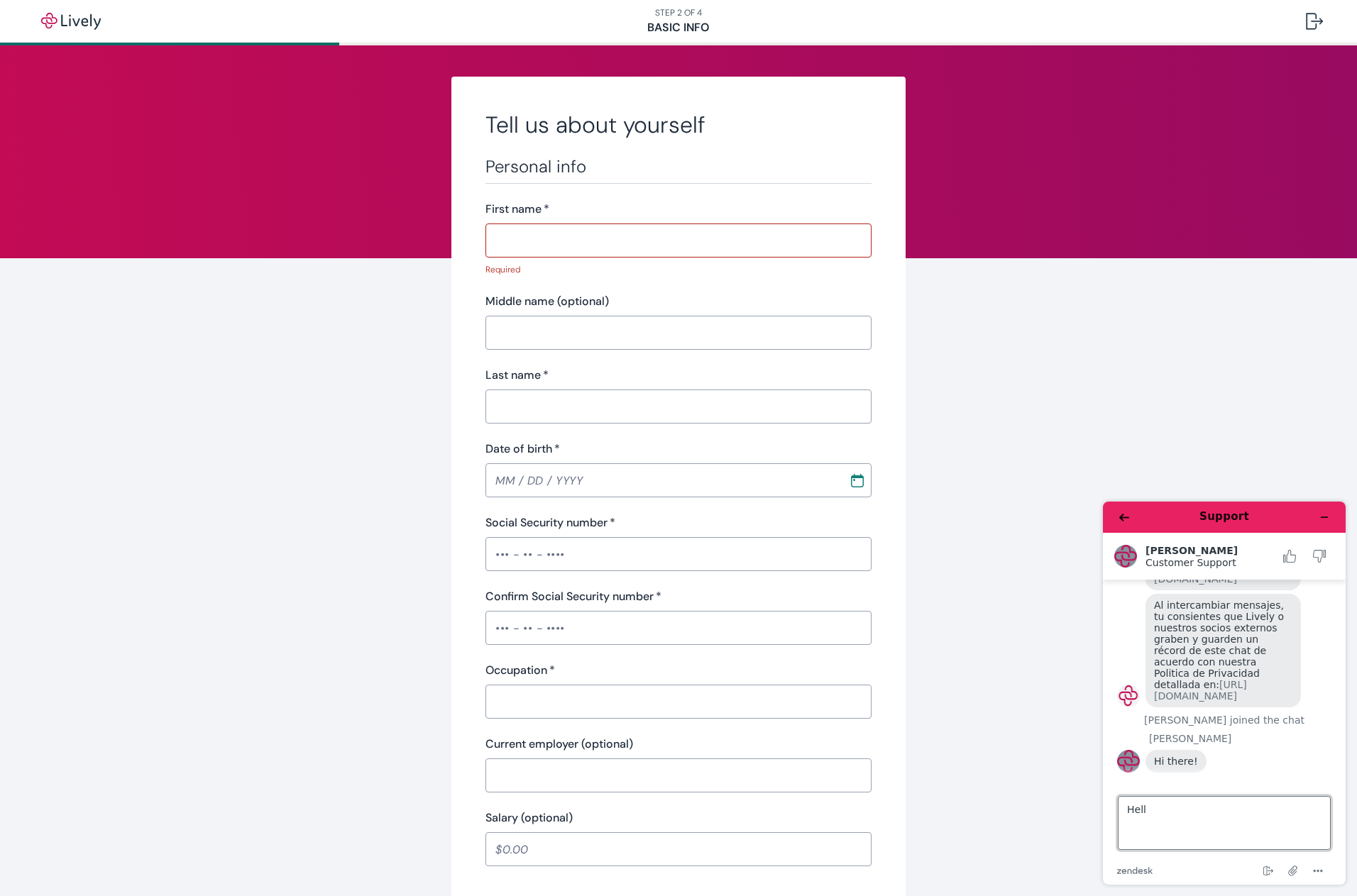
type textarea "Hello"
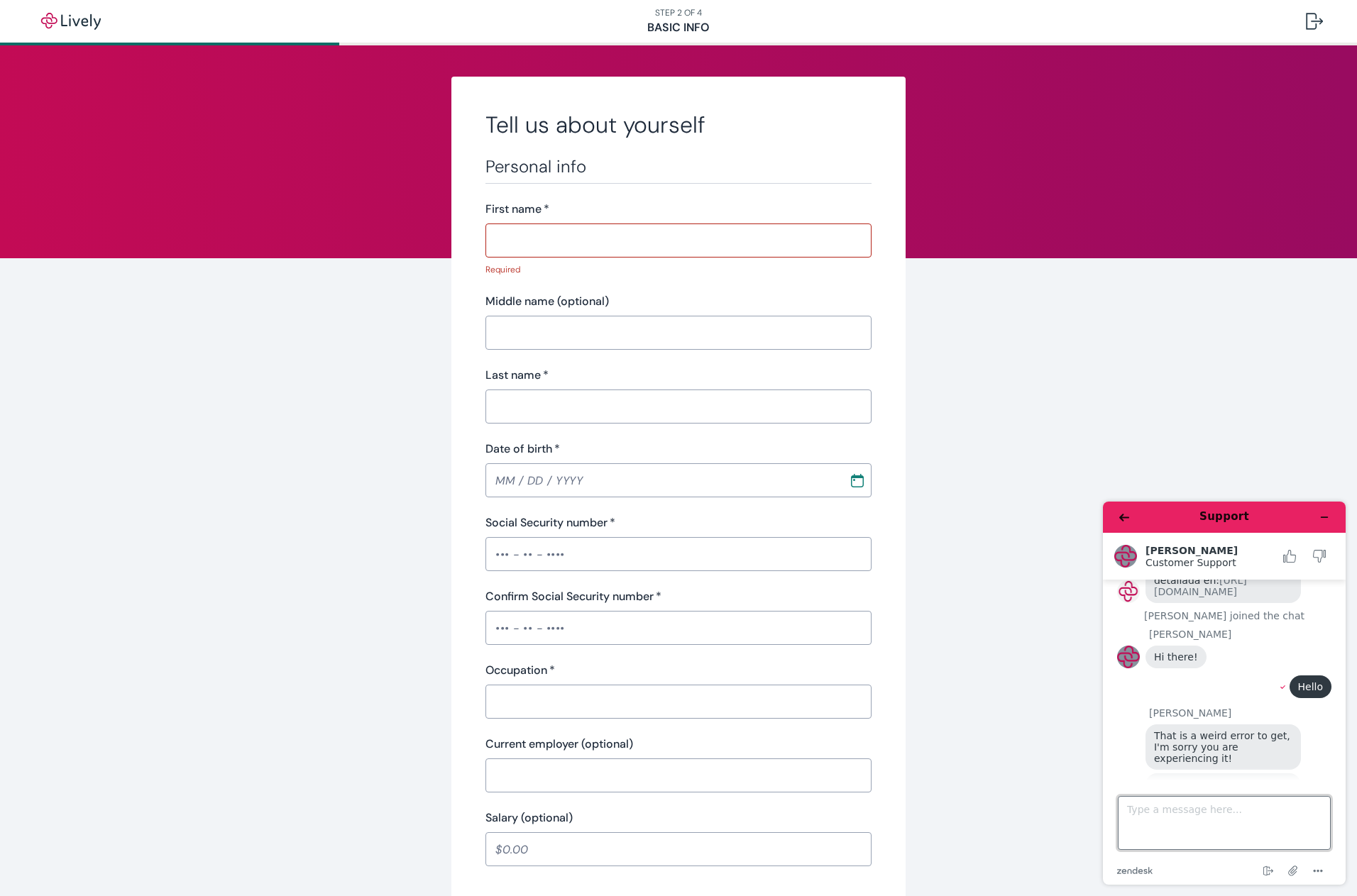
scroll to position [363, 0]
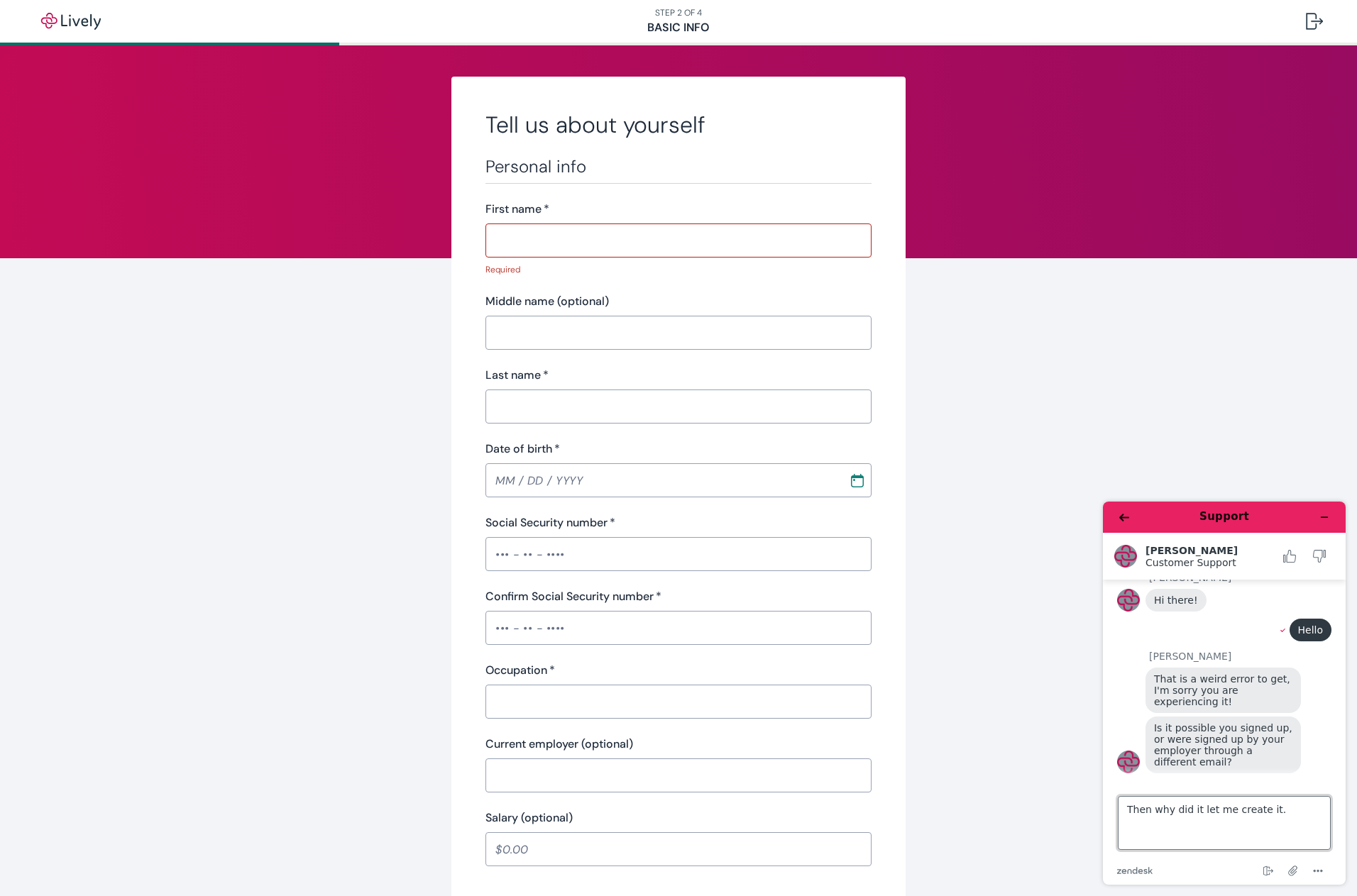
type textarea "Then why did it let me create it."
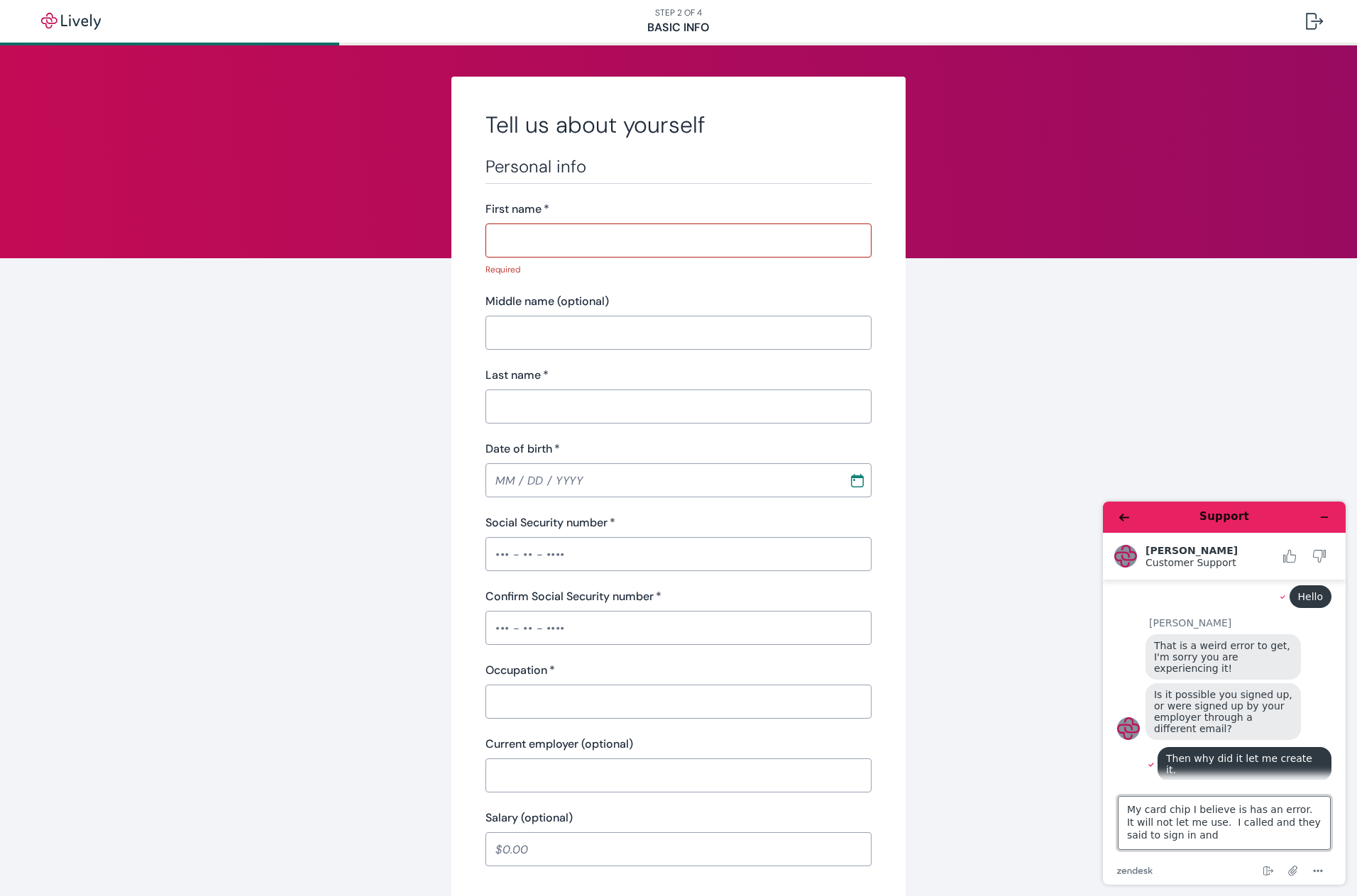
scroll to position [500, 0]
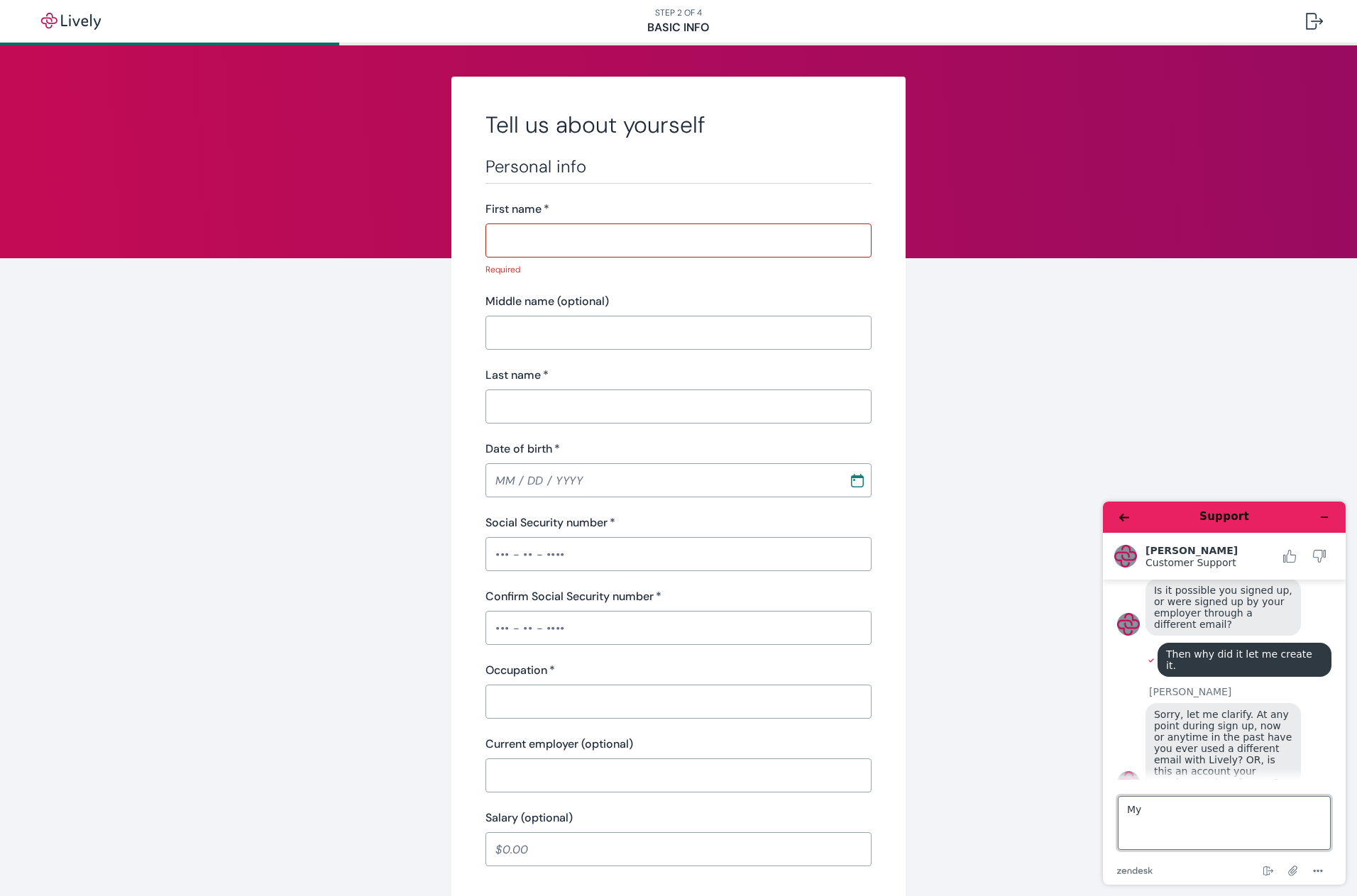
type textarea "M"
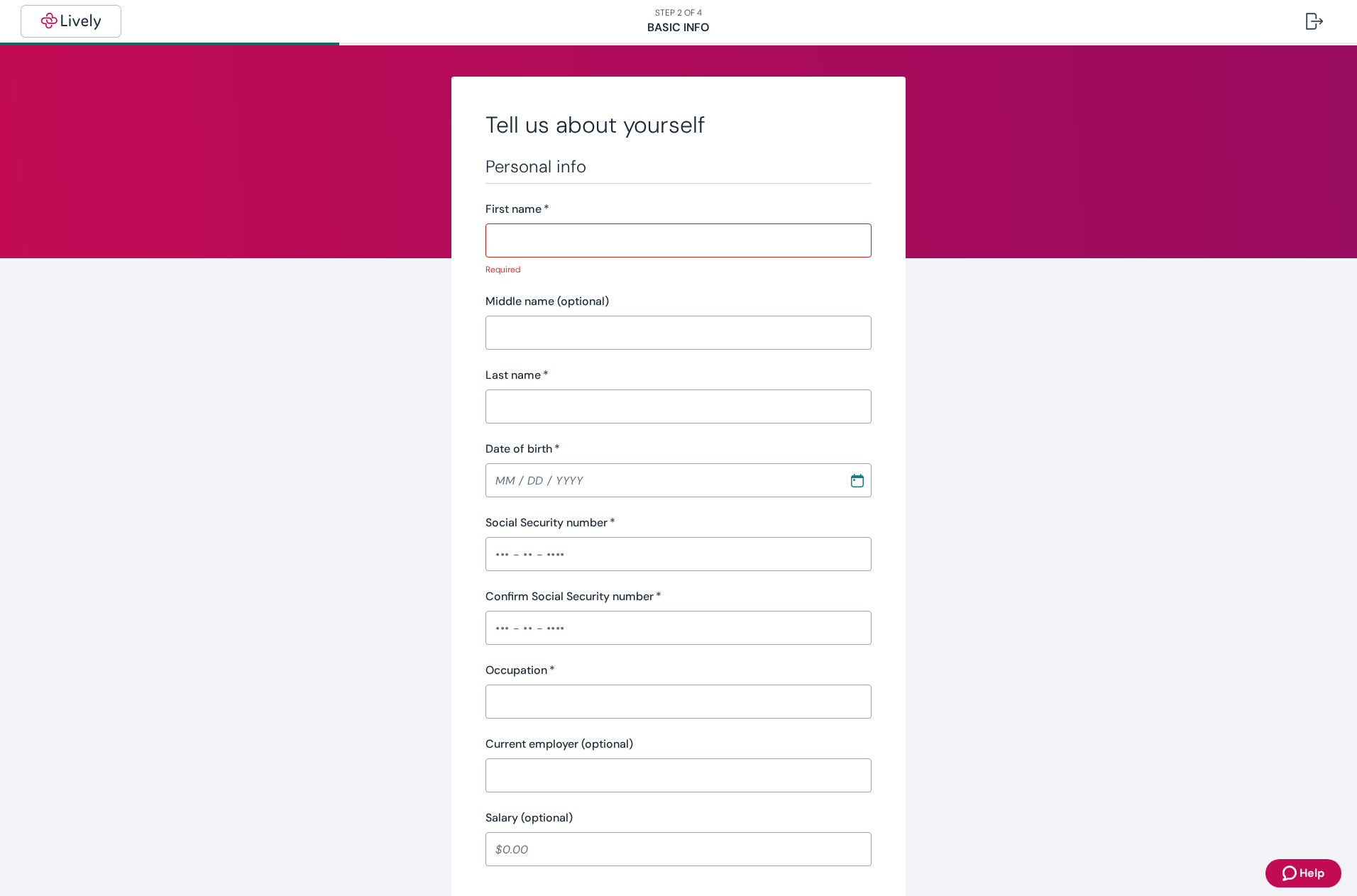
click at [74, 17] on img "button" at bounding box center [71, 21] width 79 height 17
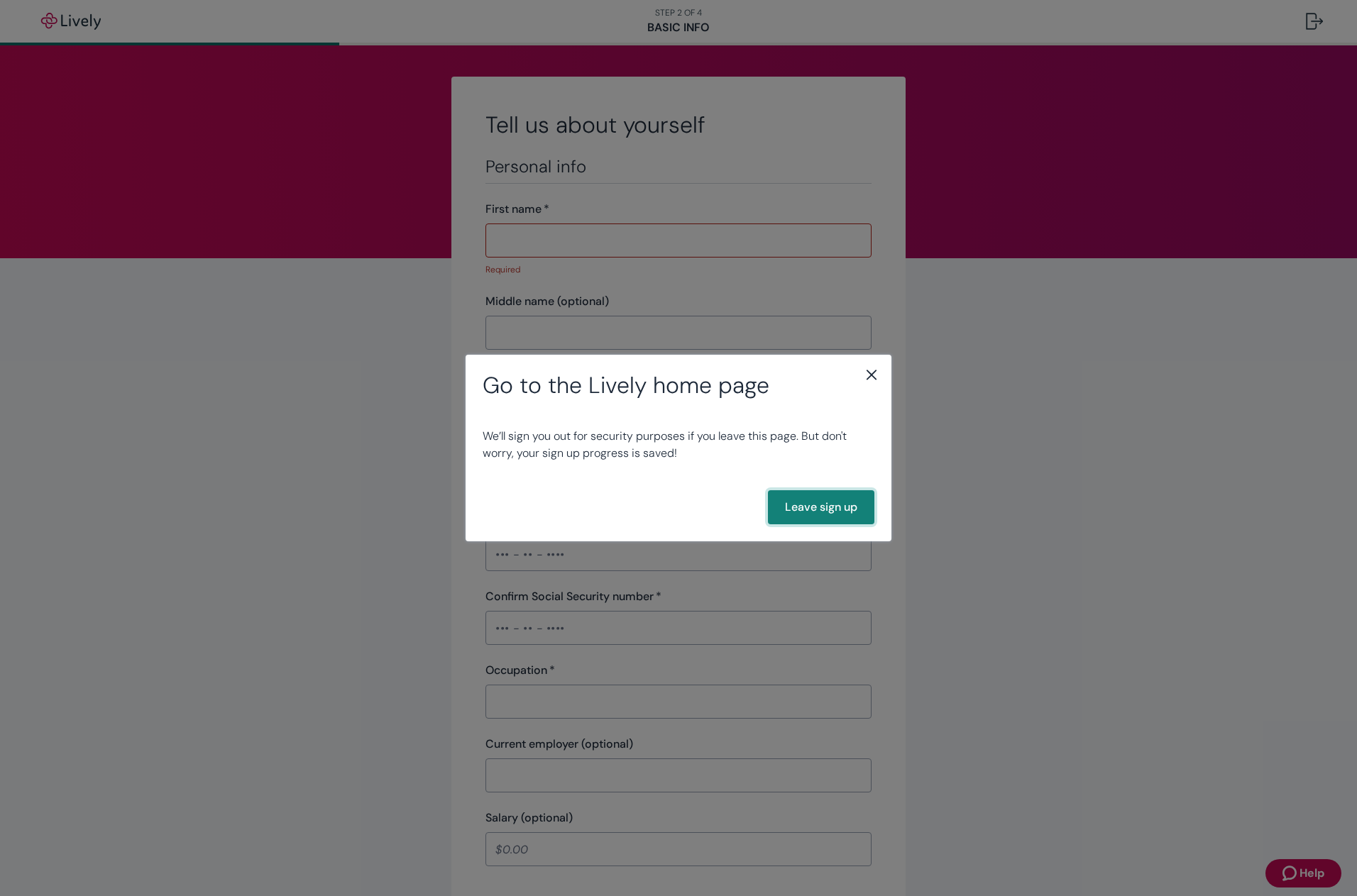
click at [815, 507] on button "Leave sign up" at bounding box center [821, 507] width 106 height 34
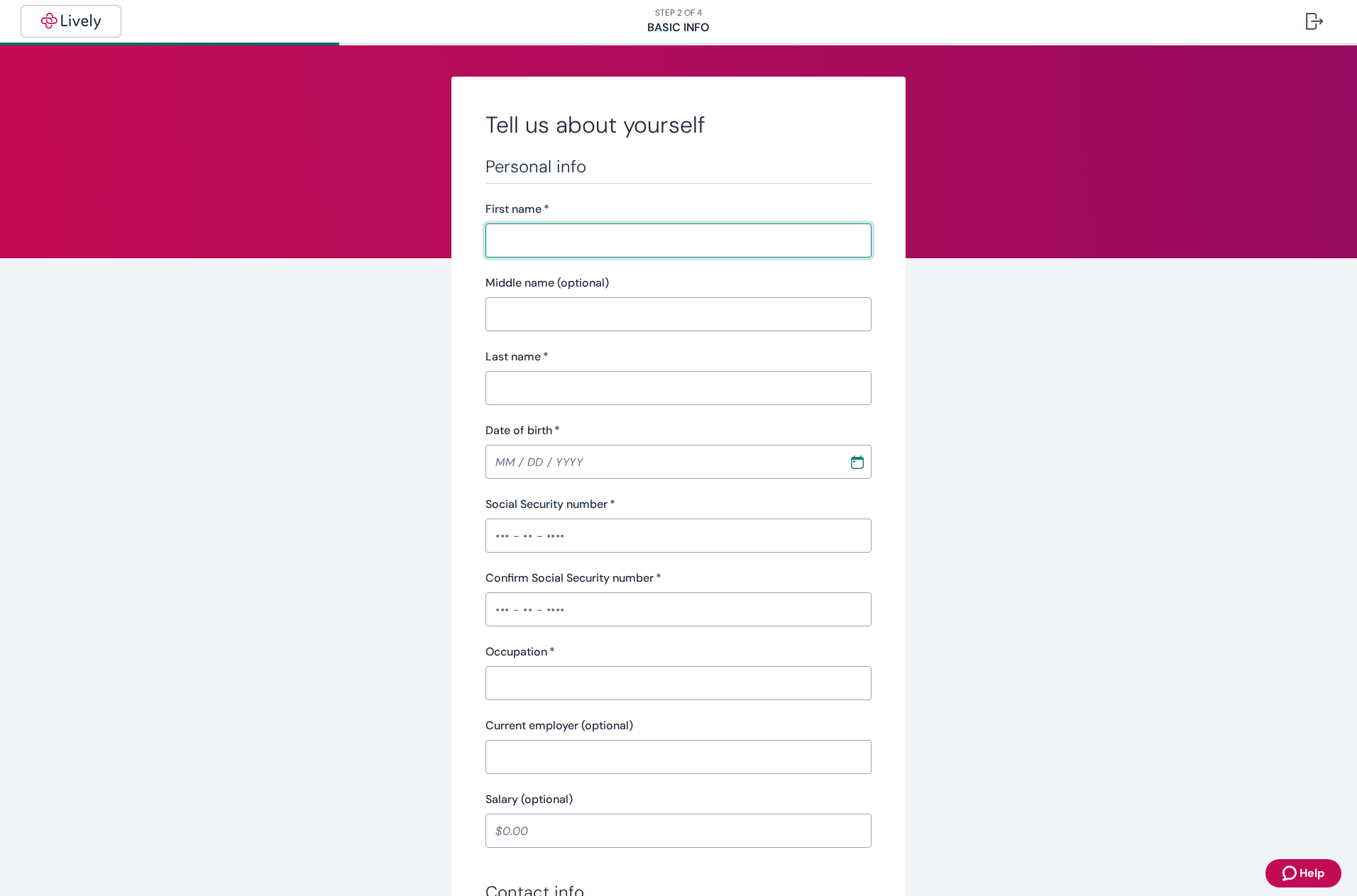
click at [73, 20] on img "button" at bounding box center [71, 21] width 79 height 17
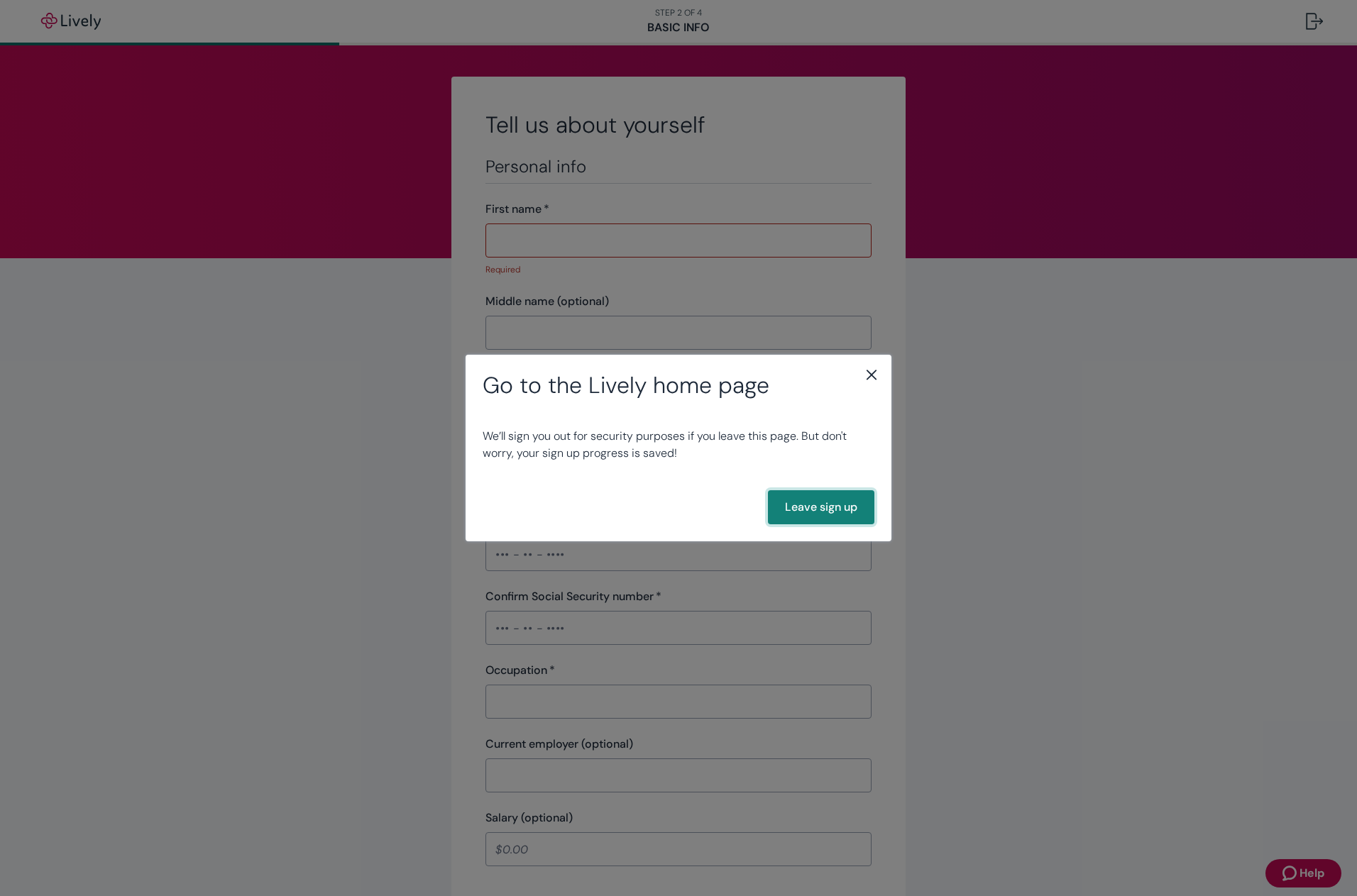
click at [816, 501] on button "Leave sign up" at bounding box center [821, 507] width 106 height 34
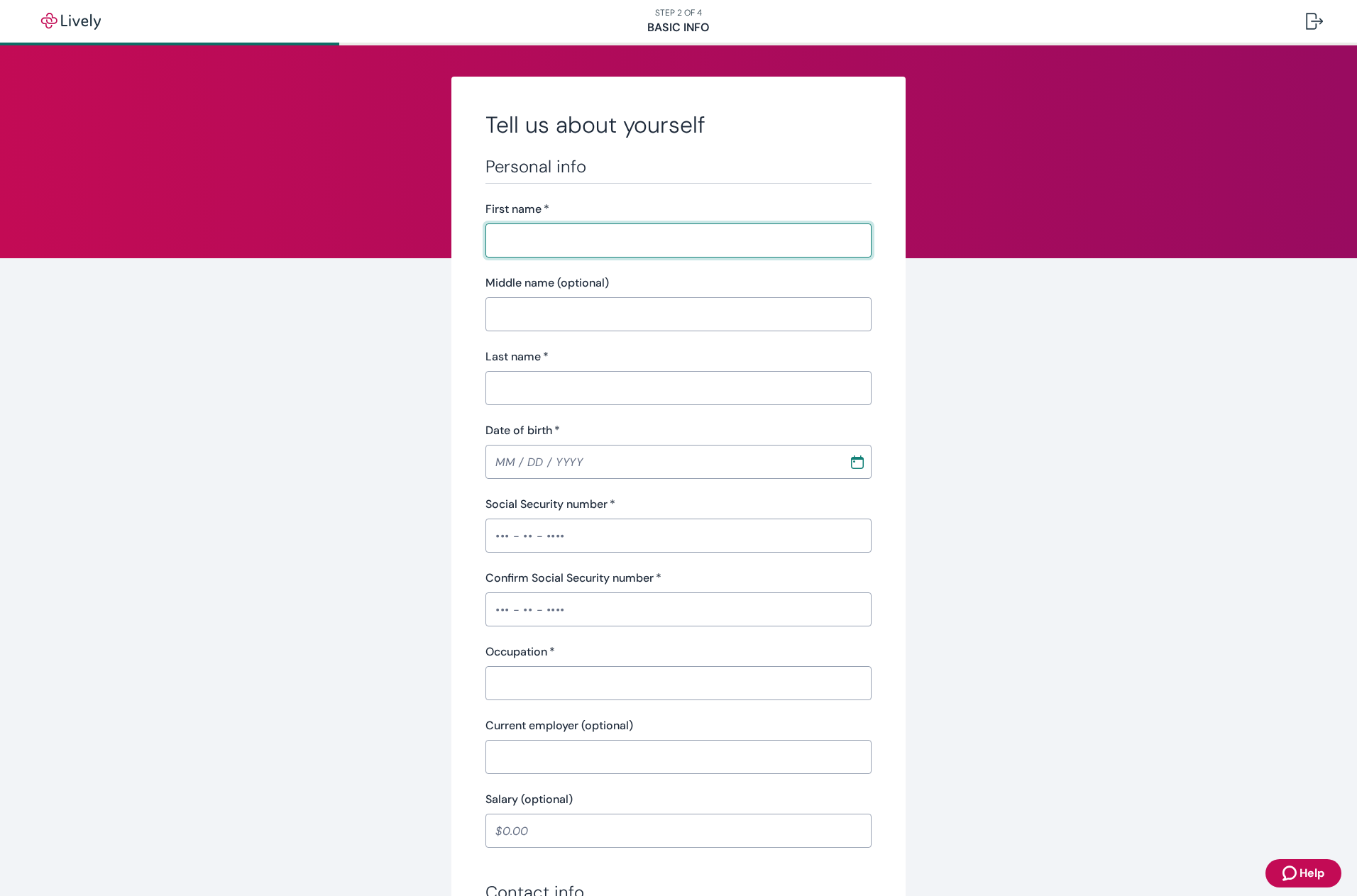
click at [705, 242] on input "First name   *" at bounding box center [678, 241] width 386 height 29
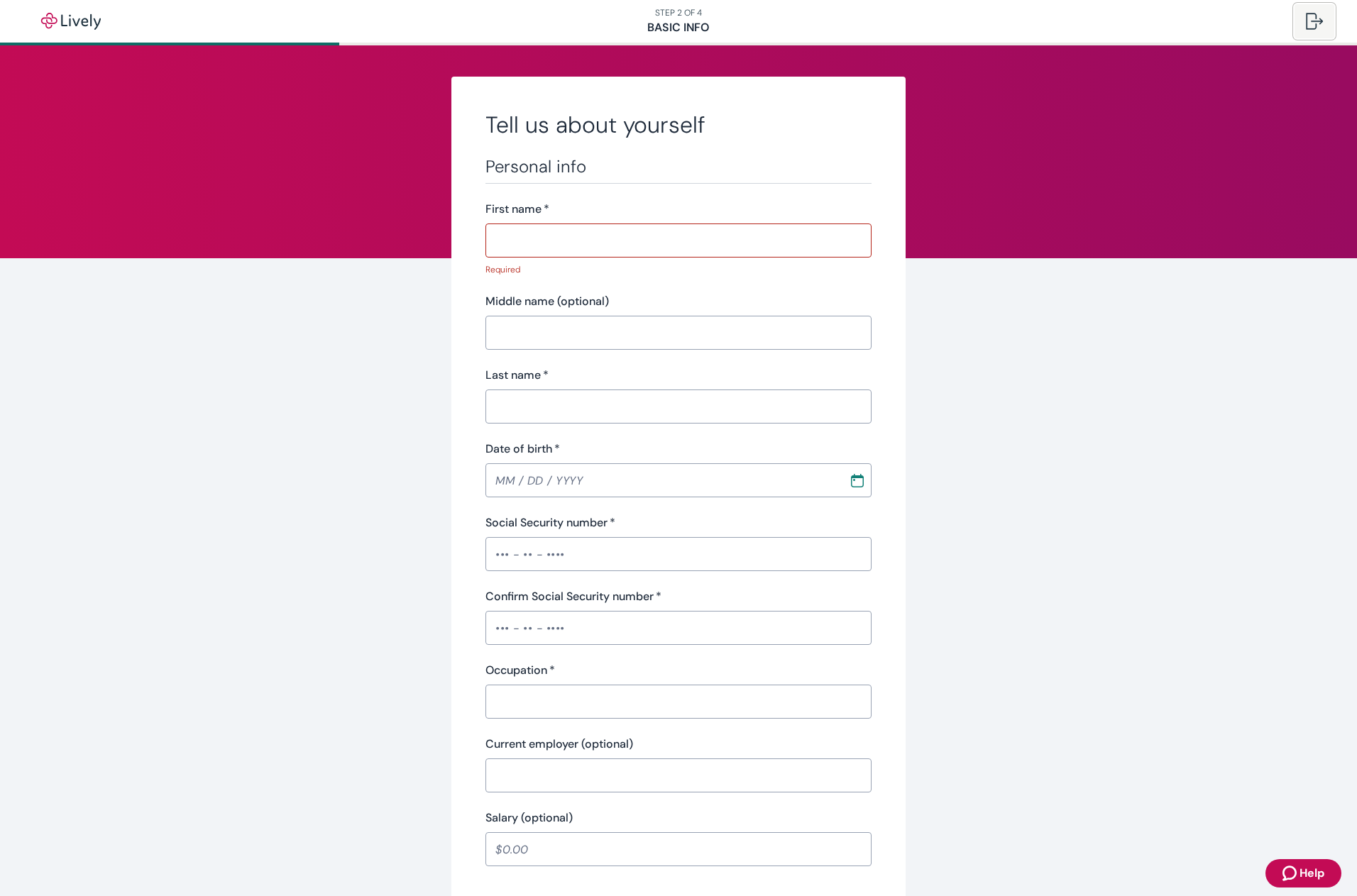
click at [1321, 20] on div at bounding box center [1314, 21] width 17 height 17
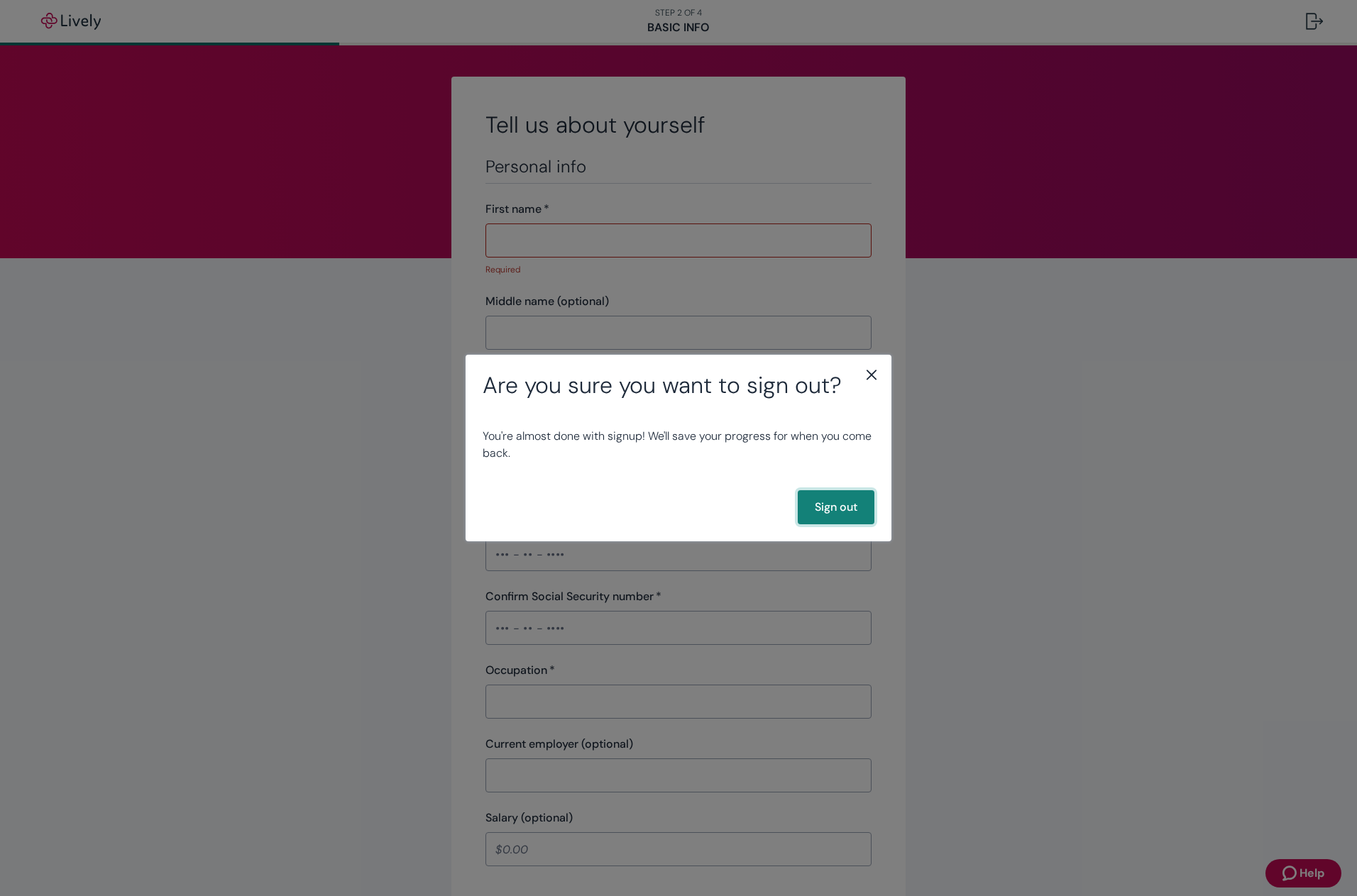
click at [832, 502] on button "Sign out" at bounding box center [836, 507] width 77 height 34
